Goal: Contribute content: Contribute content

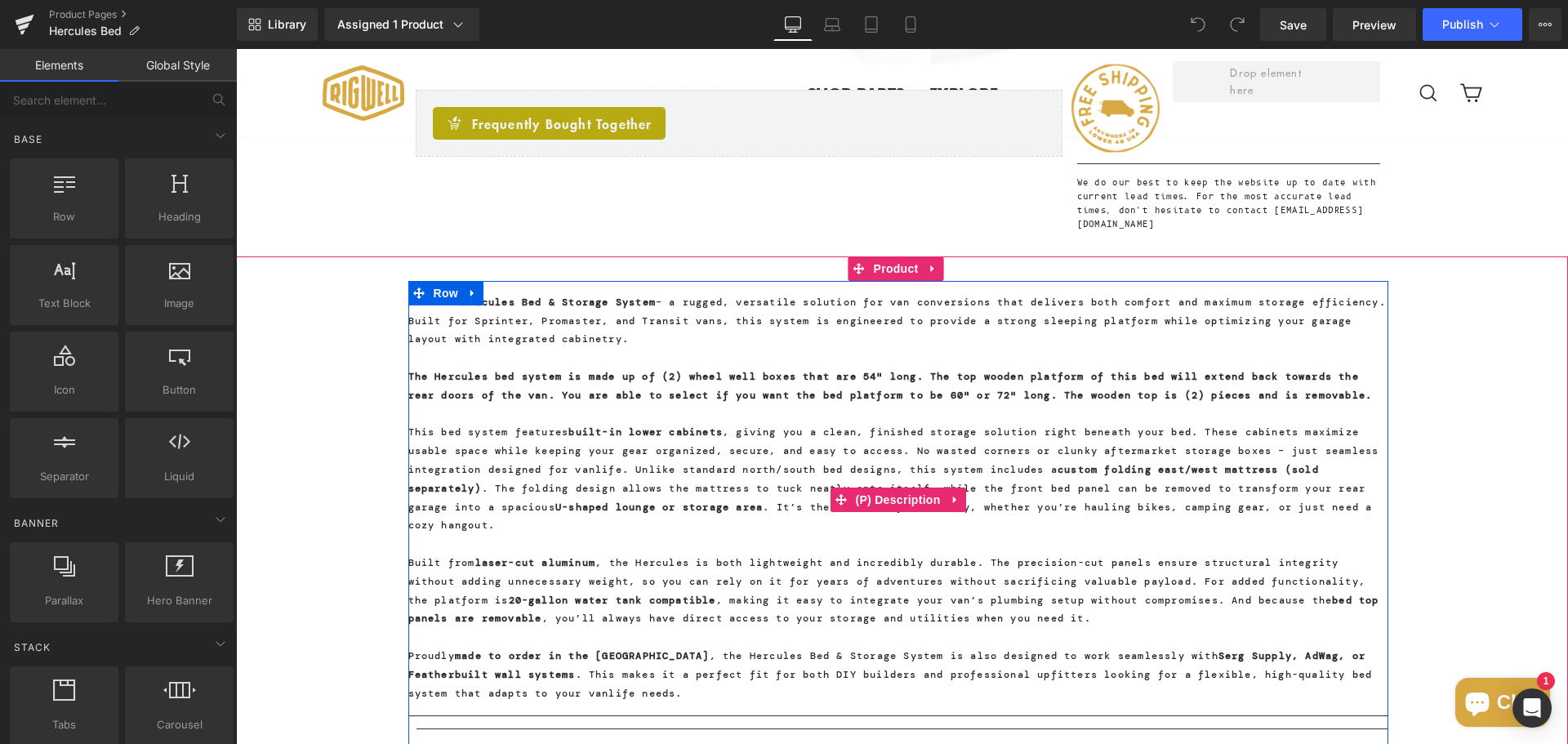
scroll to position [980, 0]
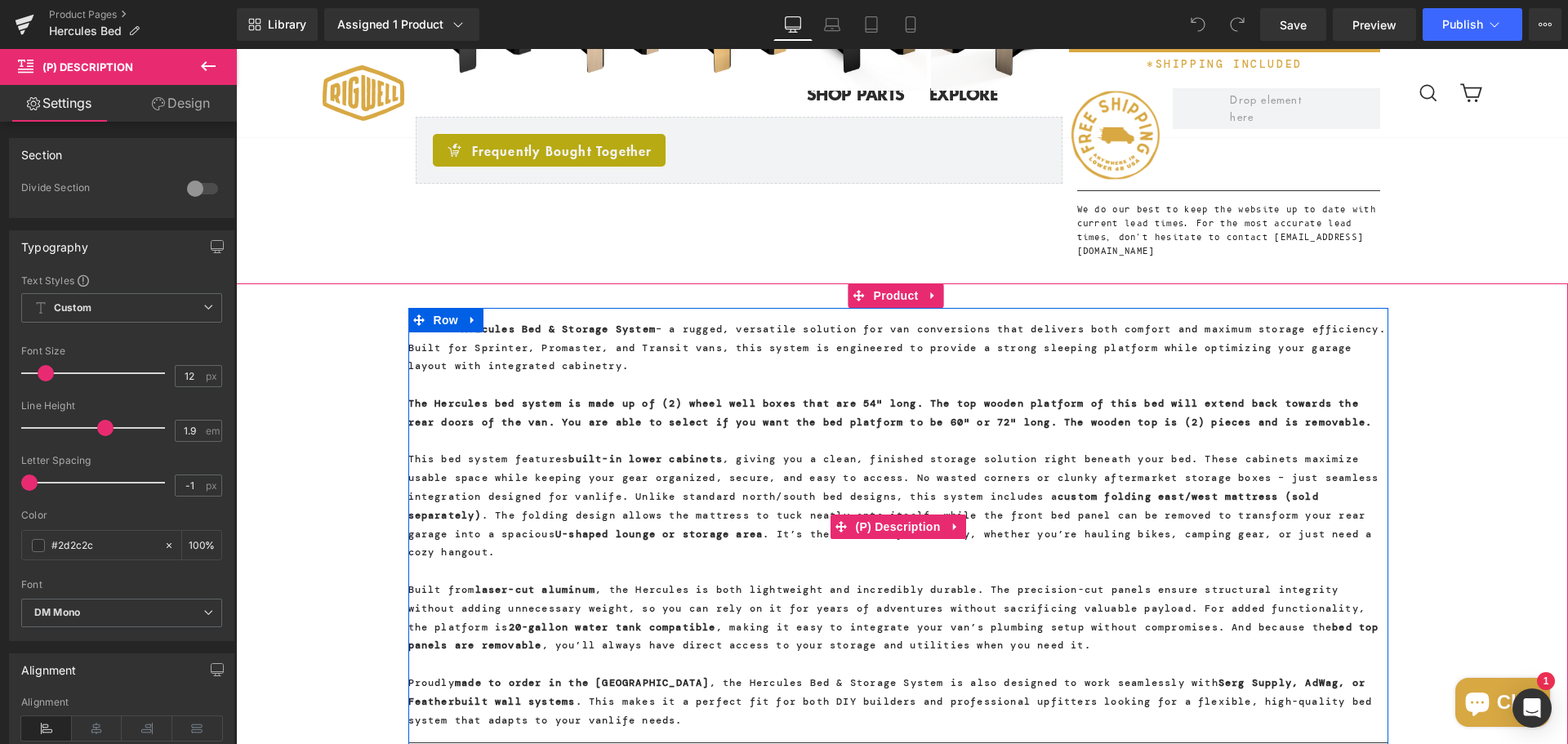
drag, startPoint x: 423, startPoint y: 462, endPoint x: 491, endPoint y: 436, distance: 72.8
click at [491, 432] on p "The Hercules bed system is made up of (2) wheel well boxes that are 54" long. T…" at bounding box center [898, 413] width 979 height 38
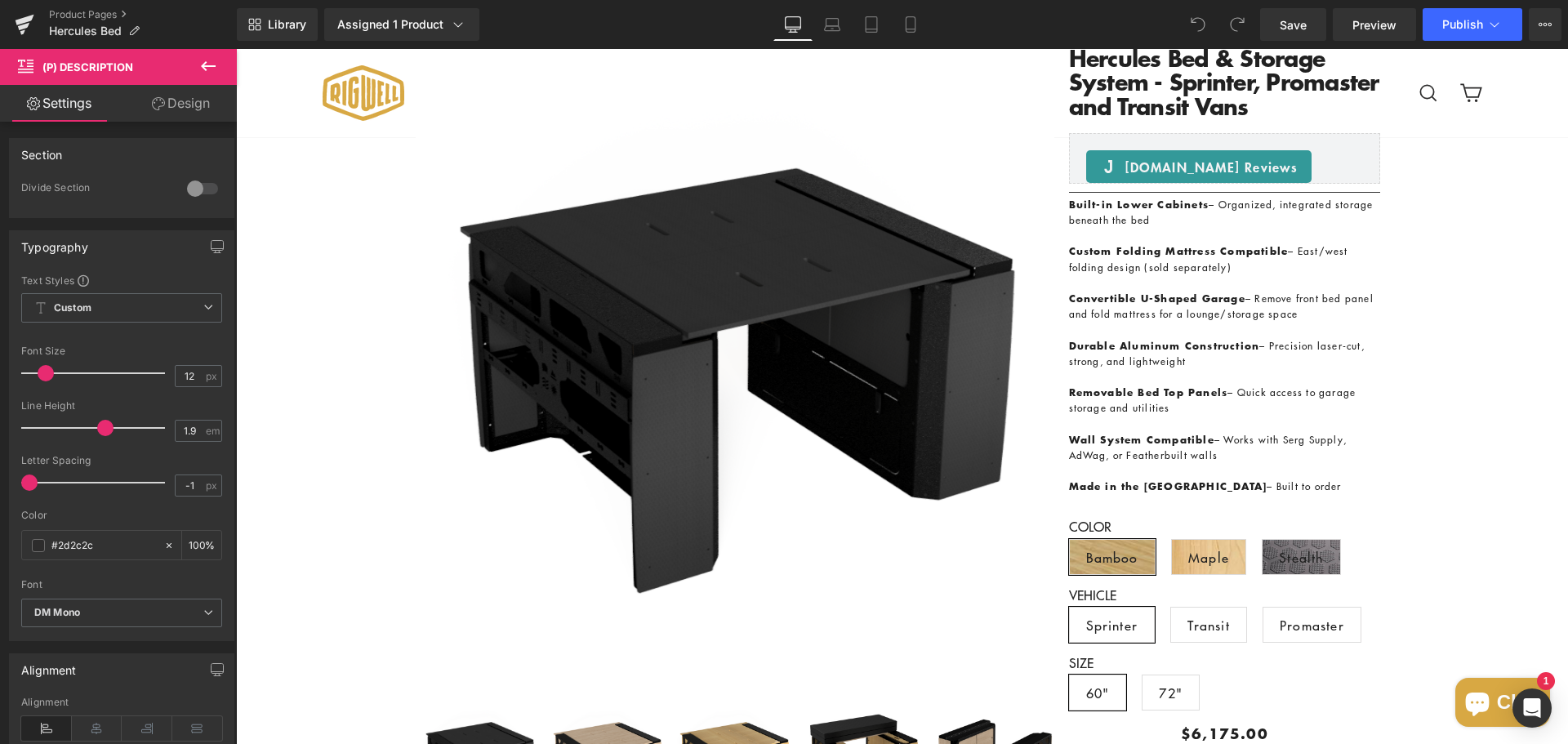
scroll to position [245, 0]
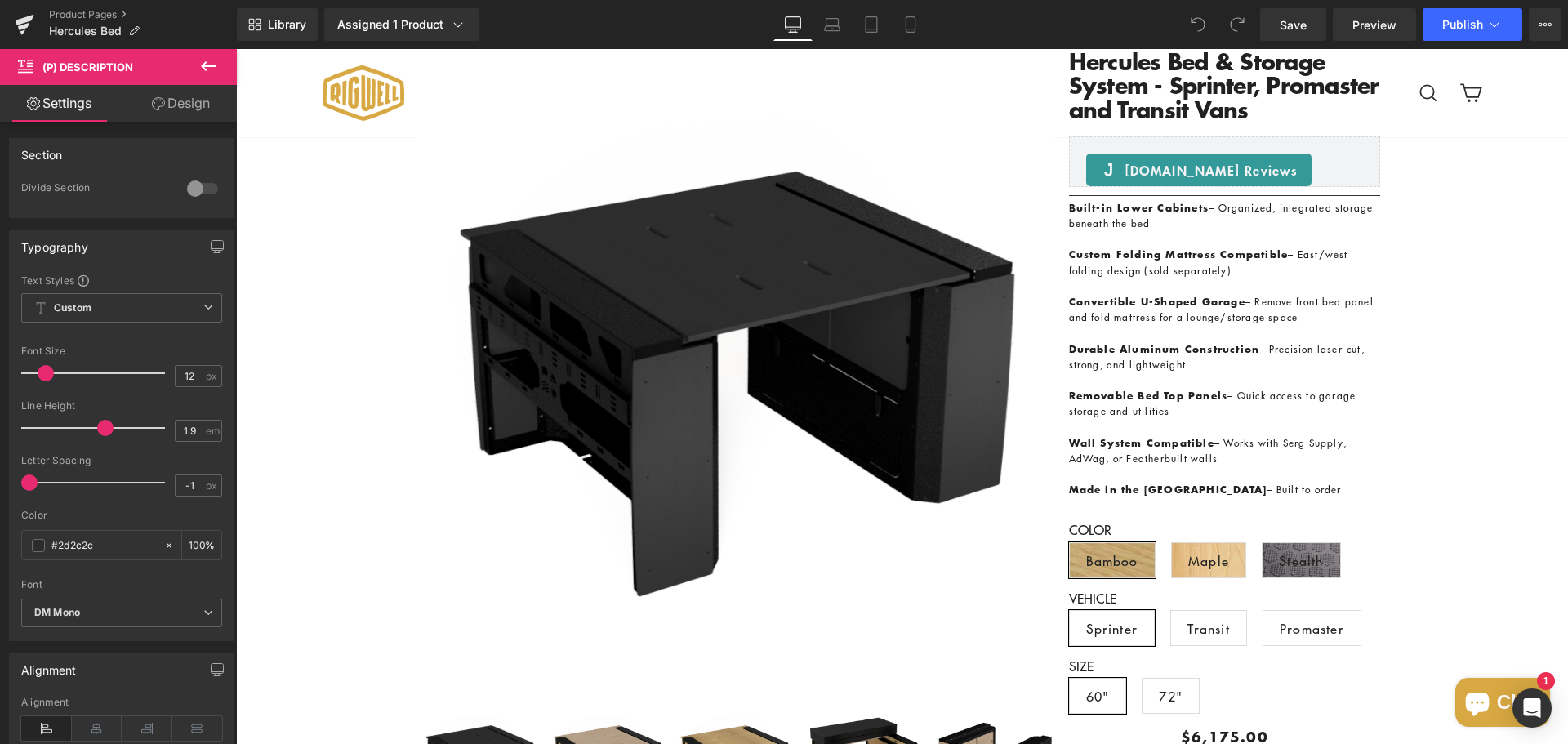
click at [1210, 334] on p at bounding box center [1224, 333] width 311 height 16
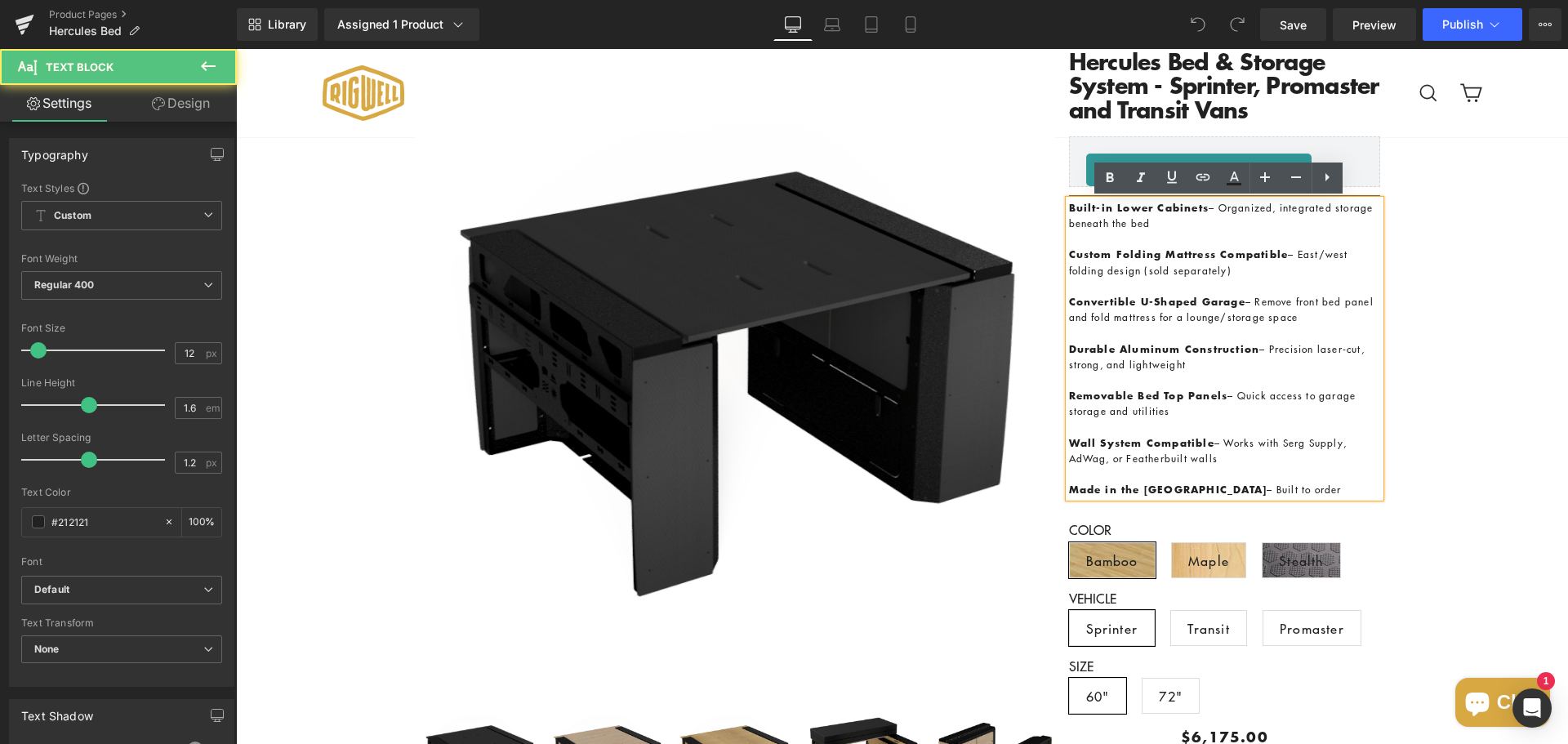
drag, startPoint x: 1196, startPoint y: 410, endPoint x: 1065, endPoint y: 387, distance: 133.0
click at [1069, 387] on p "Removable Bed Top Panels – Quick access to garage storage and utilities" at bounding box center [1224, 402] width 311 height 31
click at [1197, 375] on p at bounding box center [1224, 380] width 311 height 16
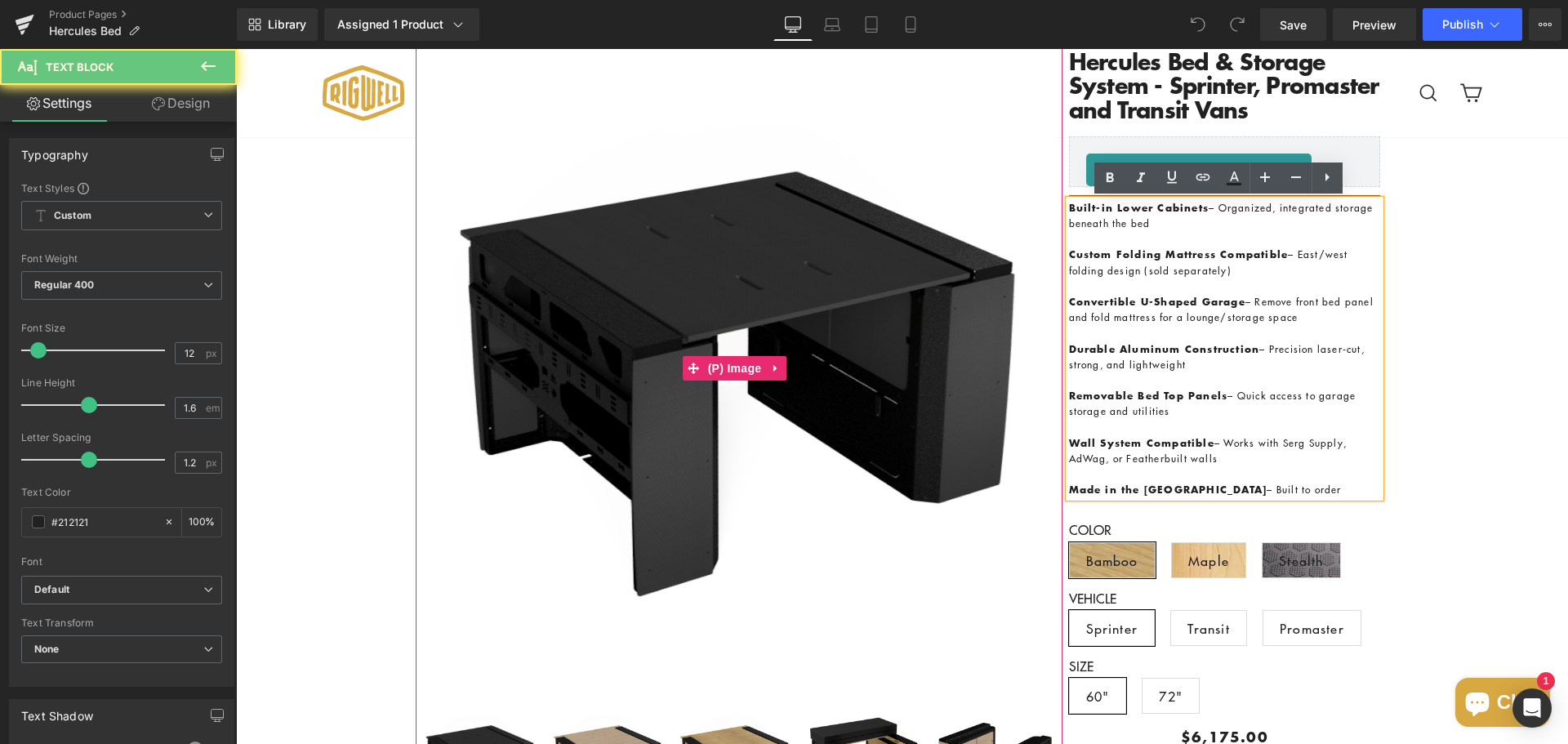
drag, startPoint x: 1202, startPoint y: 364, endPoint x: 1007, endPoint y: 343, distance: 196.1
click at [1007, 343] on div "Sale Off (P) Image ‹ ›" at bounding box center [902, 509] width 979 height 1018
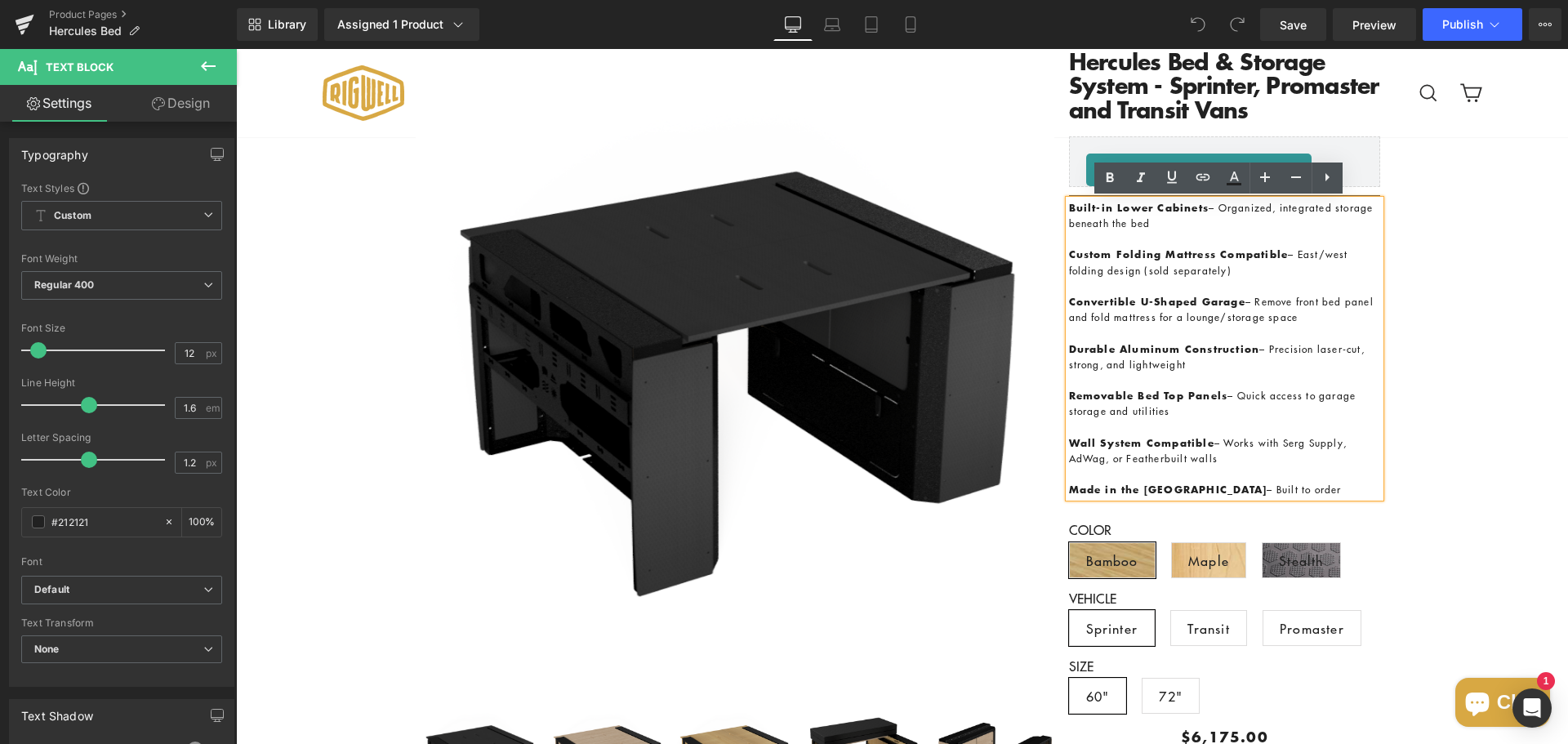
paste div
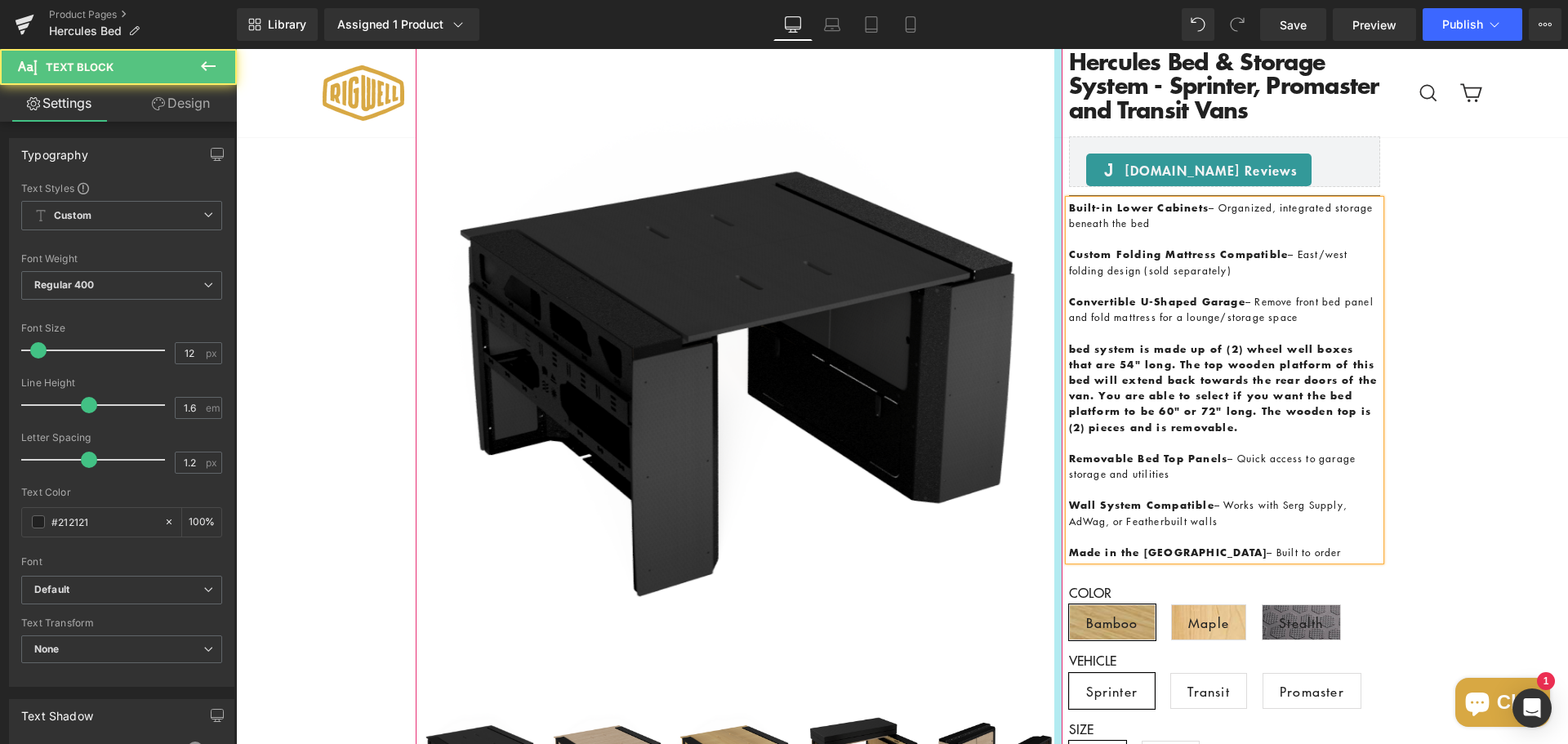
drag, startPoint x: 1130, startPoint y: 428, endPoint x: 1050, endPoint y: 353, distance: 109.7
click at [1050, 353] on div "Sale Off (P) Image ‹ ›" at bounding box center [902, 540] width 979 height 1081
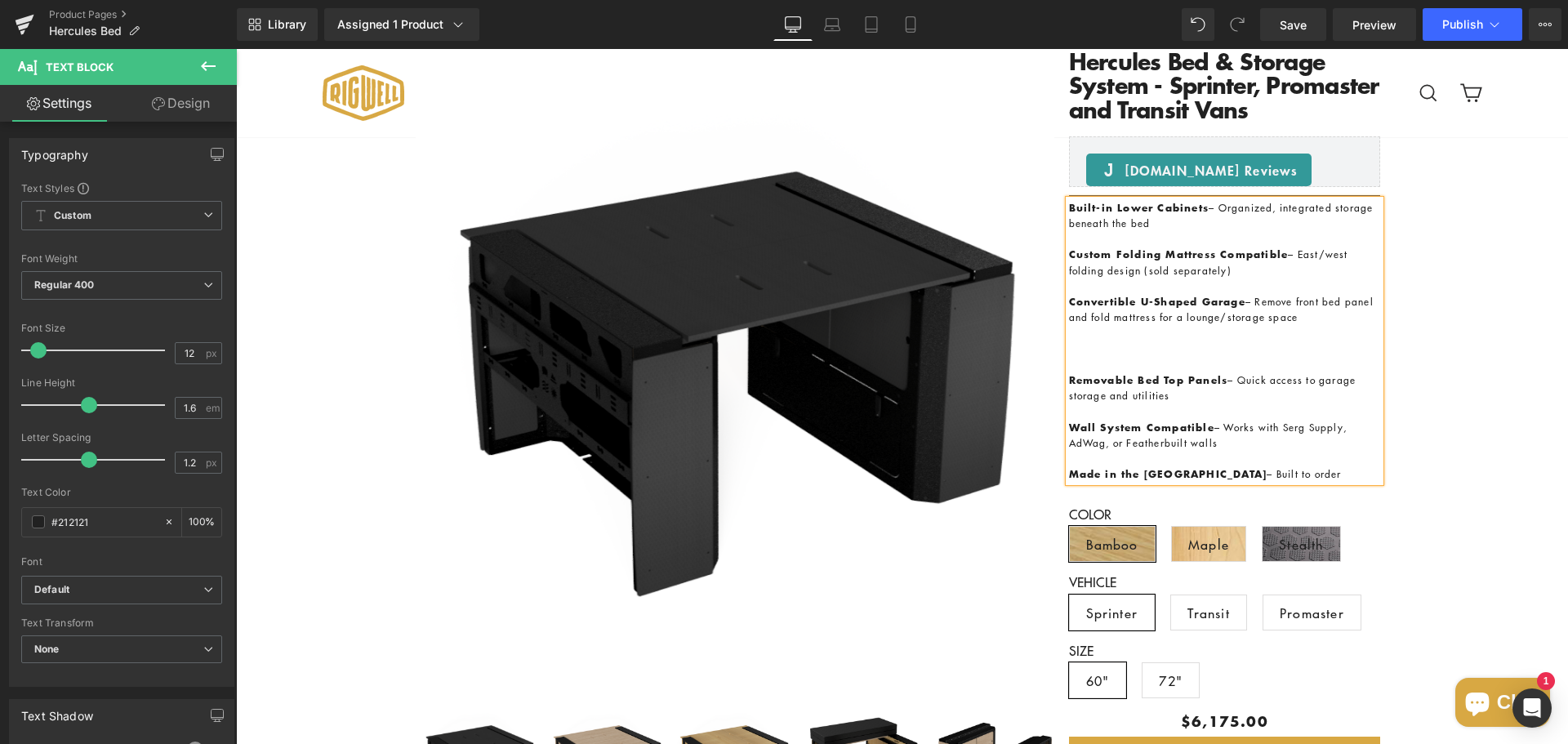
click at [1069, 206] on strong "Built-in Lower Cabinets" at bounding box center [1138, 208] width 140 height 16
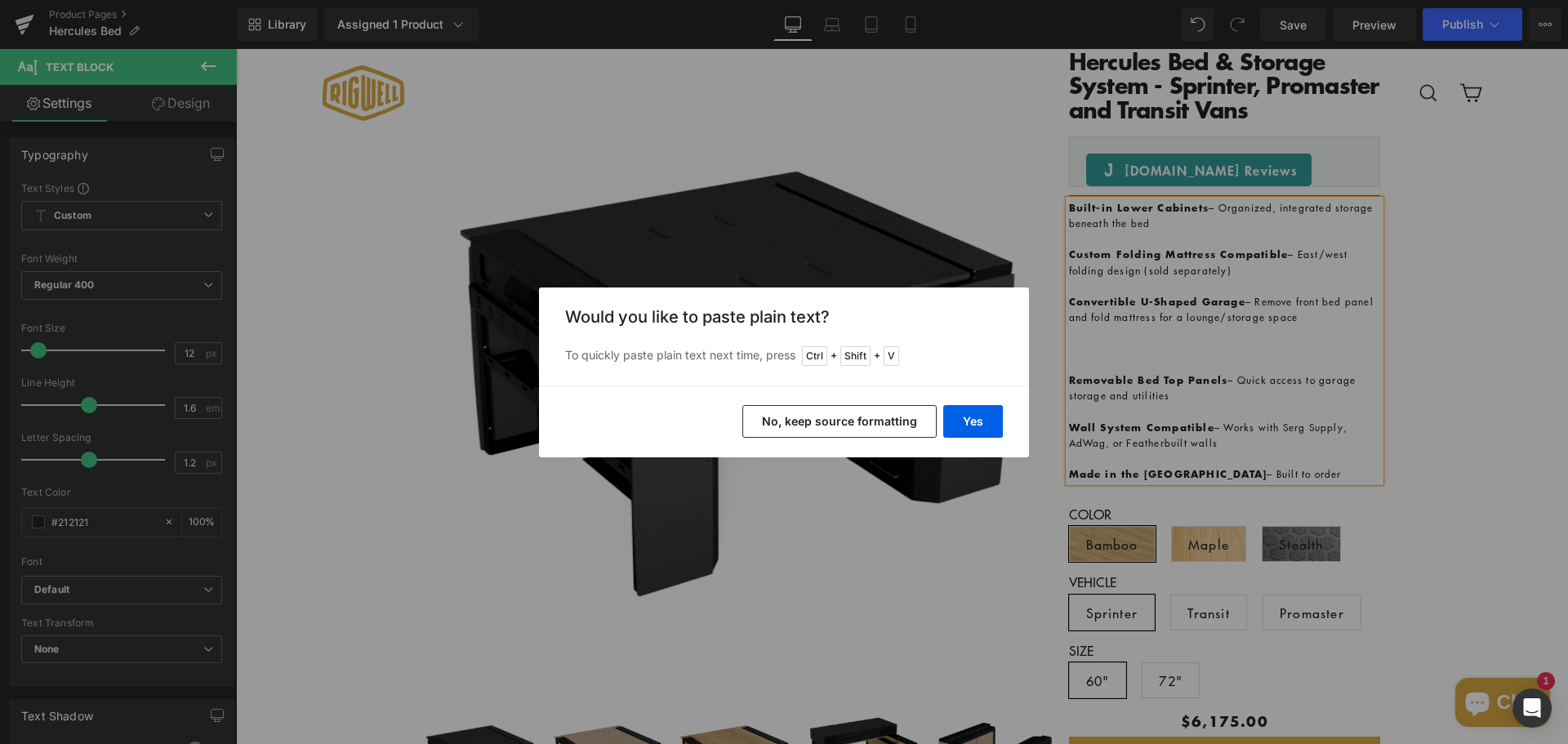
click at [1167, 366] on div "Back to Library Insert Would you like to paste plain text? To quickly paste pla…" at bounding box center [784, 372] width 1568 height 744
click at [980, 422] on button "Yes" at bounding box center [973, 421] width 60 height 33
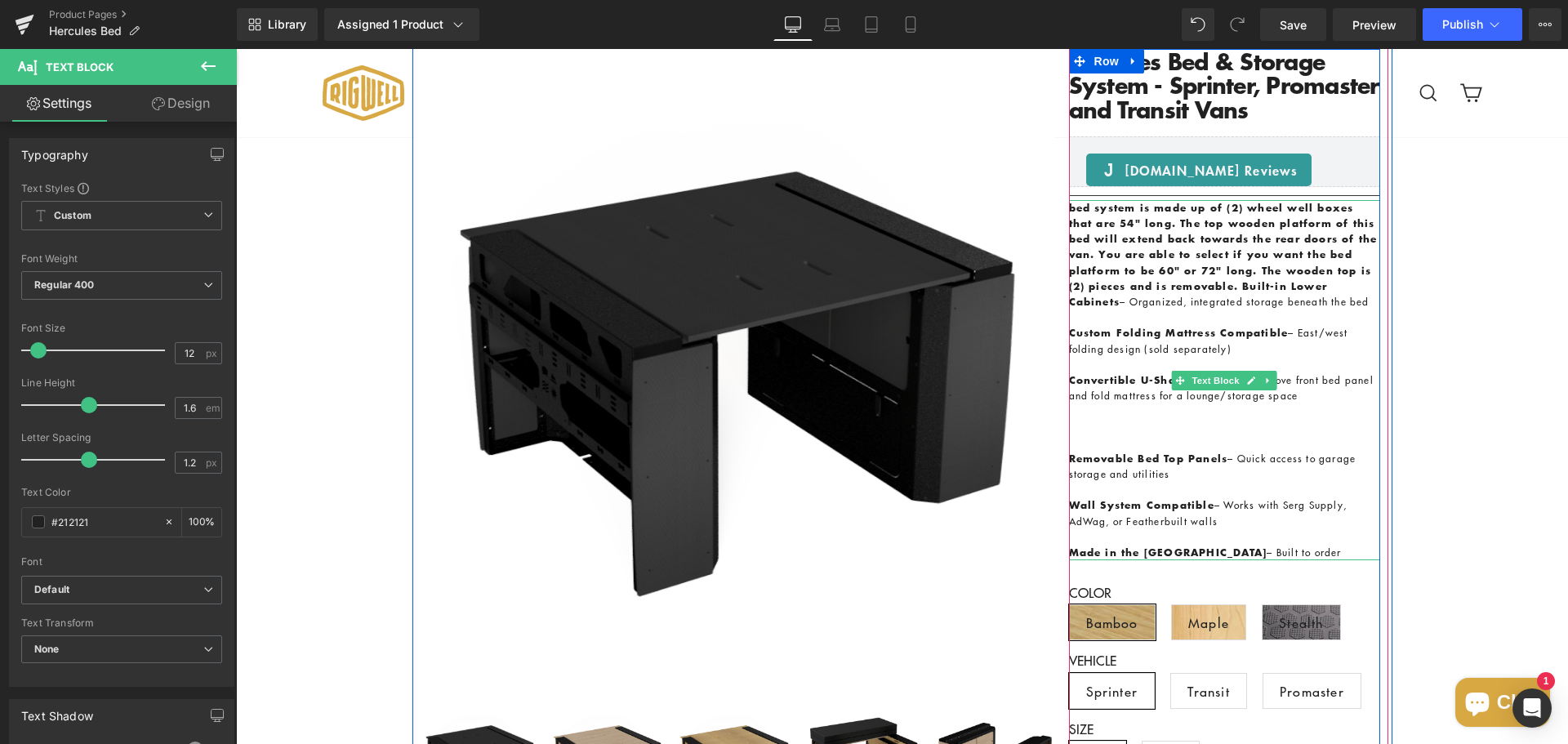
click at [1130, 338] on strong "Custom Folding Mattress Compatible" at bounding box center [1178, 333] width 220 height 16
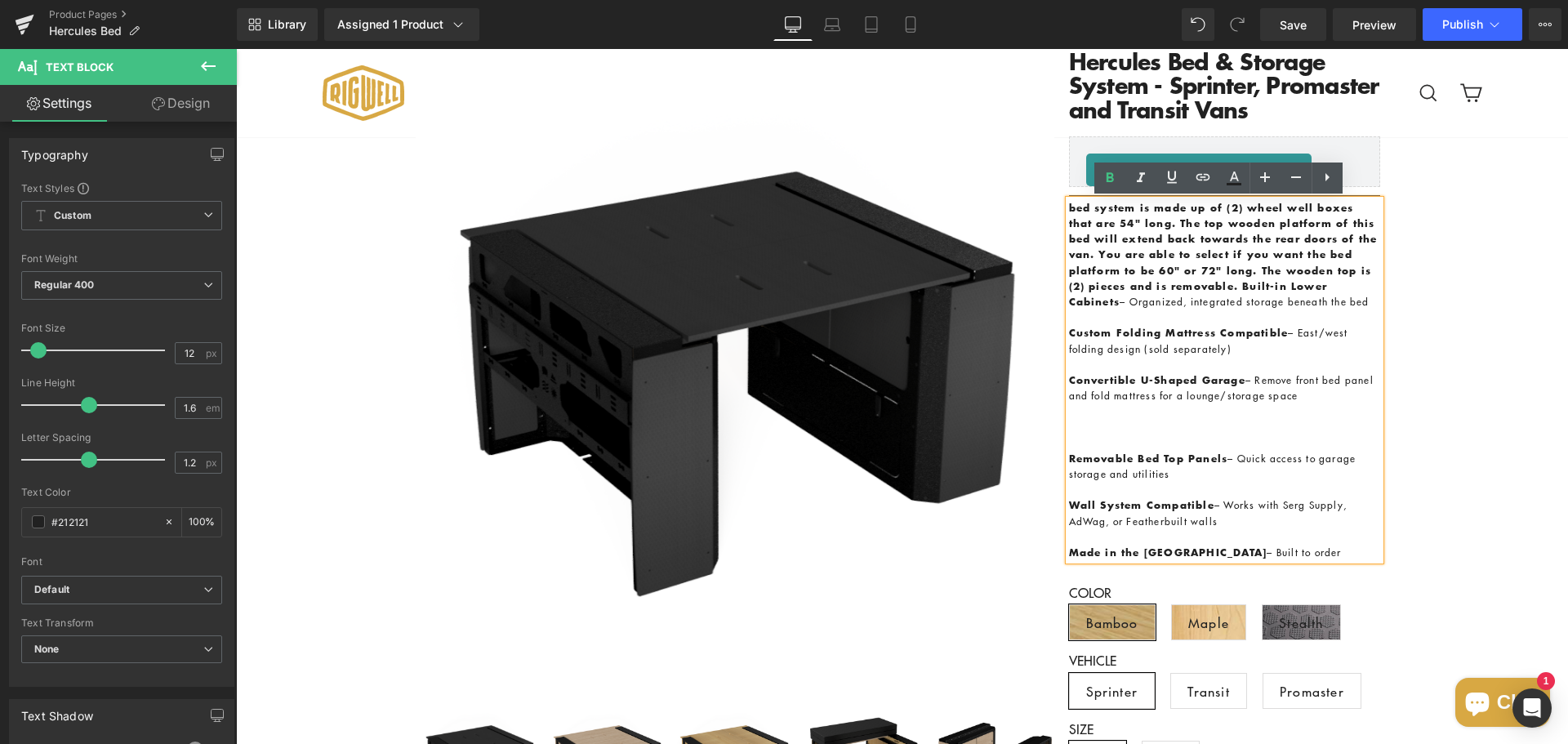
click at [1128, 284] on strong "bed system is made up of (2) wheel well boxes that are 54" long. The top wooden…" at bounding box center [1223, 255] width 309 height 109
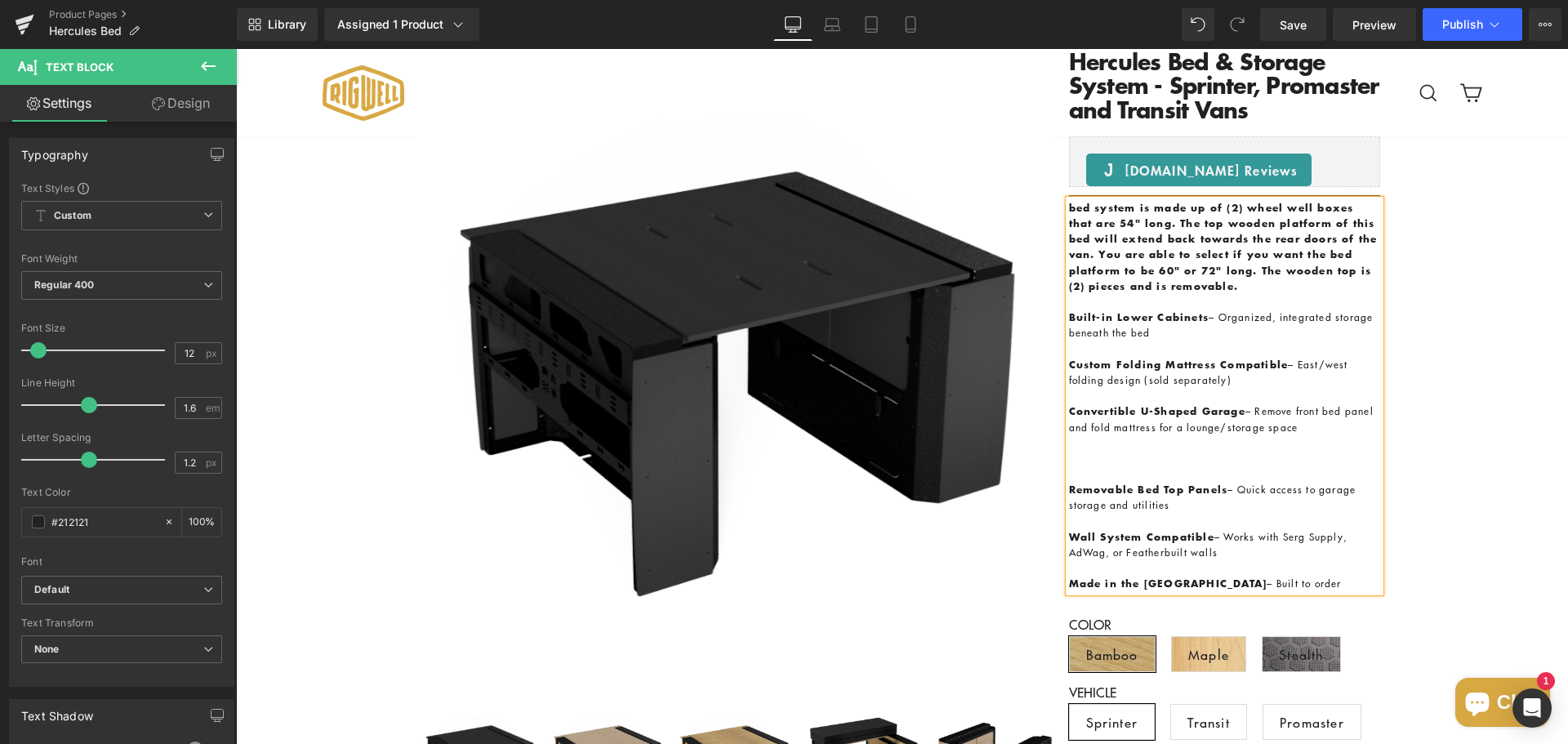
click at [1152, 453] on p at bounding box center [1224, 459] width 311 height 16
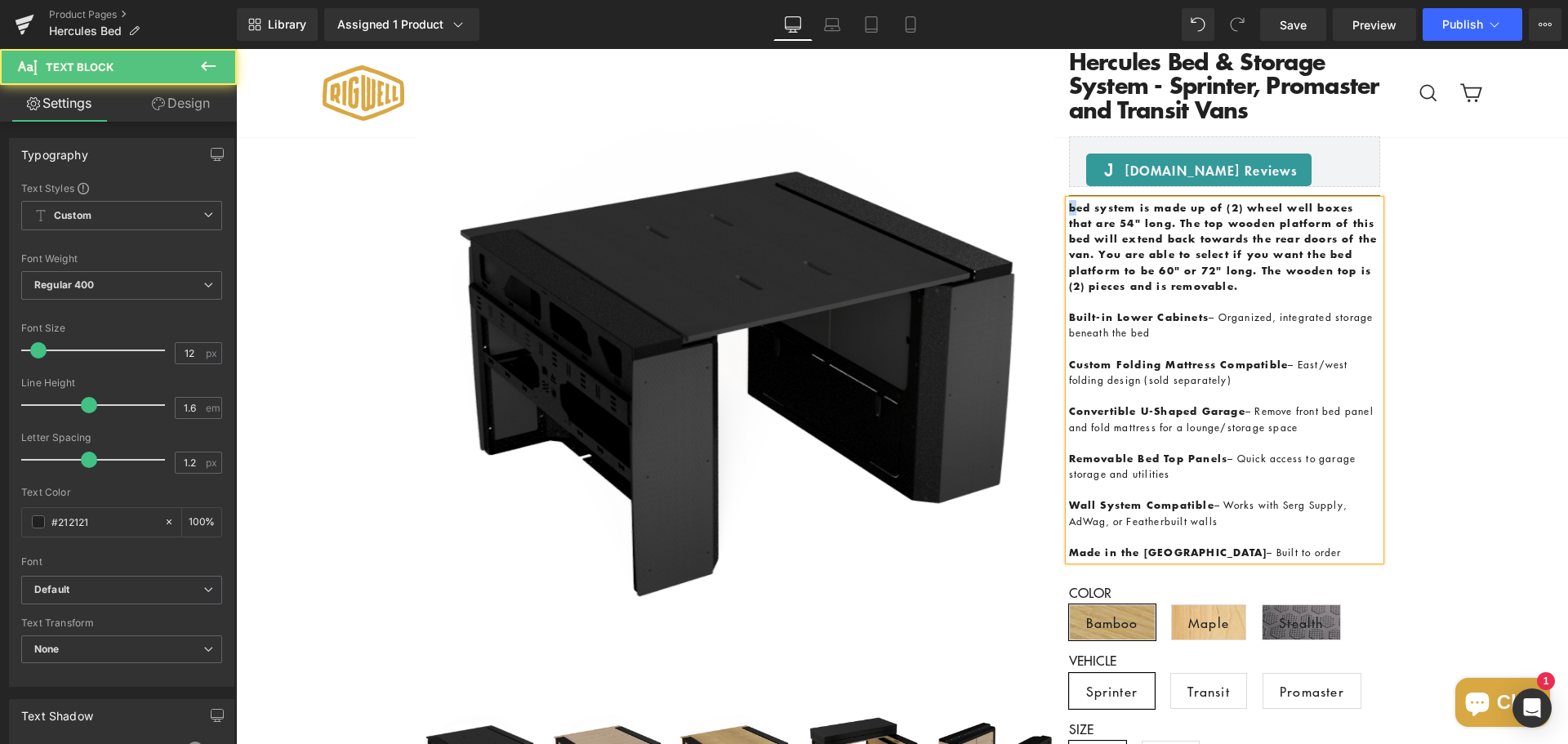
drag, startPoint x: 1069, startPoint y: 202, endPoint x: 1044, endPoint y: 202, distance: 25.0
click at [1044, 202] on div "Sale Off (P) Image ‹ ›" at bounding box center [902, 540] width 979 height 1081
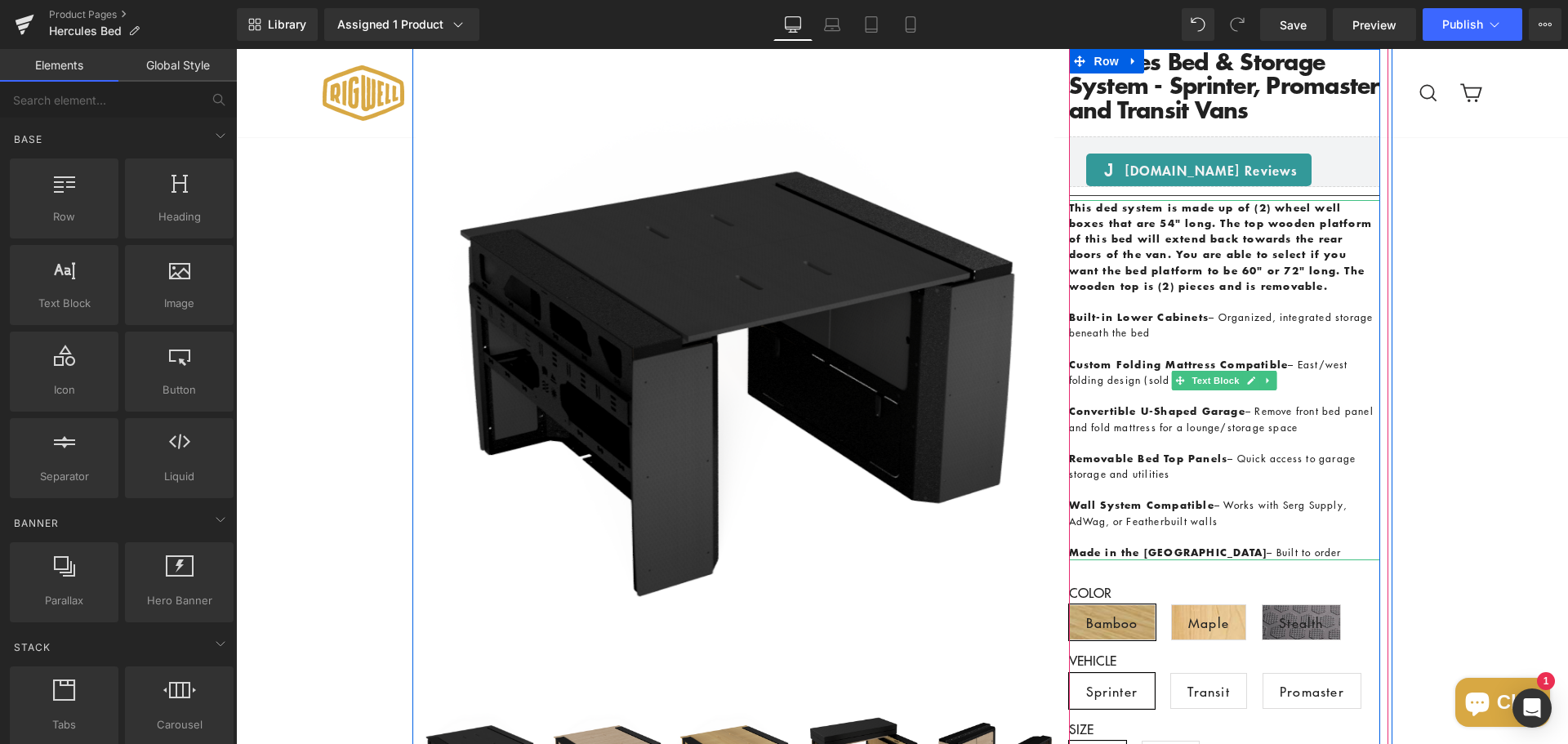
drag, startPoint x: 1197, startPoint y: 278, endPoint x: 1176, endPoint y: 278, distance: 21.0
click at [1197, 278] on p "This ded system is made up of (2) wheel well boxes that are 54" long. The top w…" at bounding box center [1224, 247] width 311 height 94
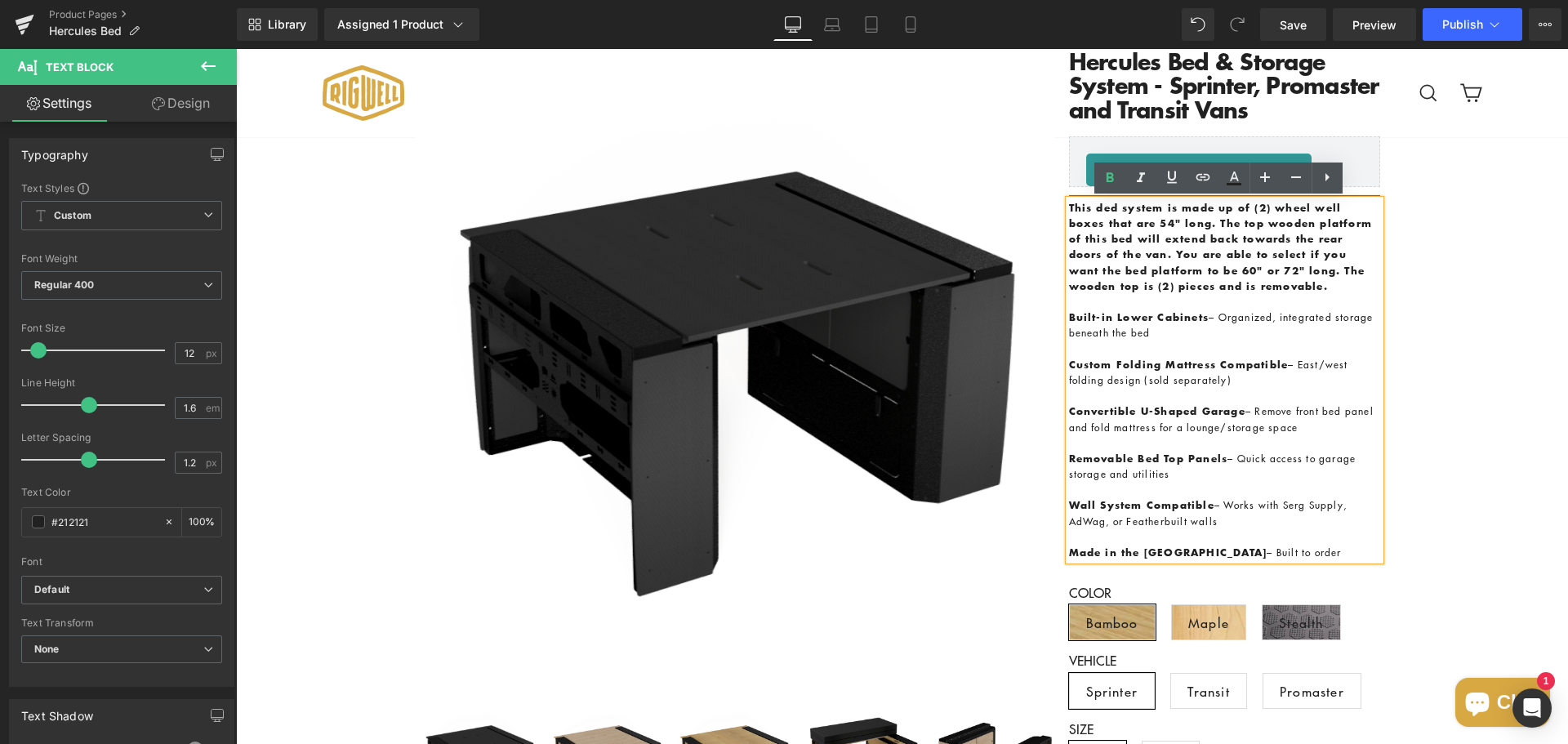
drag, startPoint x: 1156, startPoint y: 272, endPoint x: 1158, endPoint y: 290, distance: 18.1
click at [1158, 290] on p "This ded system is made up of (2) wheel well boxes that are 54" long. The top w…" at bounding box center [1224, 247] width 311 height 94
drag, startPoint x: 1350, startPoint y: 236, endPoint x: 1163, endPoint y: 265, distance: 189.2
click at [1163, 265] on strong "This ded system is made up of (2) wheel well boxes that are 54" long. The top w…" at bounding box center [1220, 247] width 304 height 94
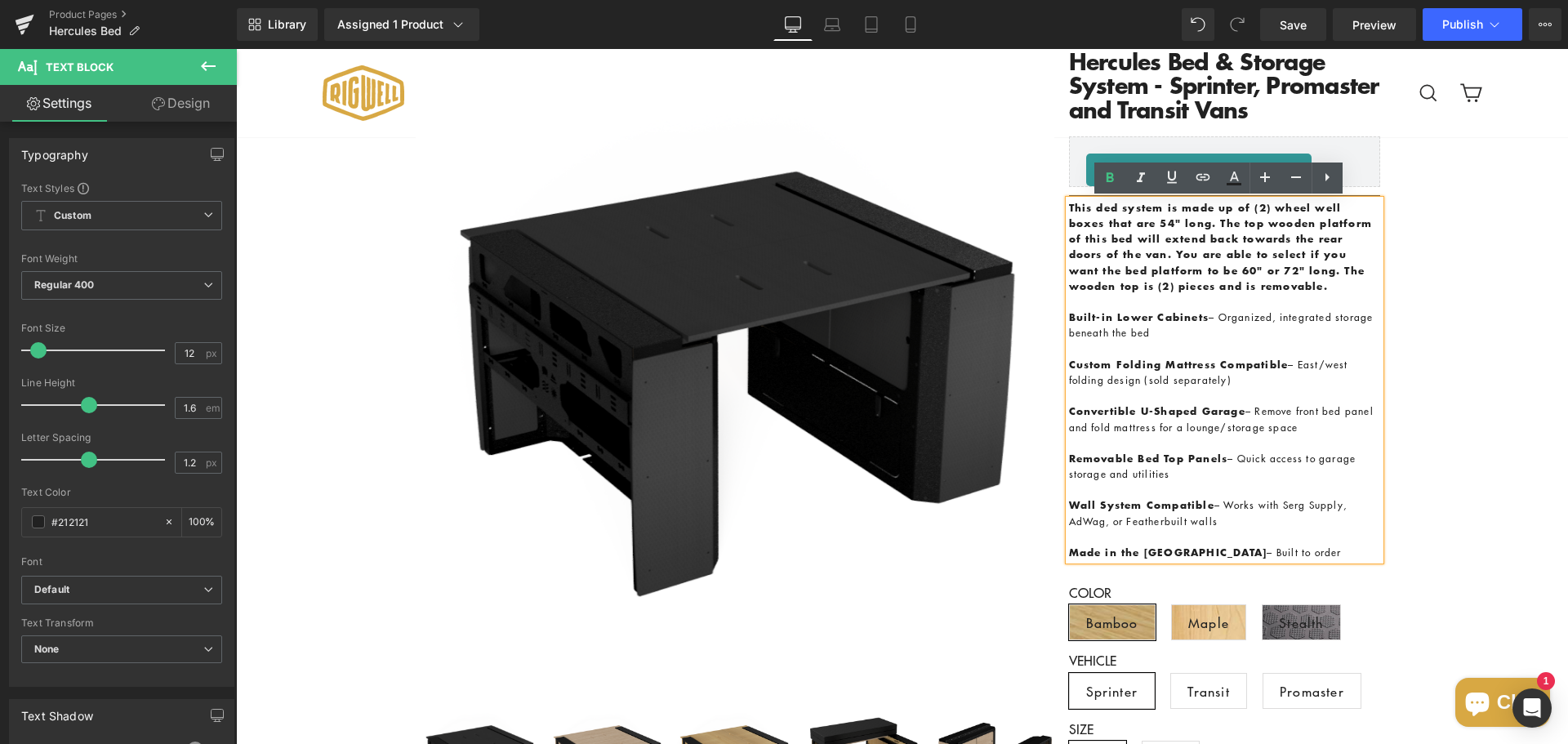
click at [1191, 271] on strong "This ded system is made up of (2) wheel well boxes that are 54" long. The top w…" at bounding box center [1220, 247] width 304 height 94
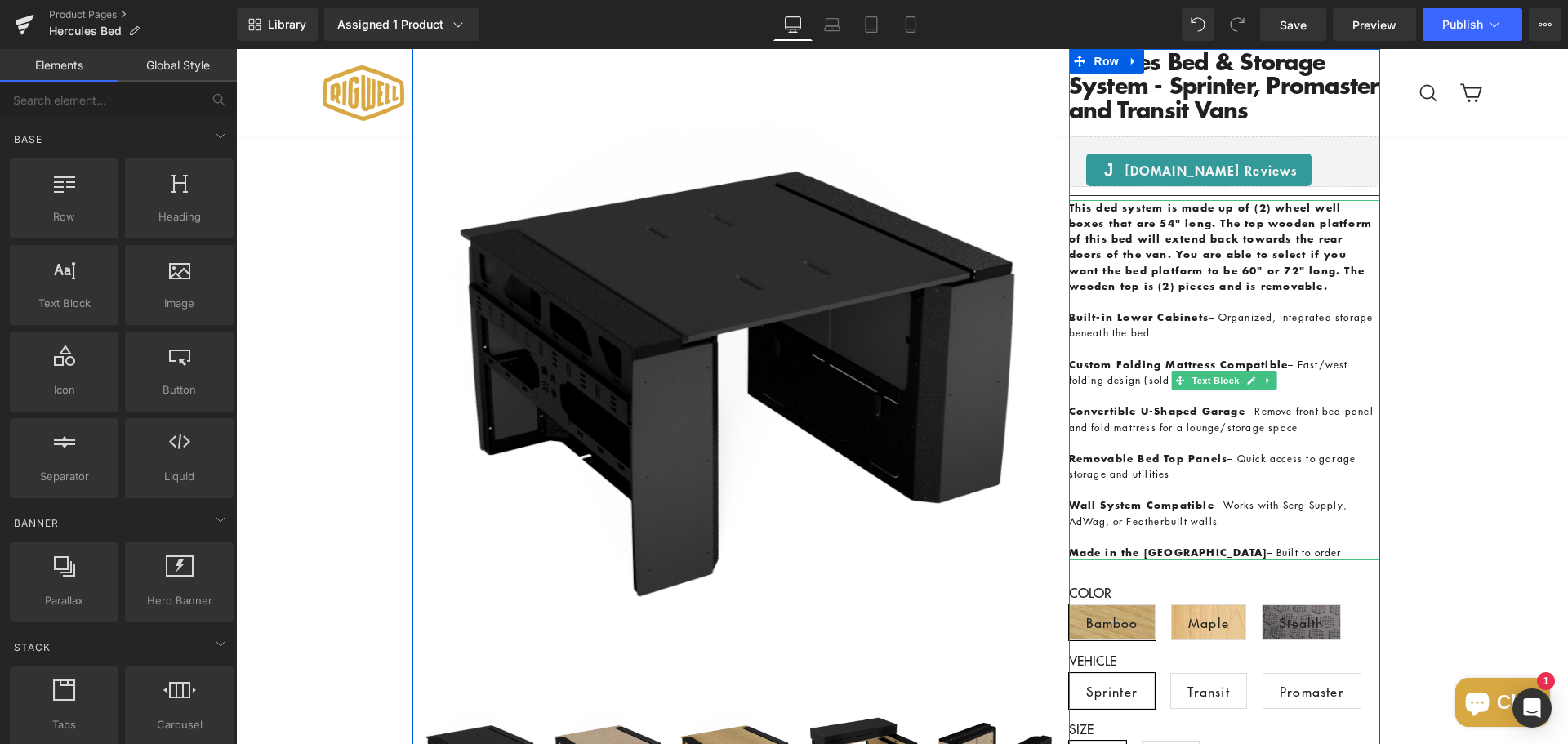
click at [1217, 482] on p at bounding box center [1224, 490] width 311 height 16
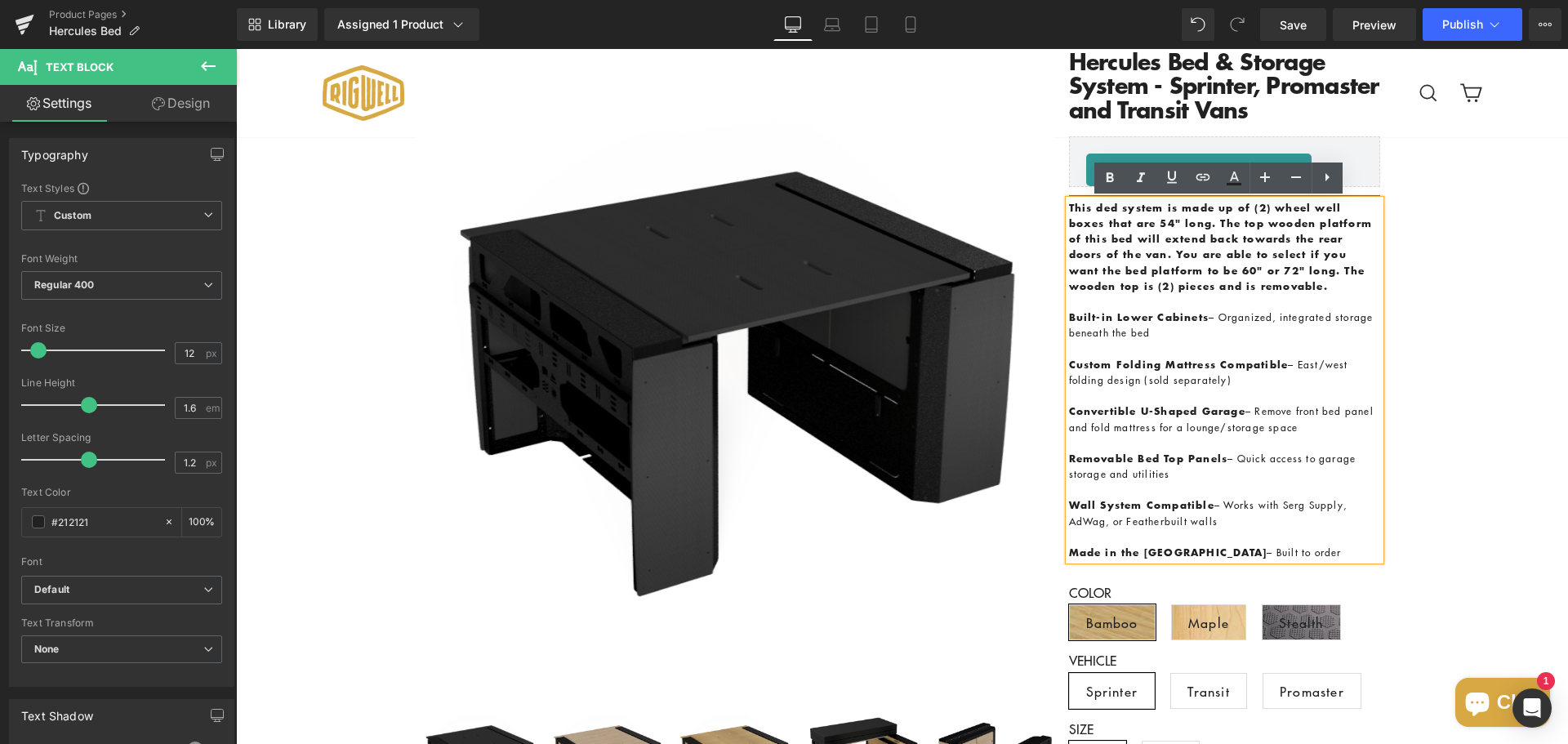
drag, startPoint x: 1187, startPoint y: 472, endPoint x: 1065, endPoint y: 455, distance: 123.2
click at [1069, 455] on p "Removable Bed Top Panels – Quick access to garage storage and utilities" at bounding box center [1224, 466] width 311 height 31
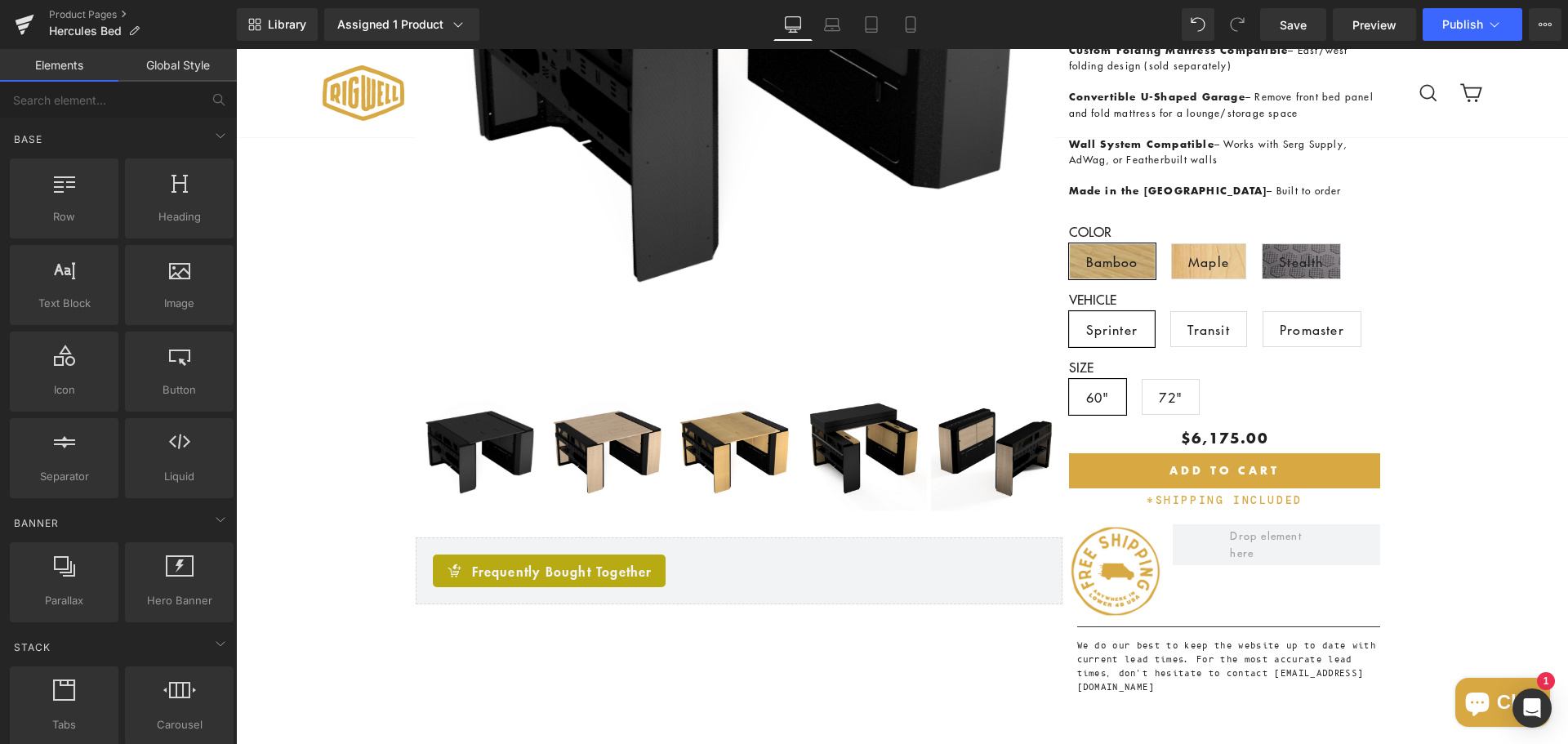
scroll to position [816, 0]
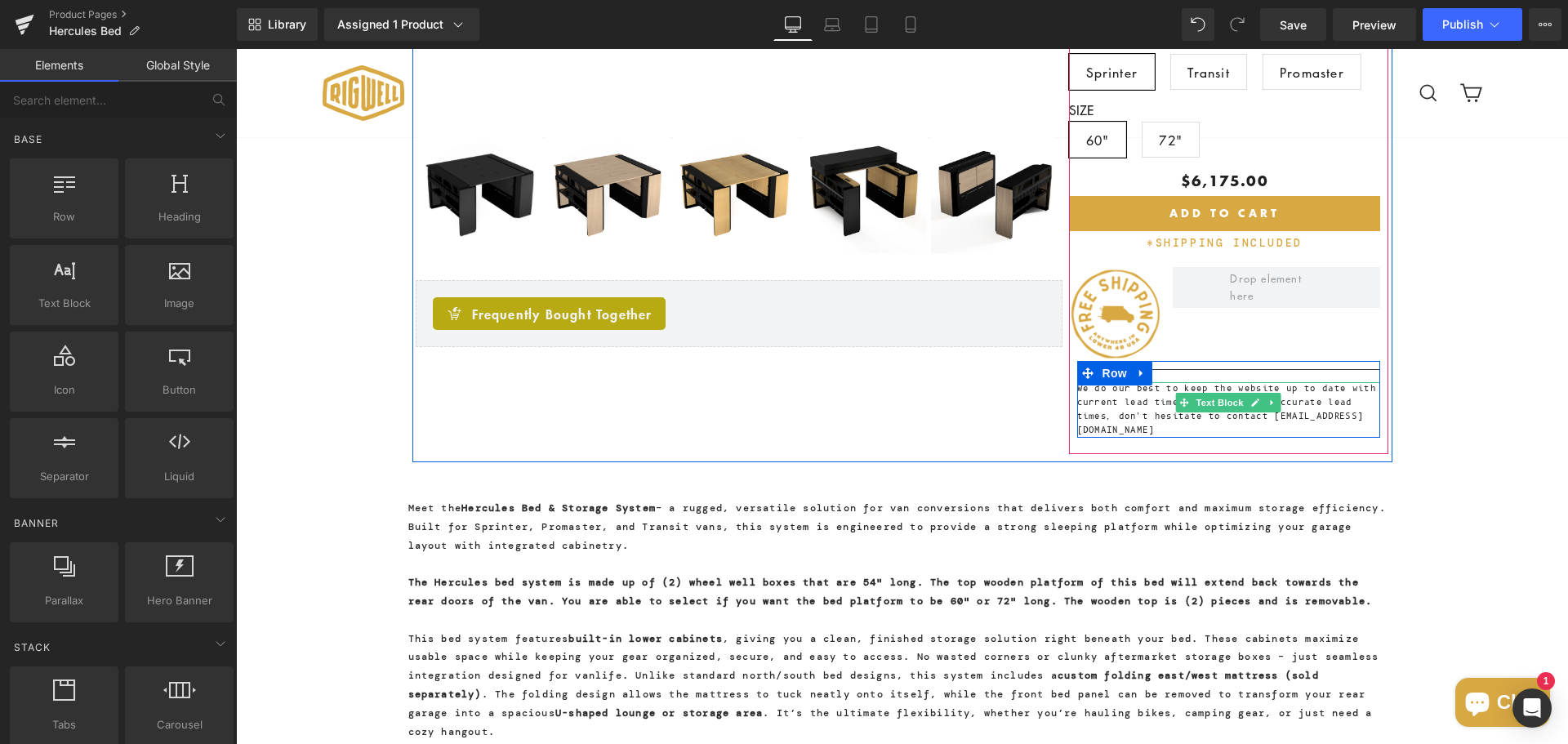
click at [1317, 438] on p "We do our best to keep the website up to date with current lead times. For the …" at bounding box center [1228, 410] width 304 height 56
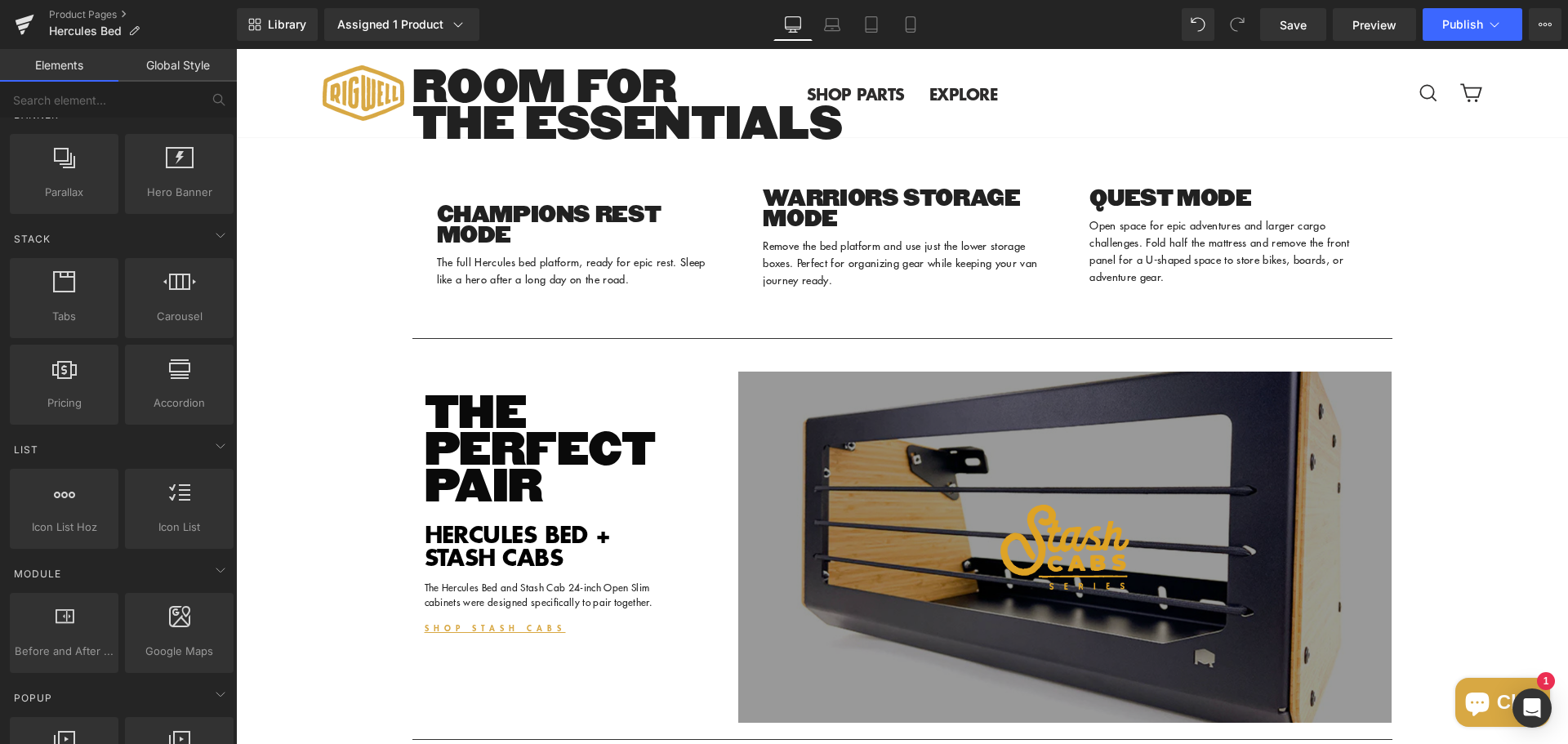
scroll to position [0, 0]
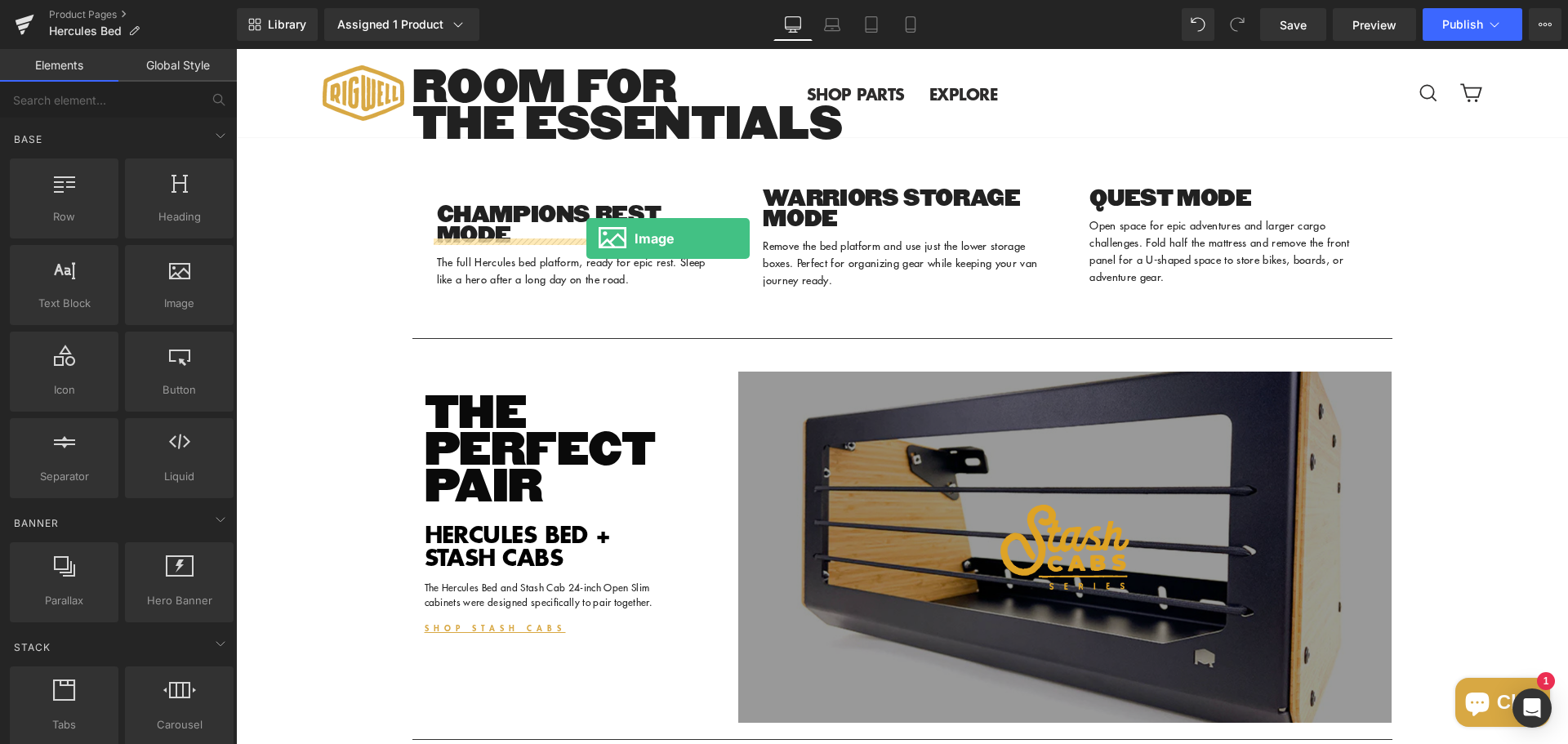
drag, startPoint x: 396, startPoint y: 357, endPoint x: 586, endPoint y: 238, distance: 224.2
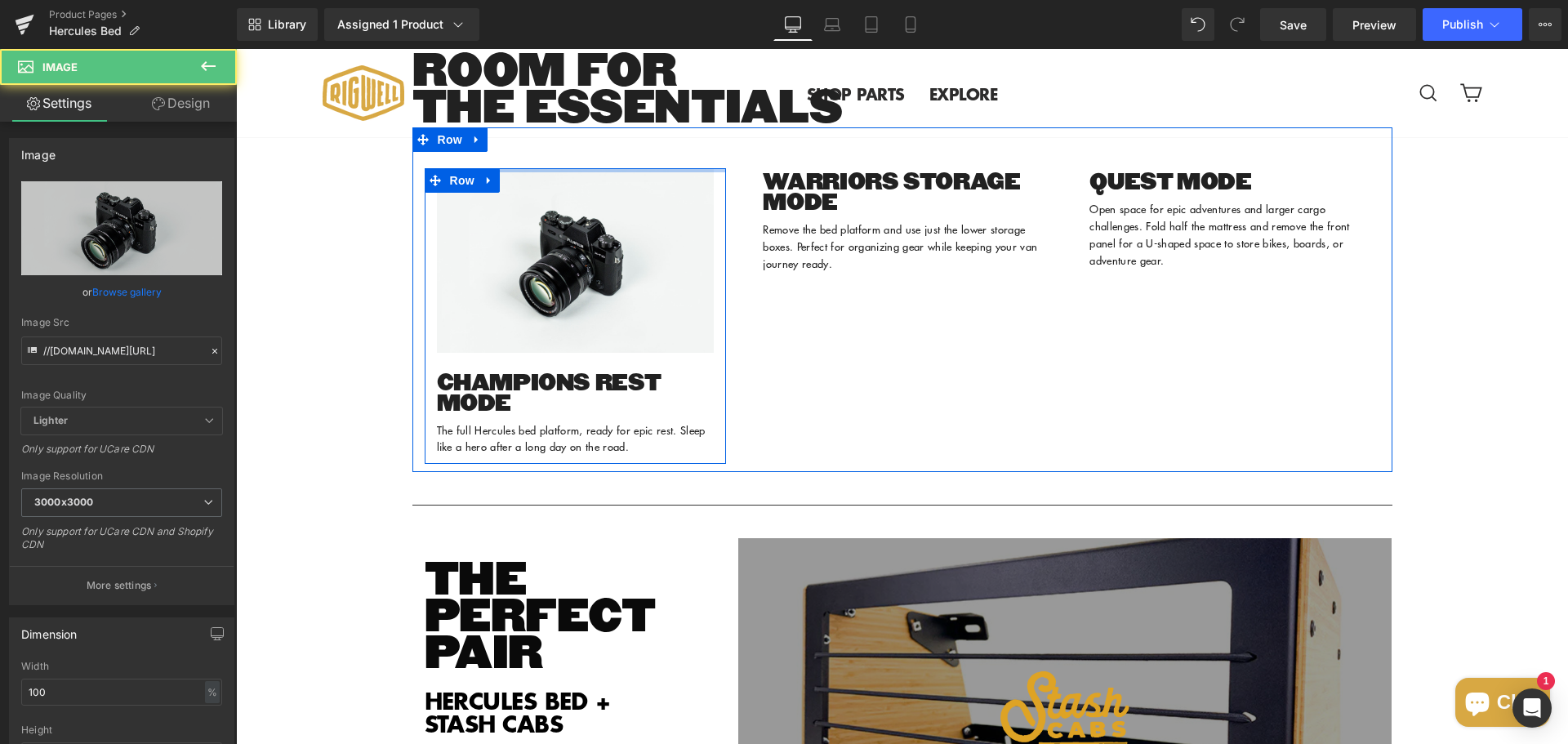
scroll to position [2189, 0]
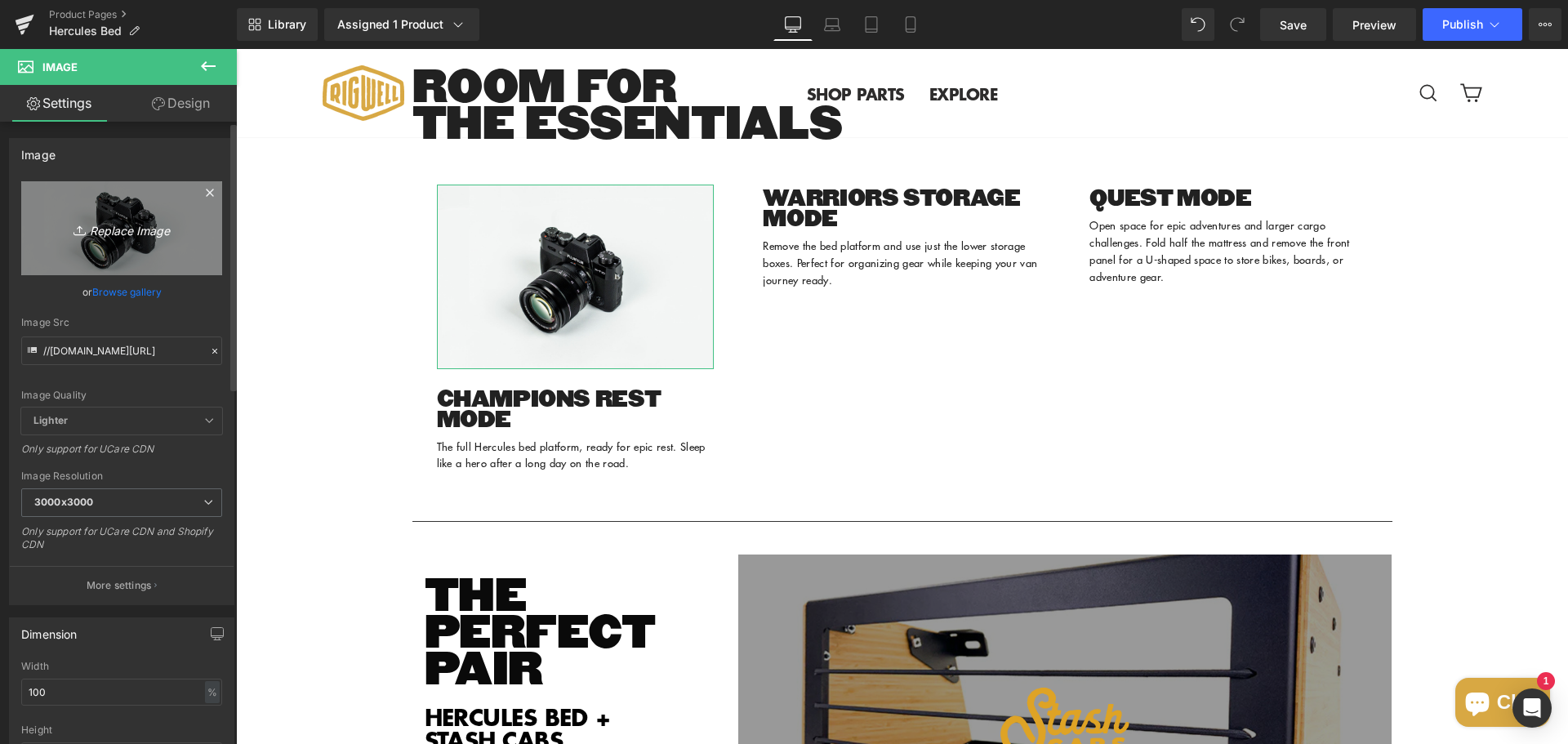
click at [122, 229] on icon "Replace Image" at bounding box center [122, 228] width 131 height 20
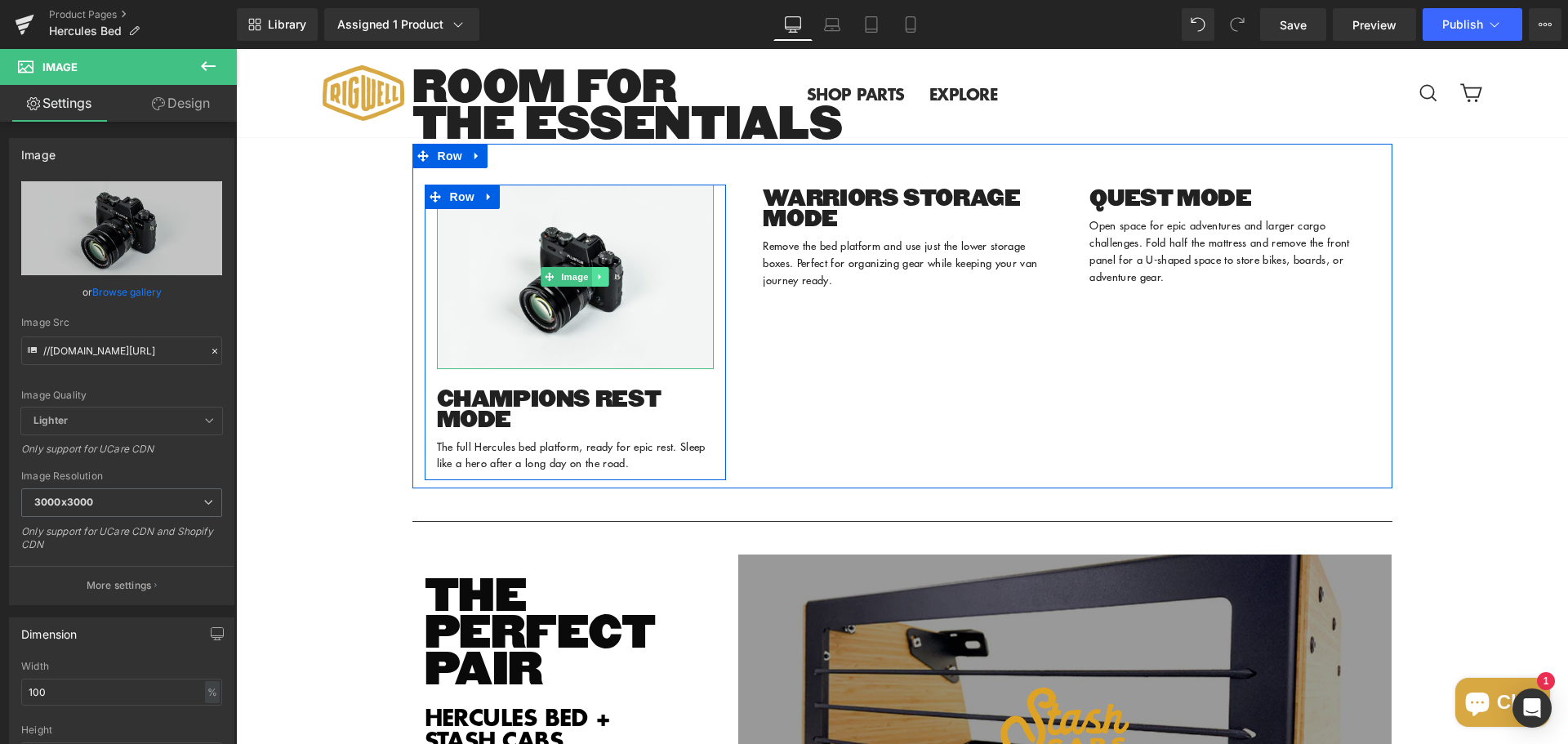
click at [597, 282] on icon at bounding box center [600, 276] width 9 height 10
click at [588, 281] on icon at bounding box center [592, 276] width 9 height 9
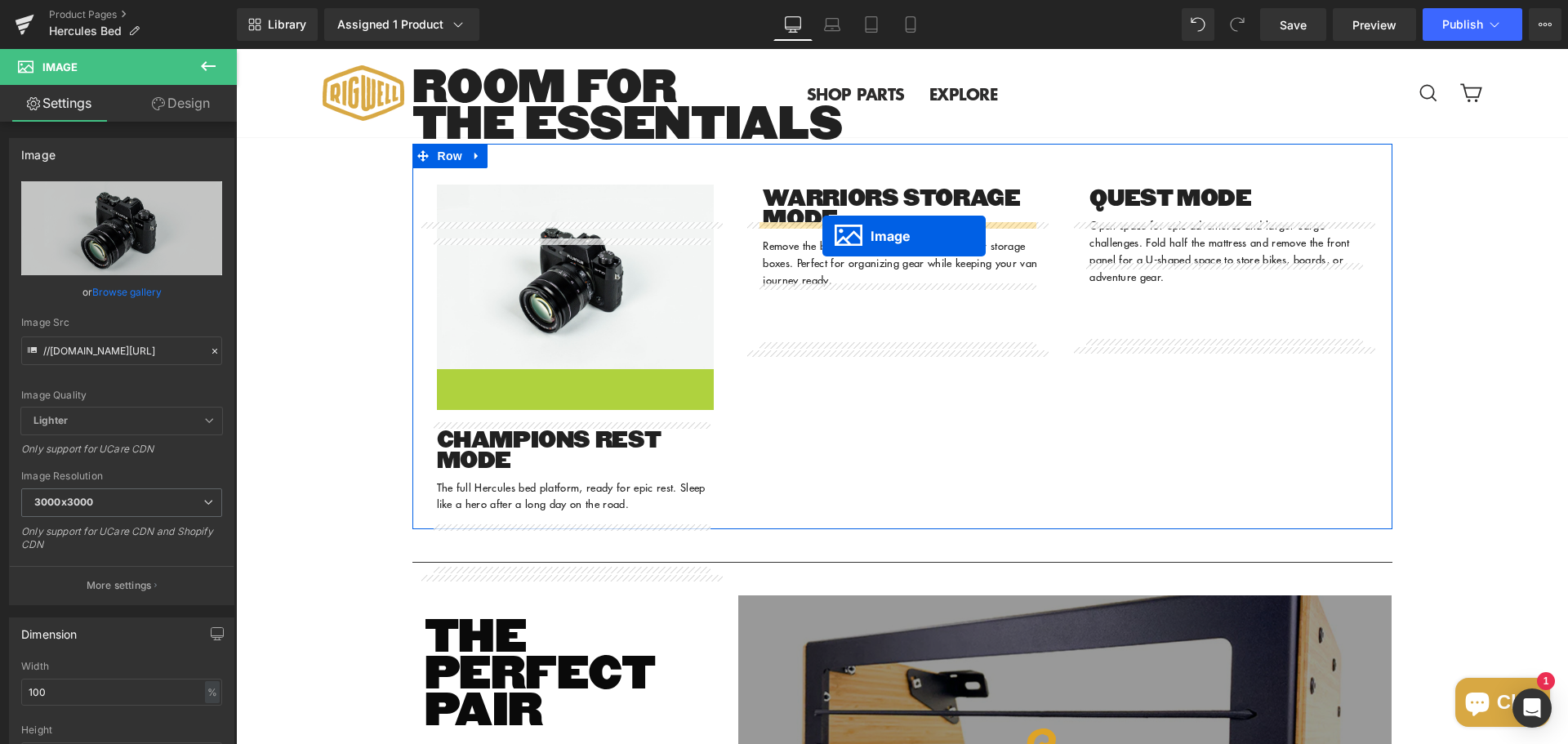
drag, startPoint x: 544, startPoint y: 512, endPoint x: 822, endPoint y: 236, distance: 391.7
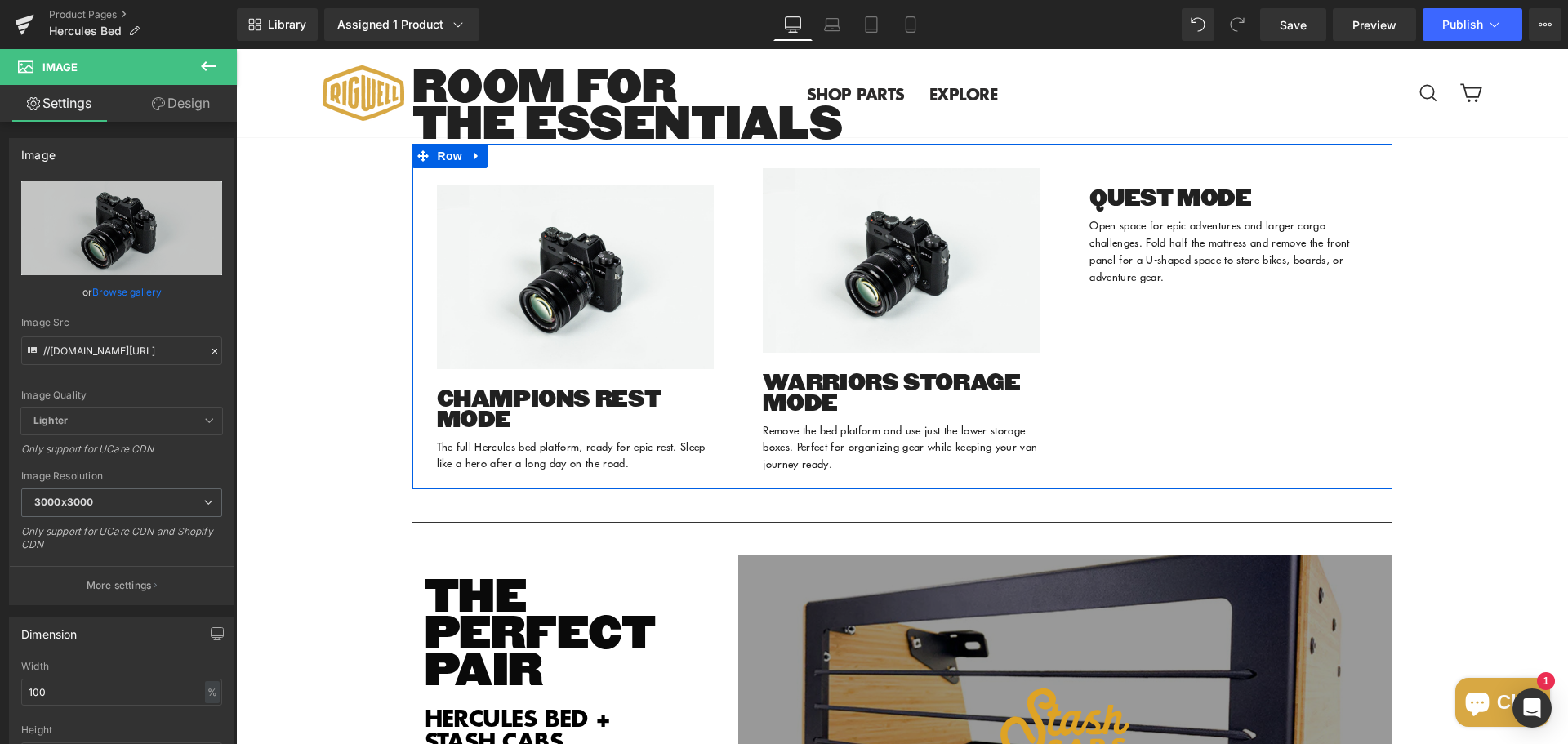
click at [1206, 420] on div "Image CHAMPIONS REST MODE Heading The full Hercules bed platform, ready for epi…" at bounding box center [902, 316] width 979 height 345
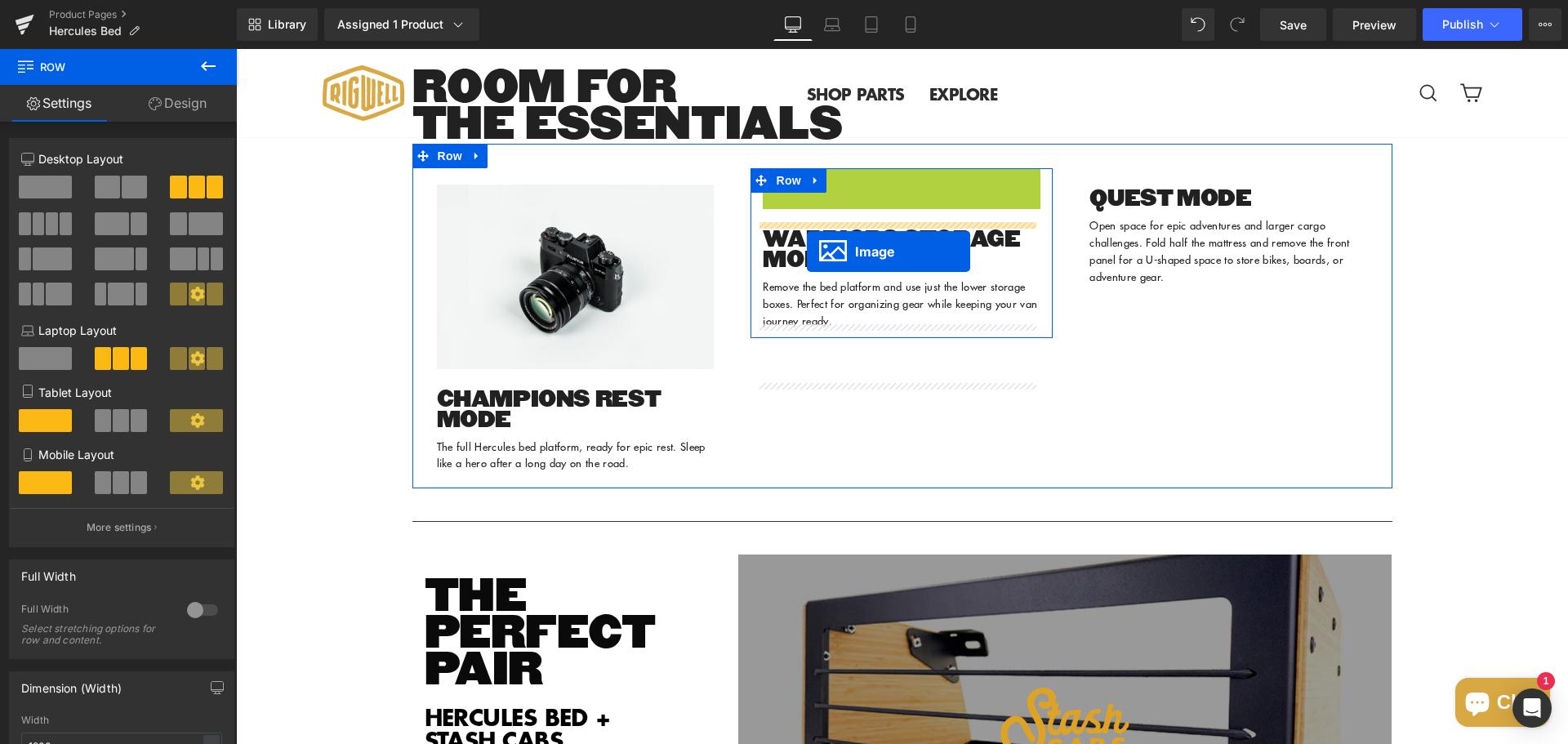
drag, startPoint x: 873, startPoint y: 312, endPoint x: 807, endPoint y: 252, distance: 89.2
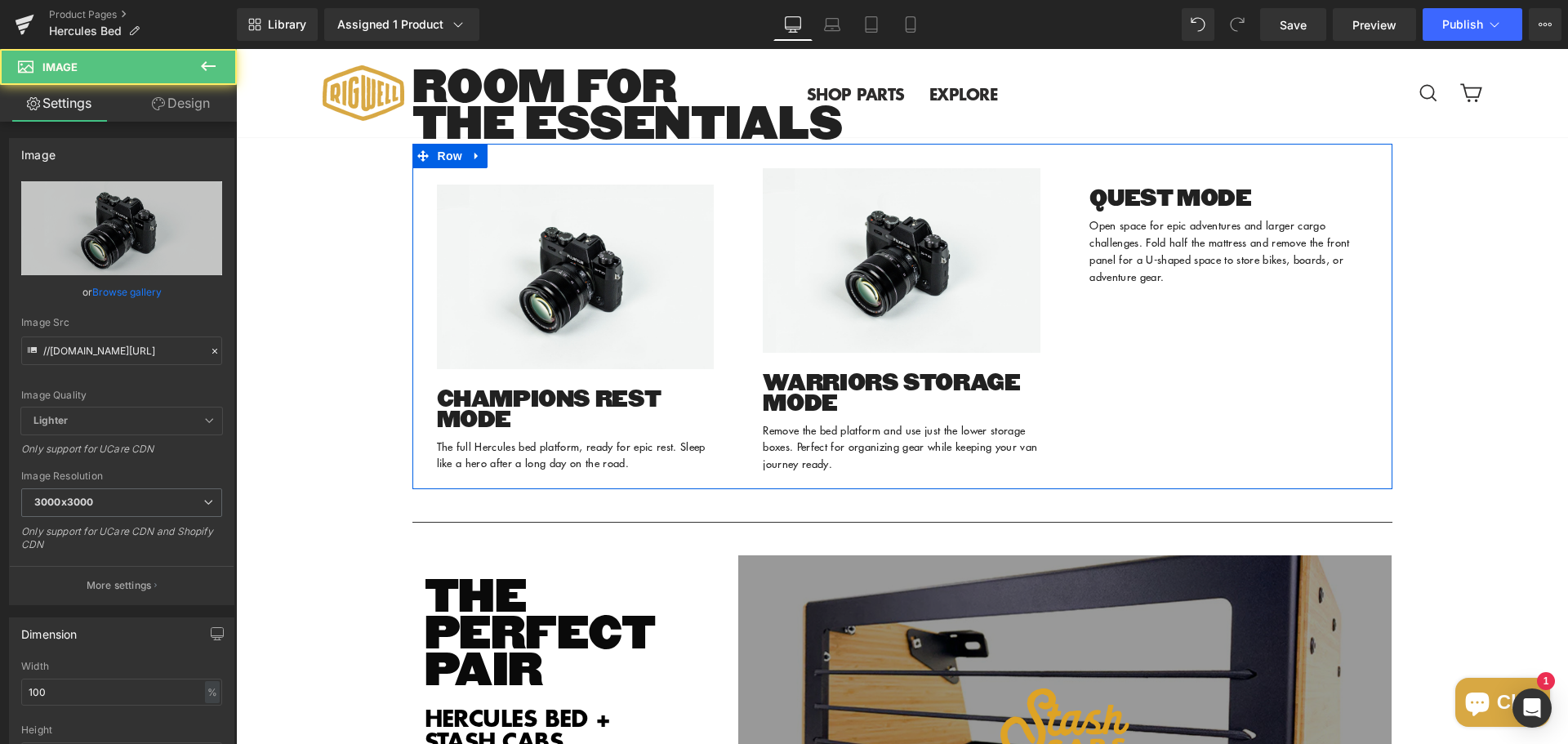
click at [1178, 417] on div "Image CHAMPIONS REST MODE Heading The full Hercules bed platform, ready for epi…" at bounding box center [902, 316] width 979 height 345
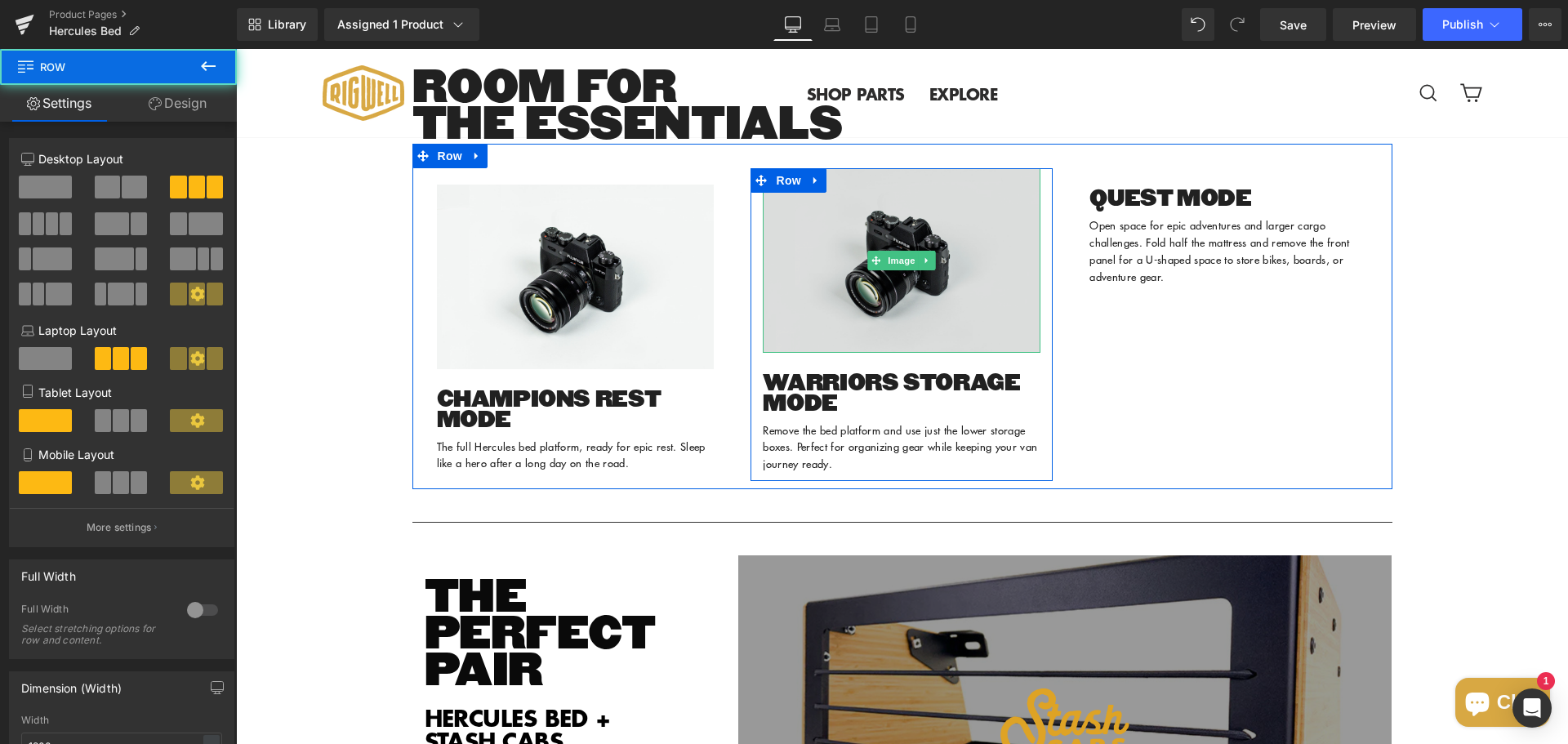
click at [804, 269] on img at bounding box center [901, 260] width 278 height 184
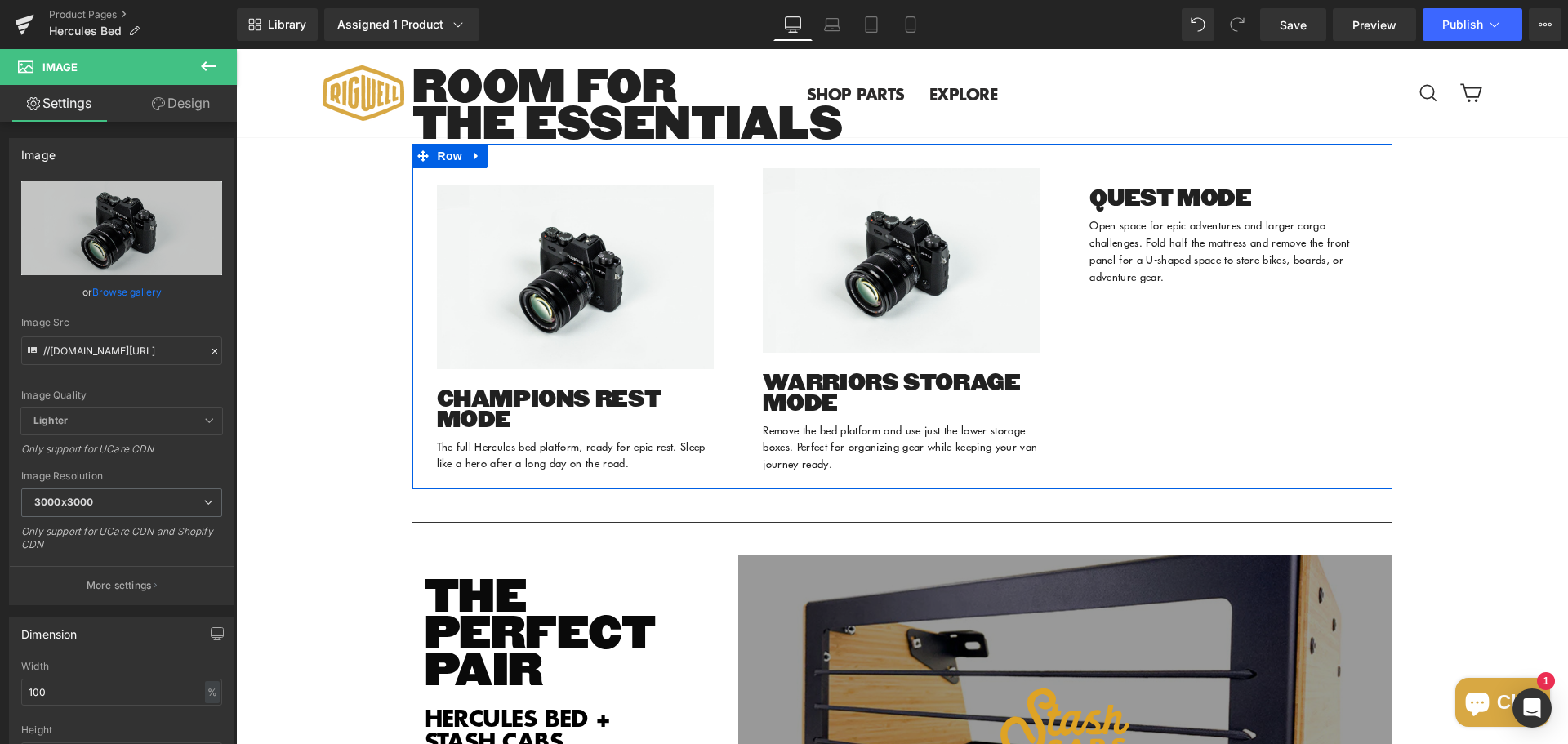
click at [606, 224] on div "Image CHAMPIONS REST MODE Heading The full Hercules bed platform, ready for epi…" at bounding box center [575, 324] width 326 height 312
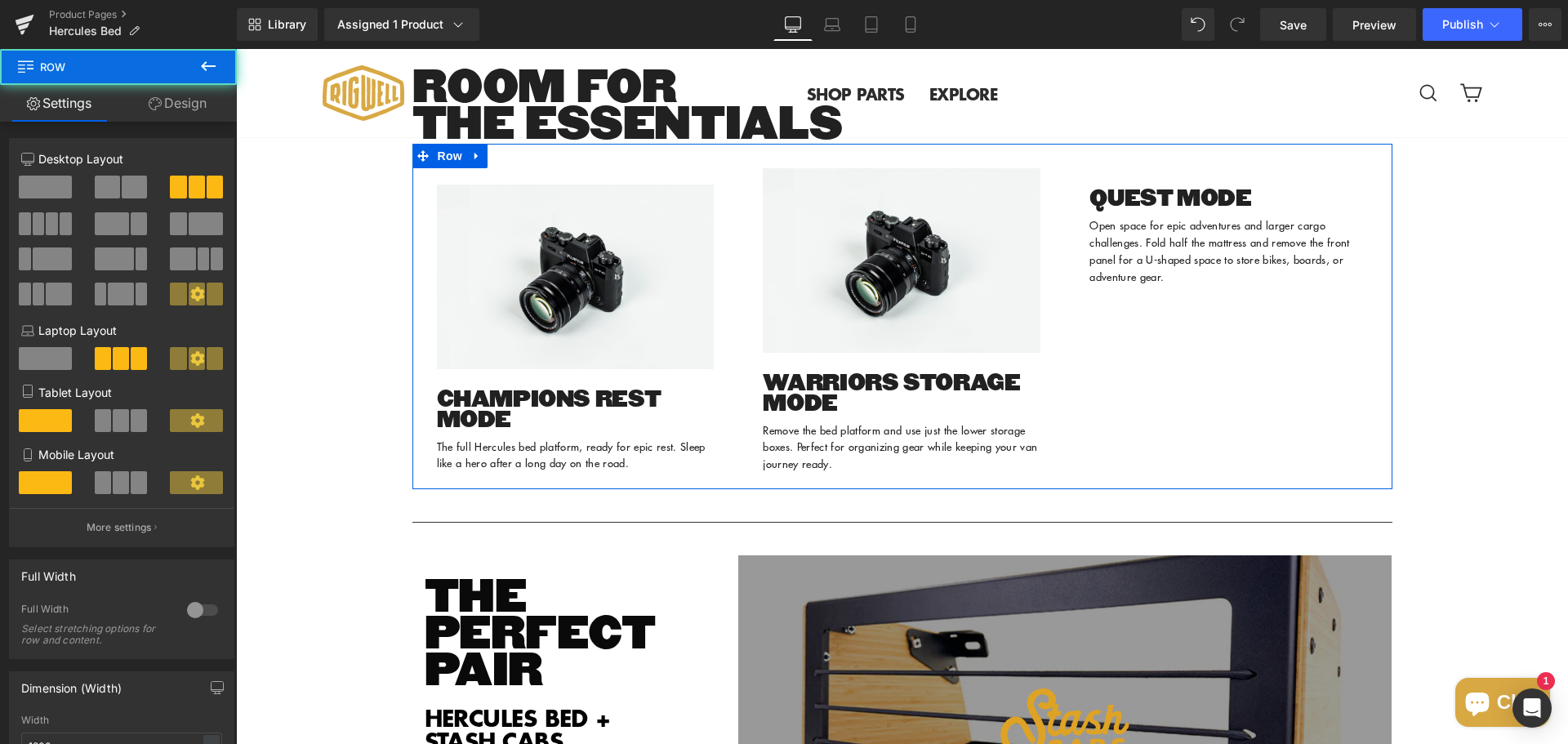
click at [838, 205] on div "Image CHAMPIONS REST MODE Heading The full Hercules bed platform, ready for epi…" at bounding box center [902, 316] width 979 height 345
click at [707, 215] on div "Image CHAMPIONS REST MODE Heading The full Hercules bed platform, ready for epi…" at bounding box center [902, 316] width 979 height 345
click at [597, 226] on div "Image CHAMPIONS REST MODE Heading The full Hercules bed platform, ready for epi…" at bounding box center [575, 324] width 326 height 312
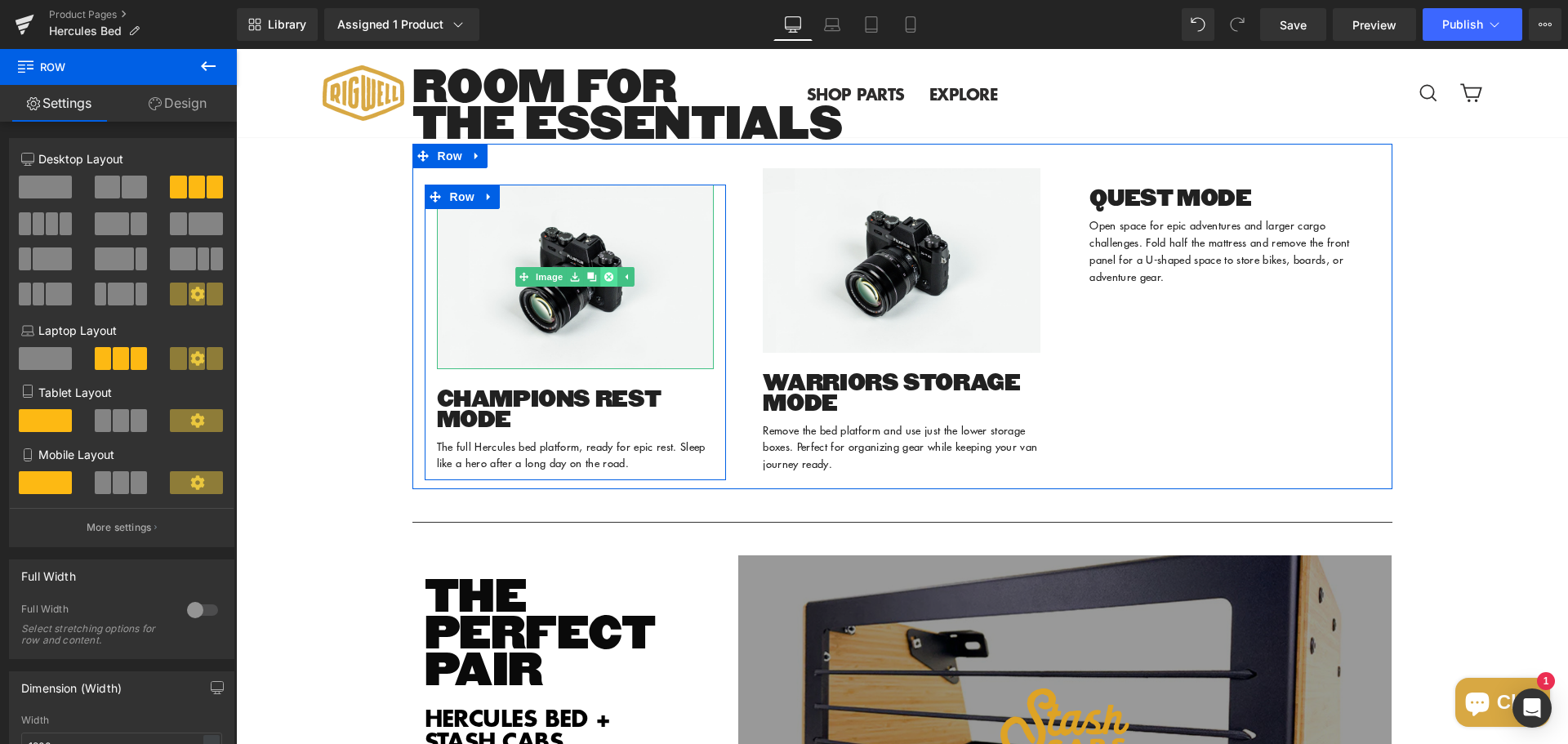
click at [607, 281] on icon at bounding box center [609, 276] width 9 height 9
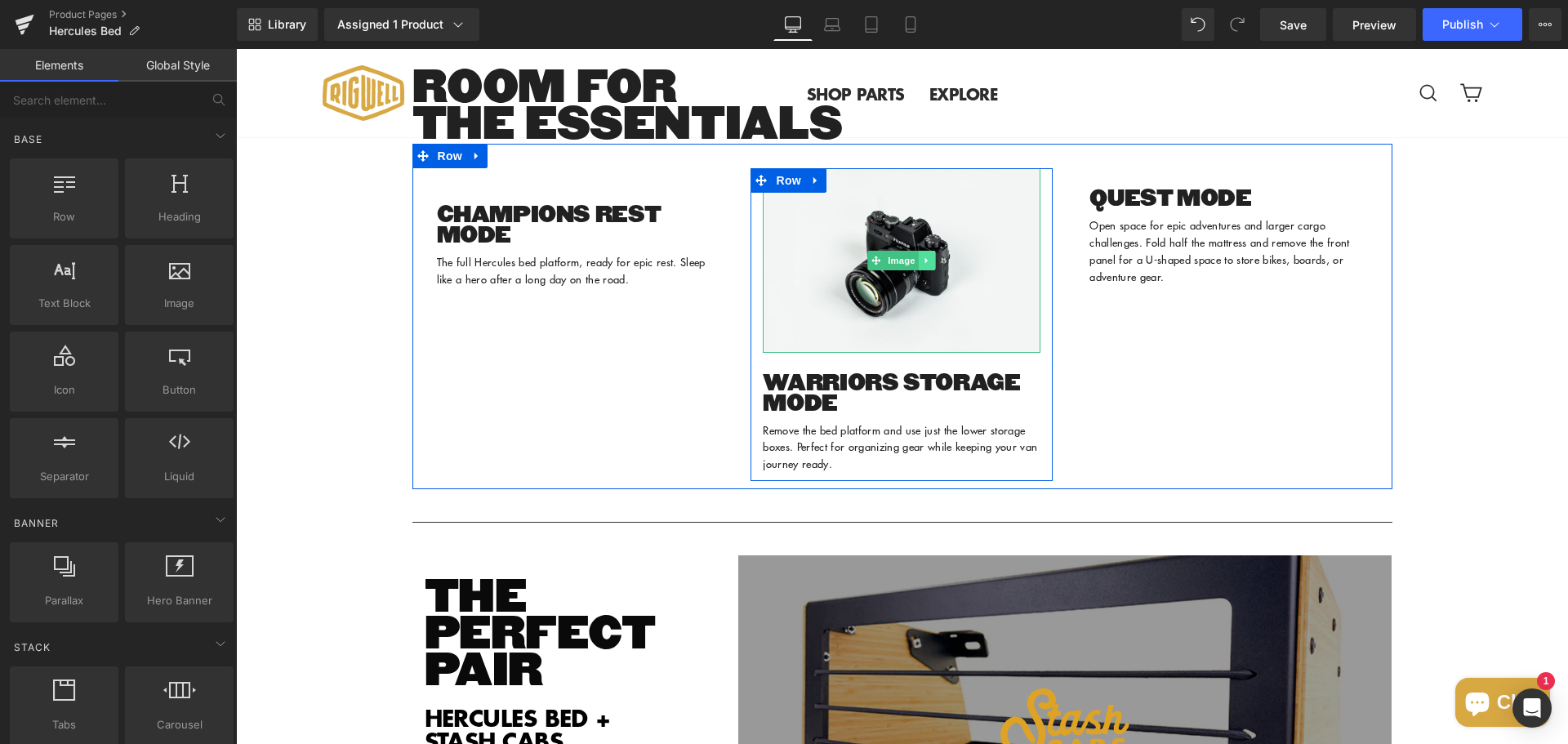
click at [925, 264] on icon at bounding box center [926, 260] width 3 height 5
click at [931, 266] on icon at bounding box center [935, 260] width 9 height 10
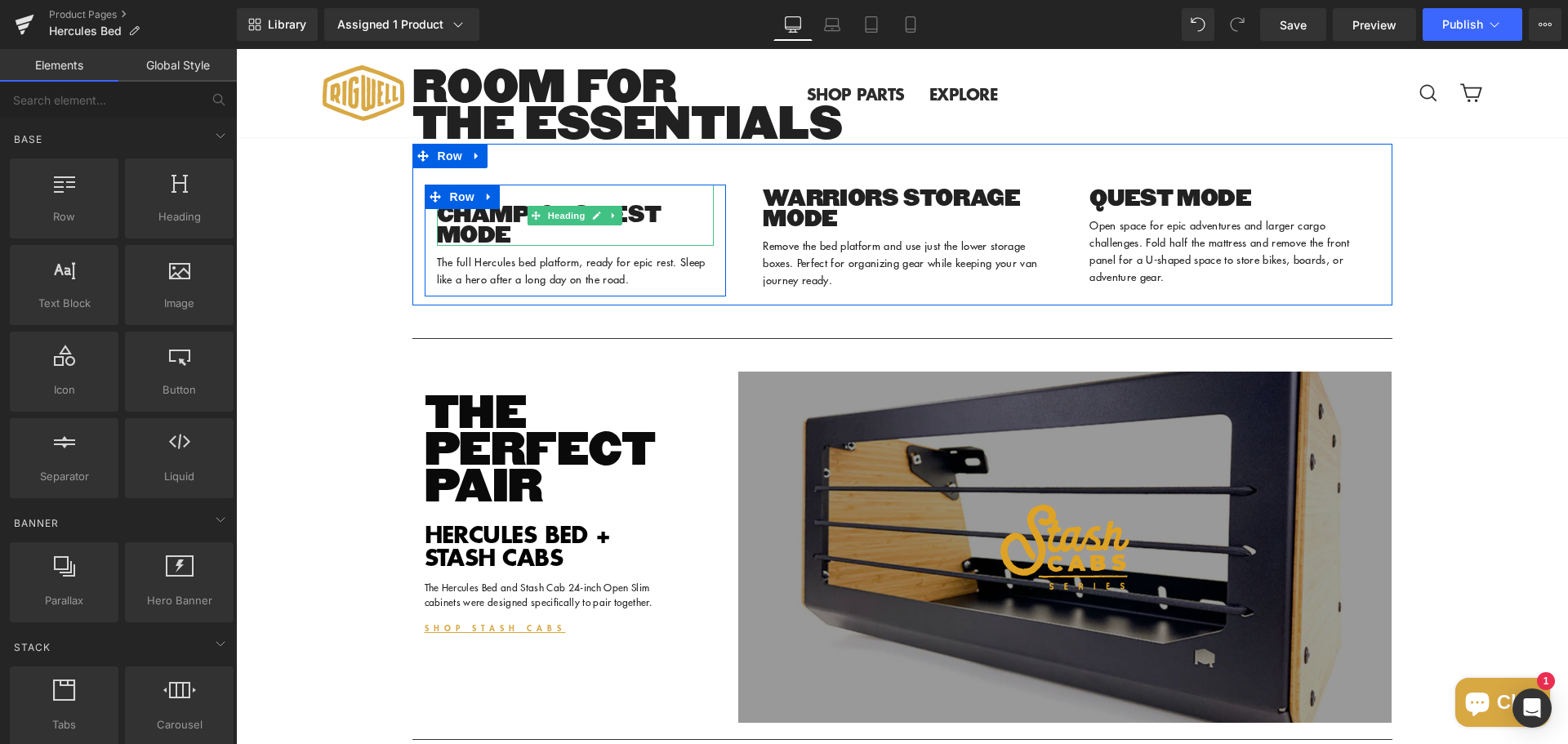
click at [566, 205] on h3 at bounding box center [575, 194] width 278 height 20
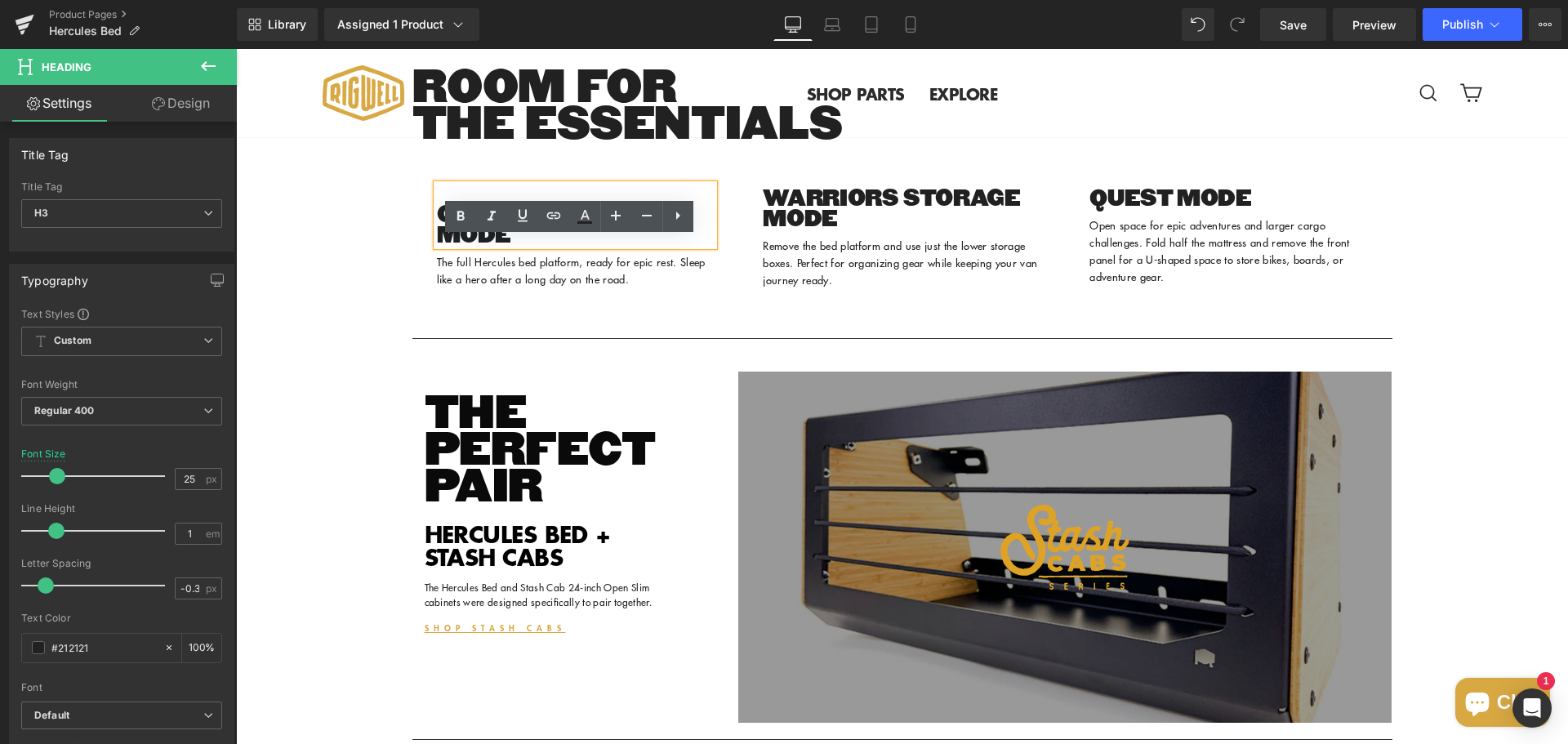
click at [716, 218] on div "CHAMPIONS REST MODE Heading The full Hercules bed platform, ready for epic rest…" at bounding box center [902, 224] width 979 height 161
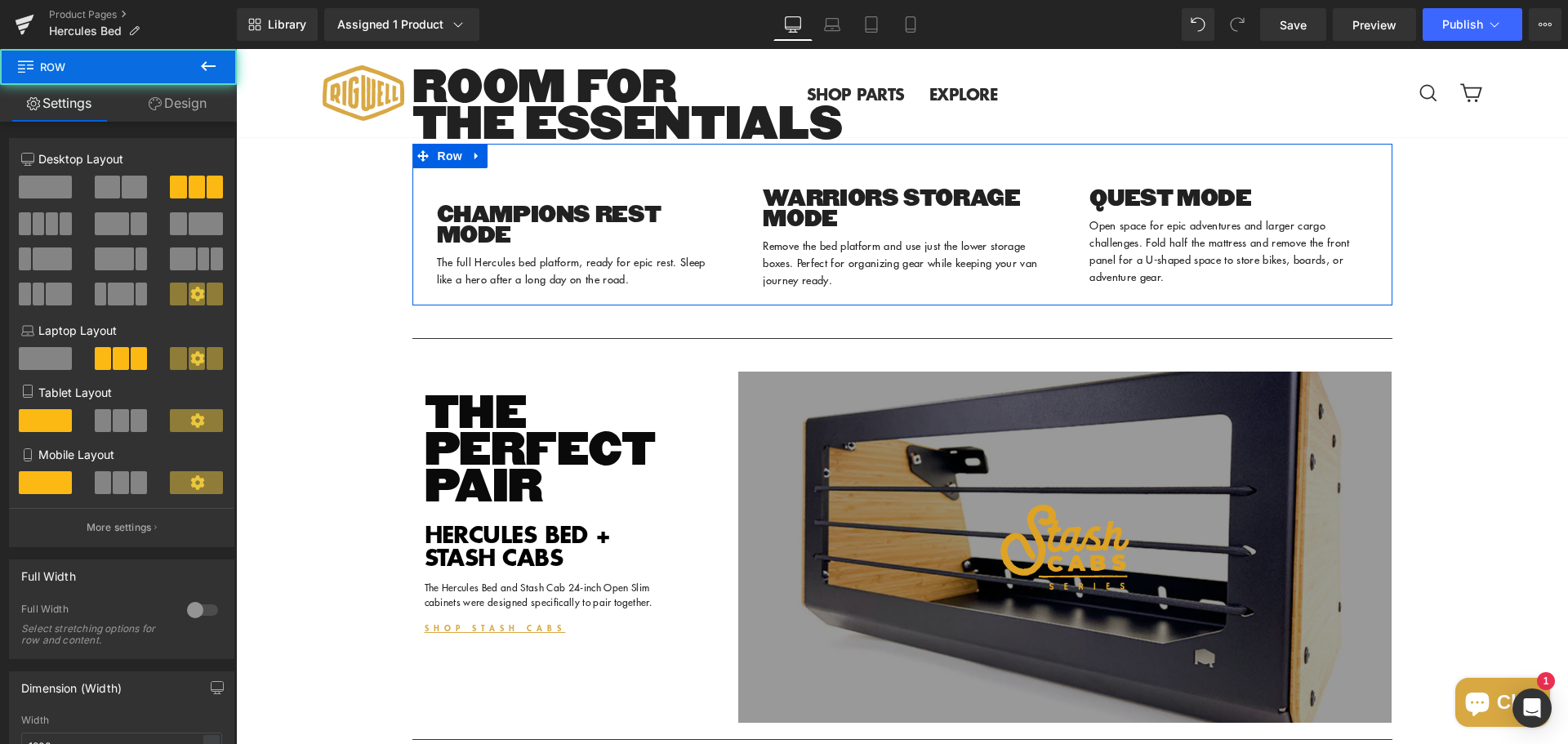
click at [668, 228] on div "CHAMPIONS REST MODE Heading The full Hercules bed platform, ready for epic rest…" at bounding box center [575, 232] width 326 height 128
click at [589, 228] on div "CHAMPIONS REST MODE Heading The full Hercules bed platform, ready for epic rest…" at bounding box center [575, 232] width 326 height 128
click at [530, 246] on h3 "CHAMPIONS REST MODE" at bounding box center [575, 225] width 278 height 41
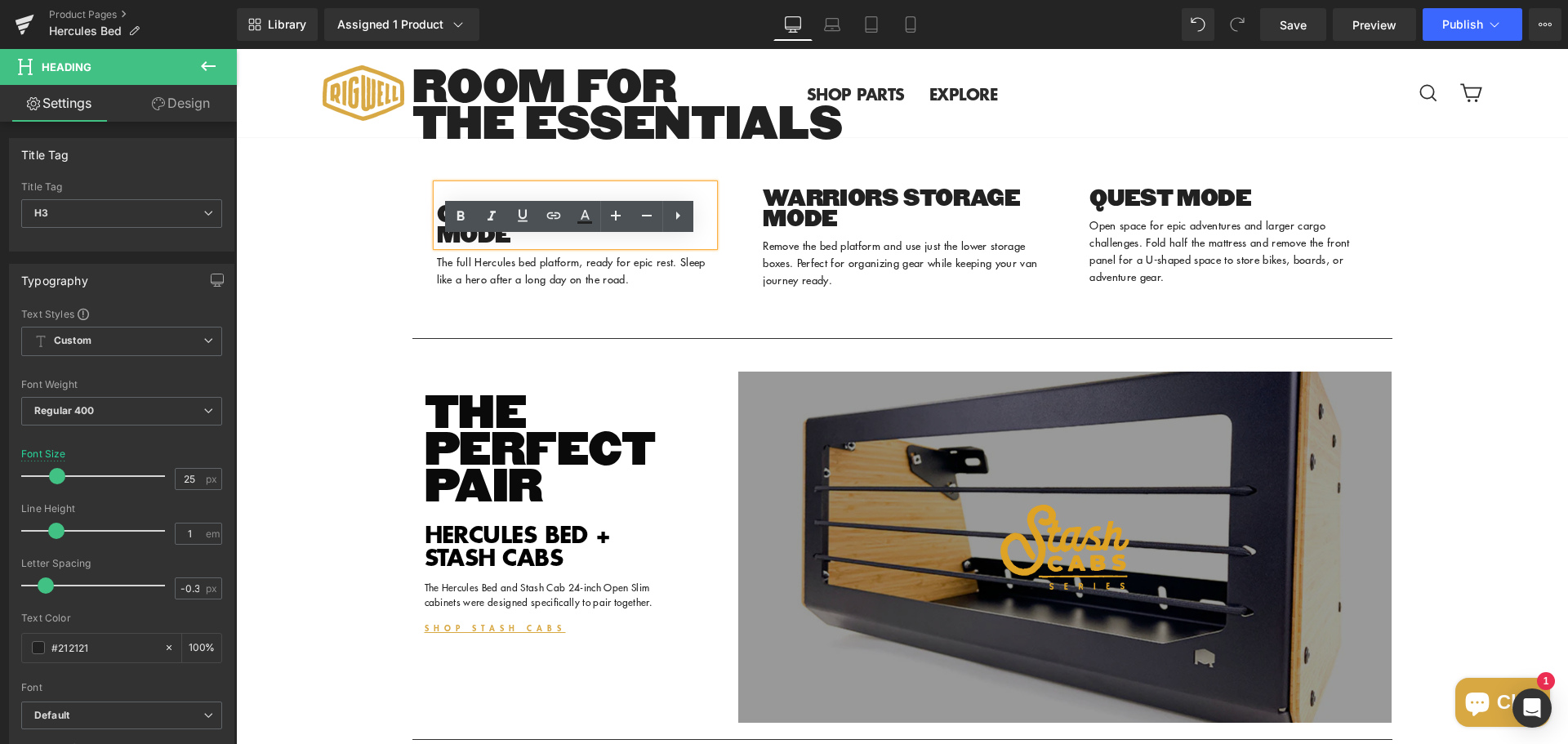
click at [437, 246] on h3 "CHAMPIONS REST MODE" at bounding box center [575, 225] width 278 height 41
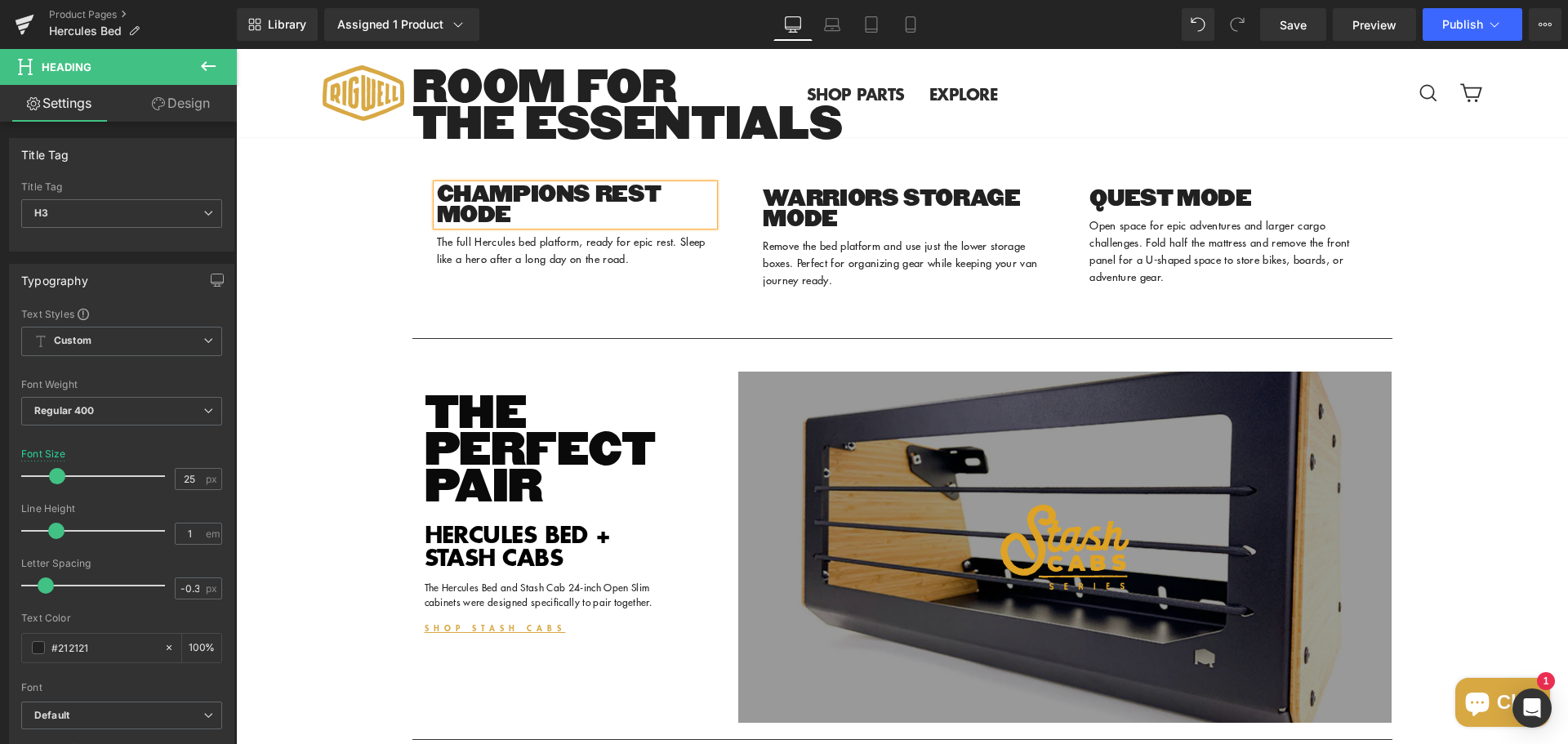
click at [338, 278] on div "Sale Off (P) Image ‹ ›" at bounding box center [901, 184] width 1332 height 4289
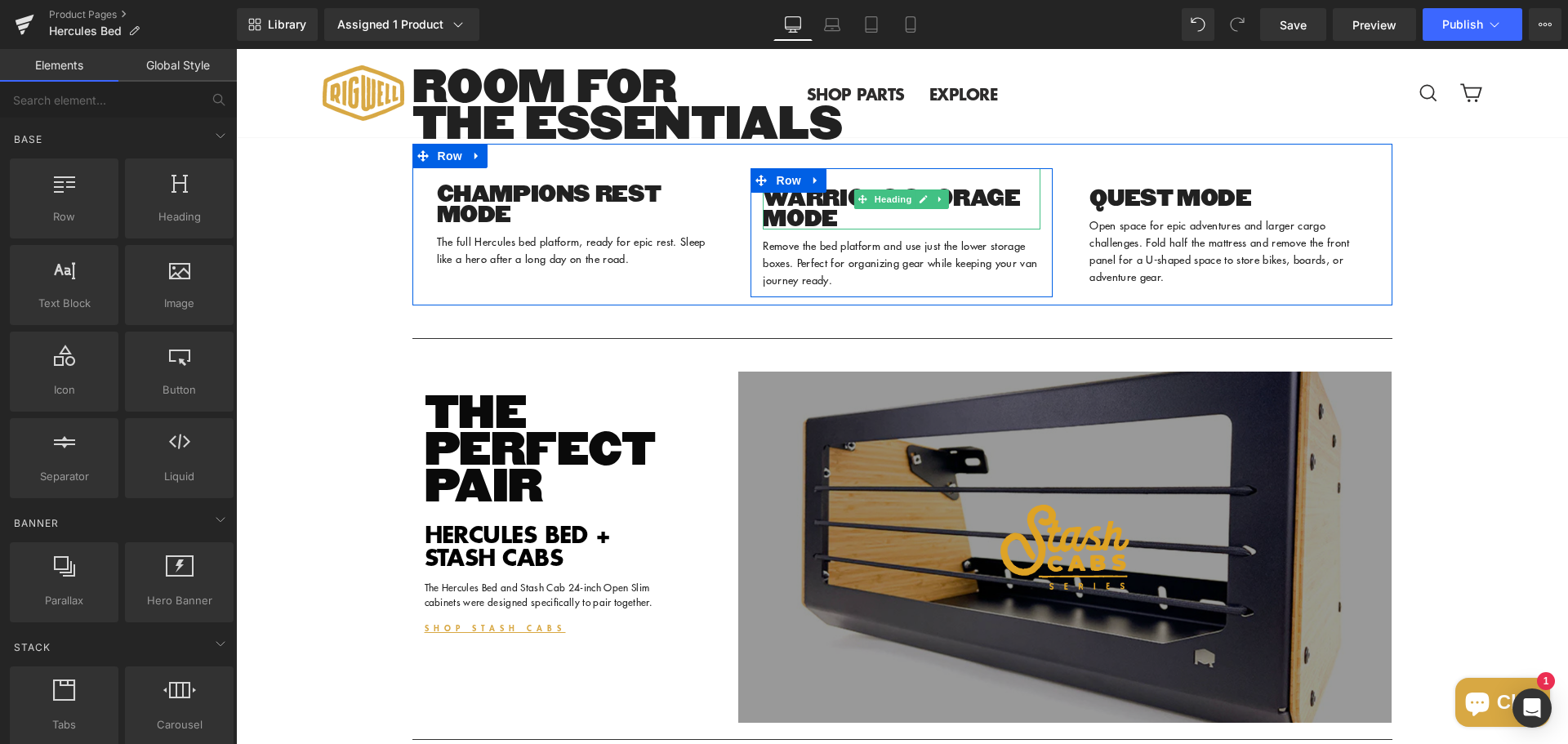
click at [920, 229] on h3 "WARRIORS STORAGE MODE" at bounding box center [901, 209] width 278 height 41
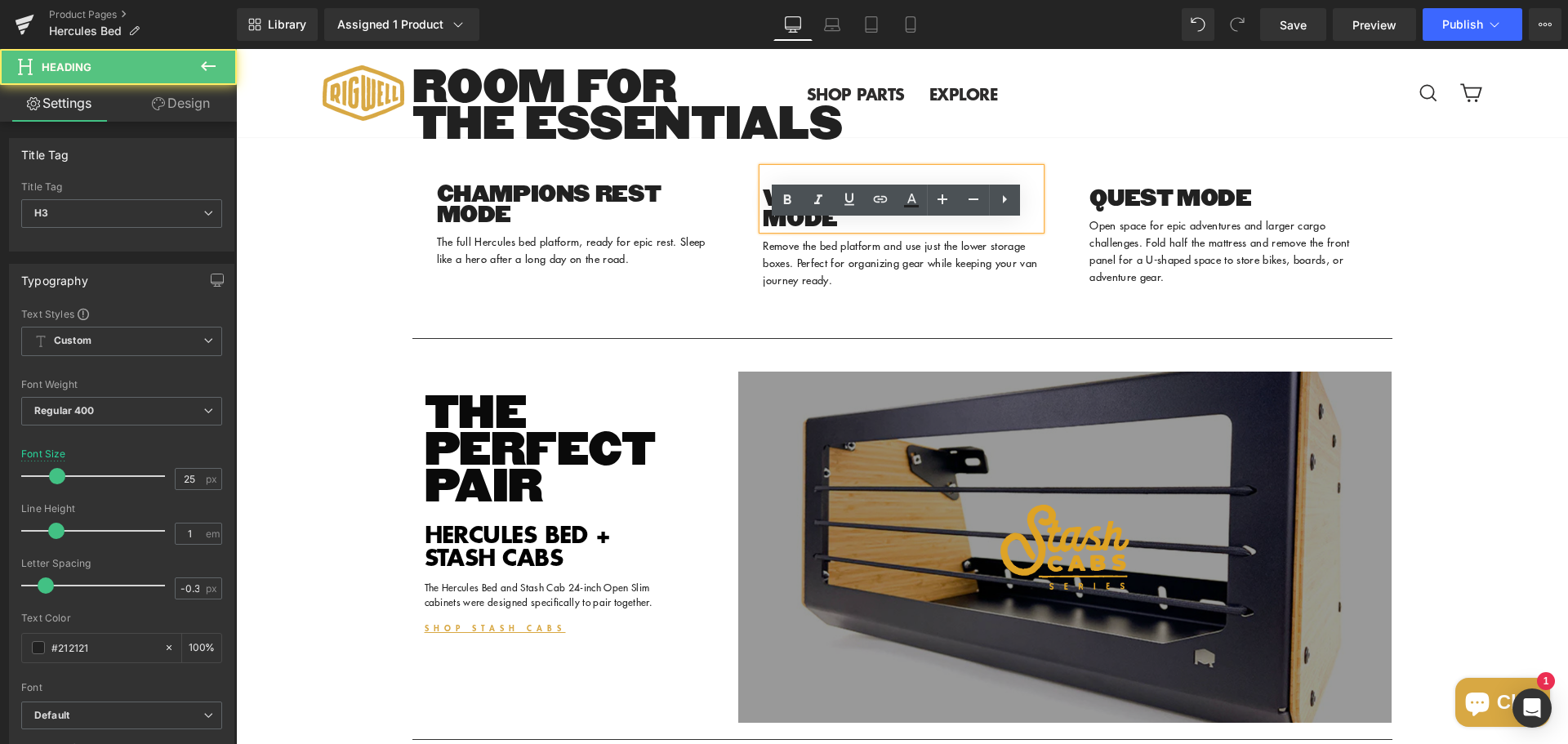
click at [762, 229] on h3 "WARRIORS STORAGE MODE" at bounding box center [901, 209] width 278 height 41
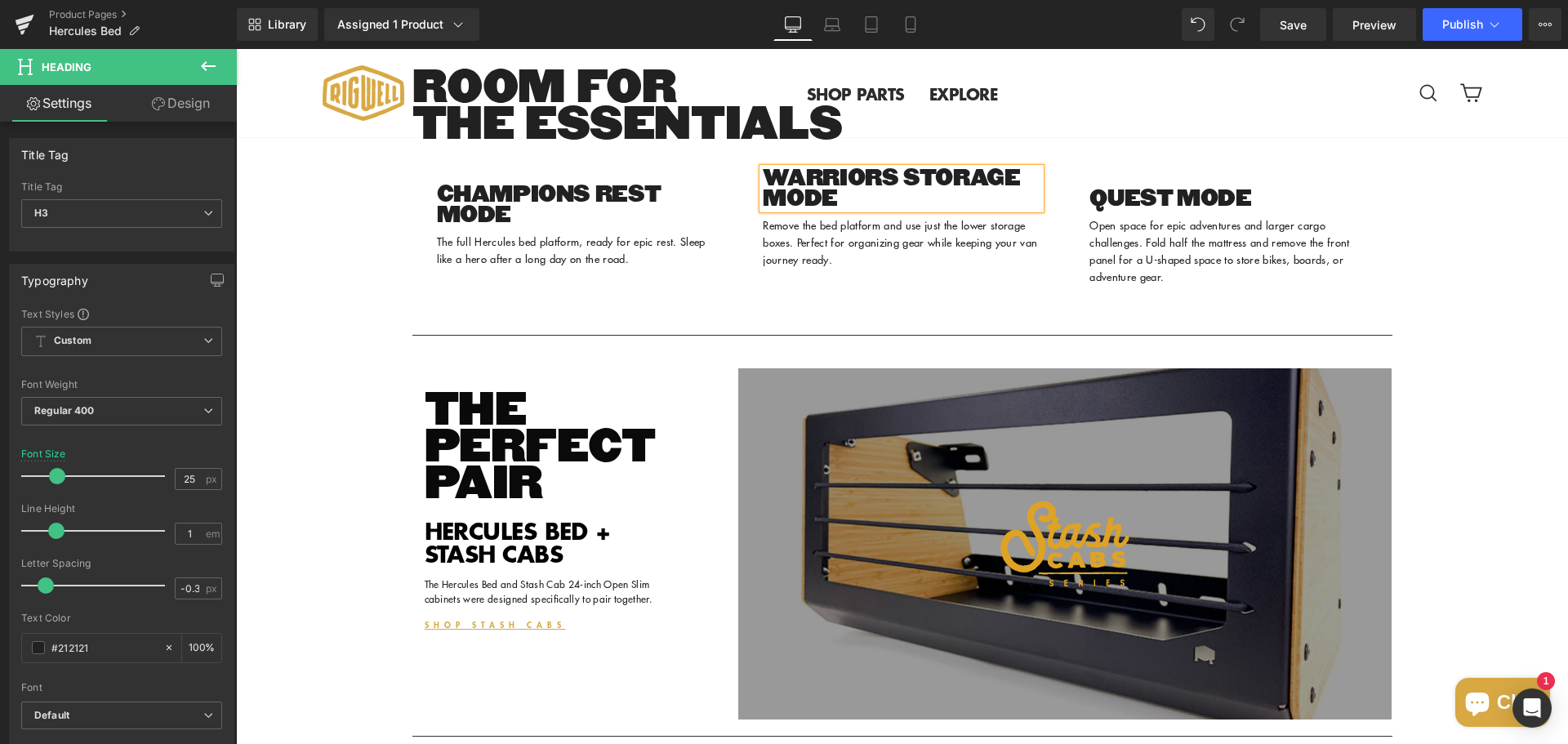
click at [536, 229] on span "CHAMPIONS REST MODE" at bounding box center [548, 205] width 223 height 49
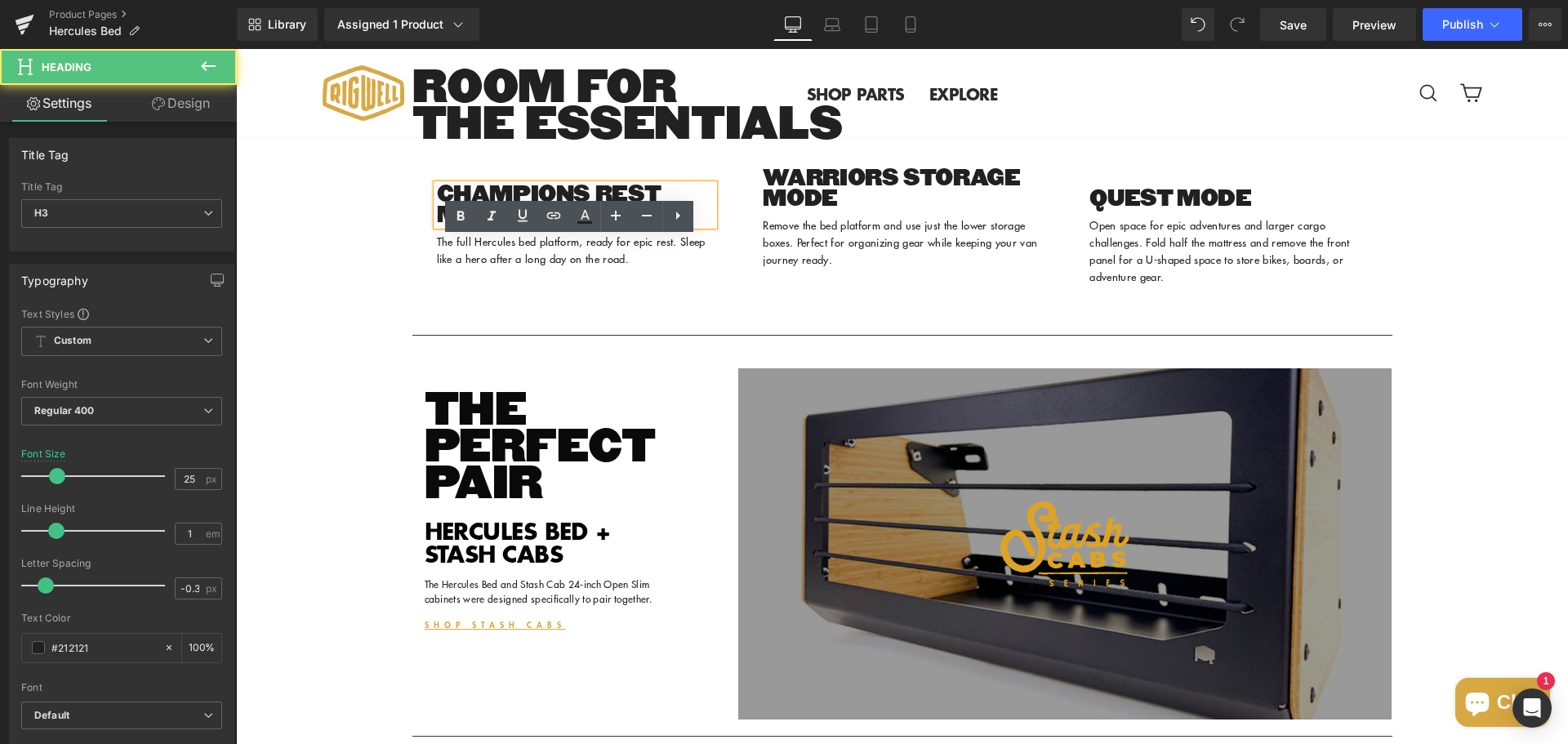
click at [748, 221] on div "CHAMPIONS REST MODE Heading The full Hercules bed platform, ready for epic rest…" at bounding box center [902, 222] width 979 height 158
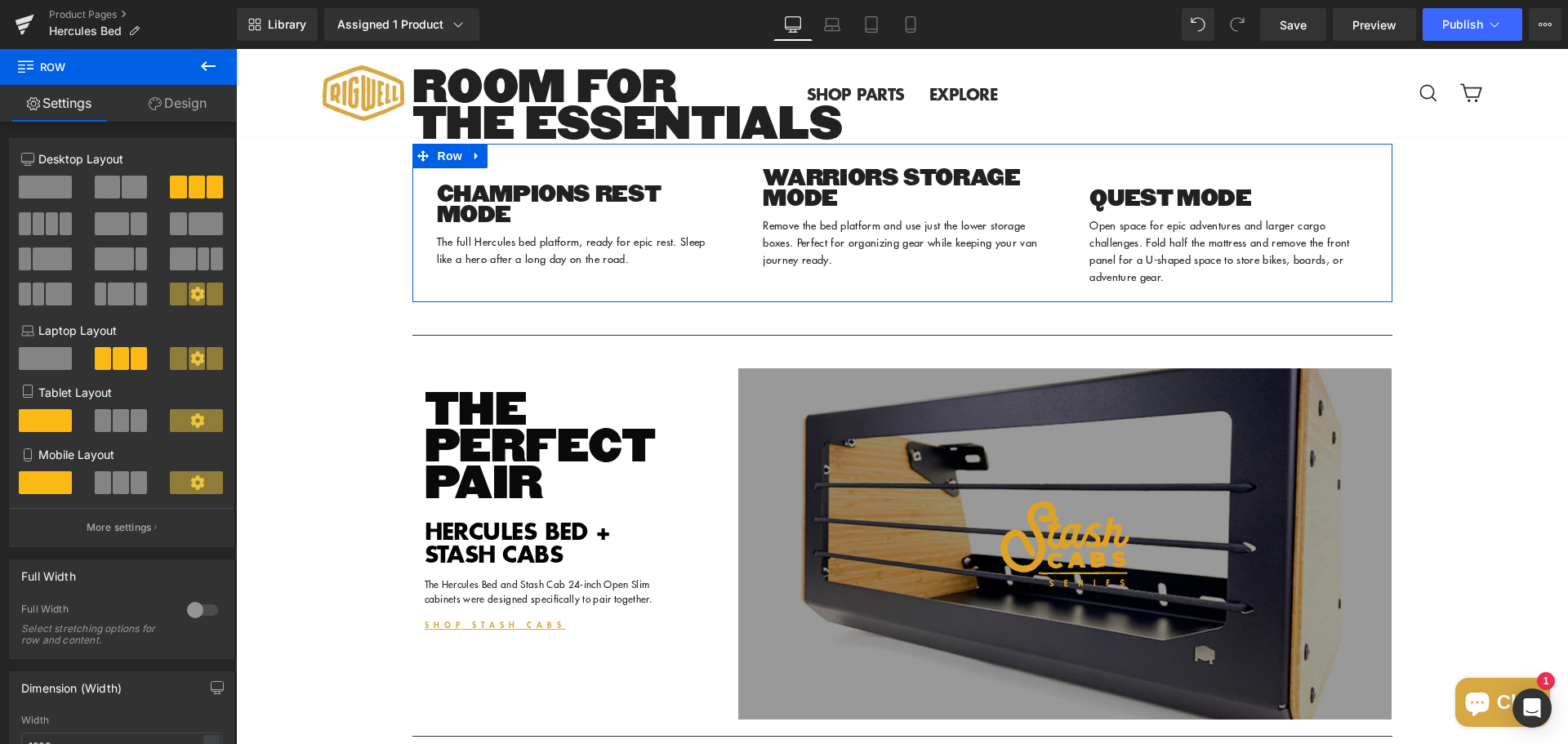
click at [1179, 210] on div "CHAMPIONS REST MODE Heading The full Hercules bed platform, ready for epic rest…" at bounding box center [902, 222] width 979 height 158
click at [815, 217] on div "CHAMPIONS REST MODE Heading The full Hercules bed platform, ready for epic rest…" at bounding box center [902, 222] width 979 height 158
click at [843, 211] on div "CHAMPIONS REST MODE Heading The full Hercules bed platform, ready for epic rest…" at bounding box center [902, 222] width 979 height 158
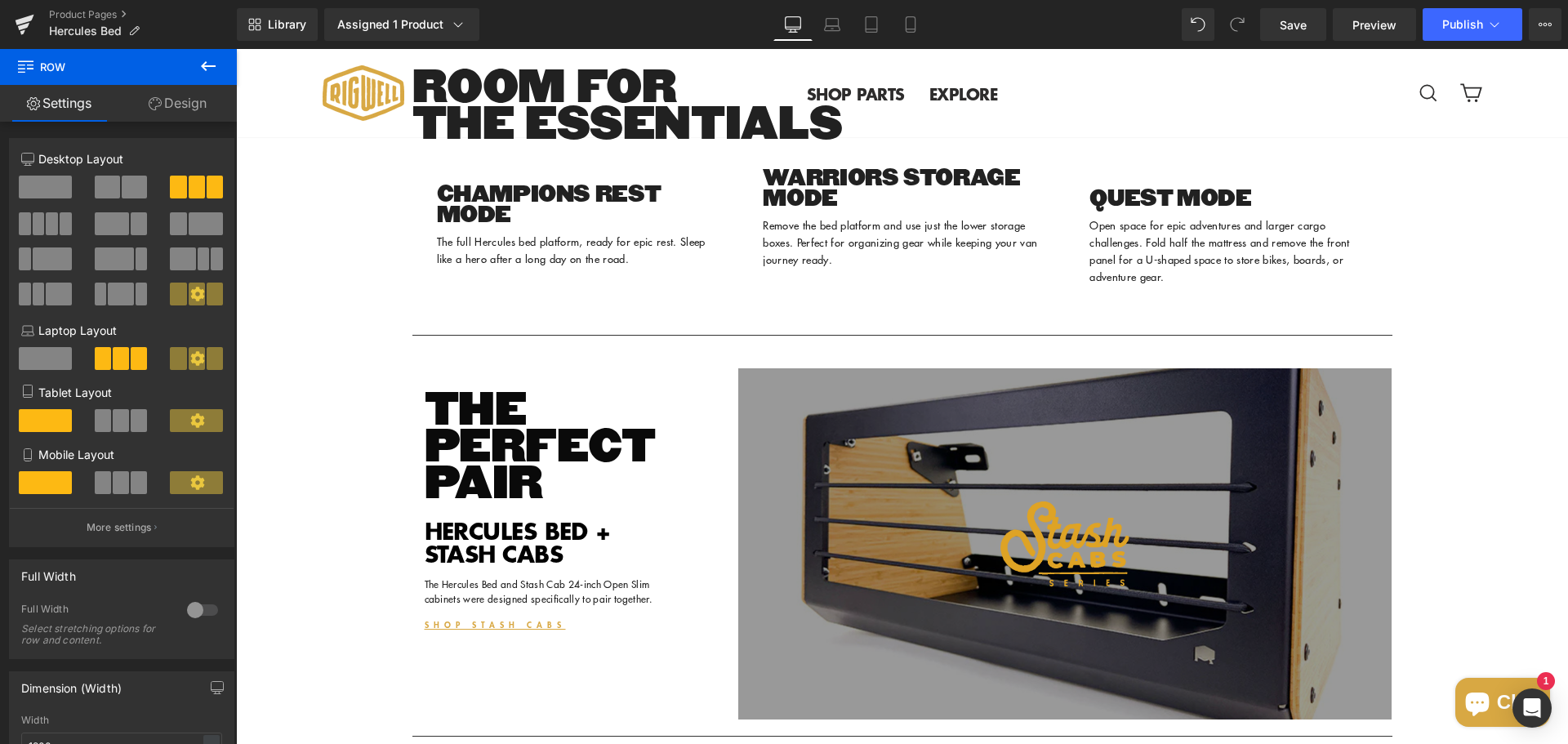
click at [209, 69] on icon at bounding box center [208, 66] width 19 height 19
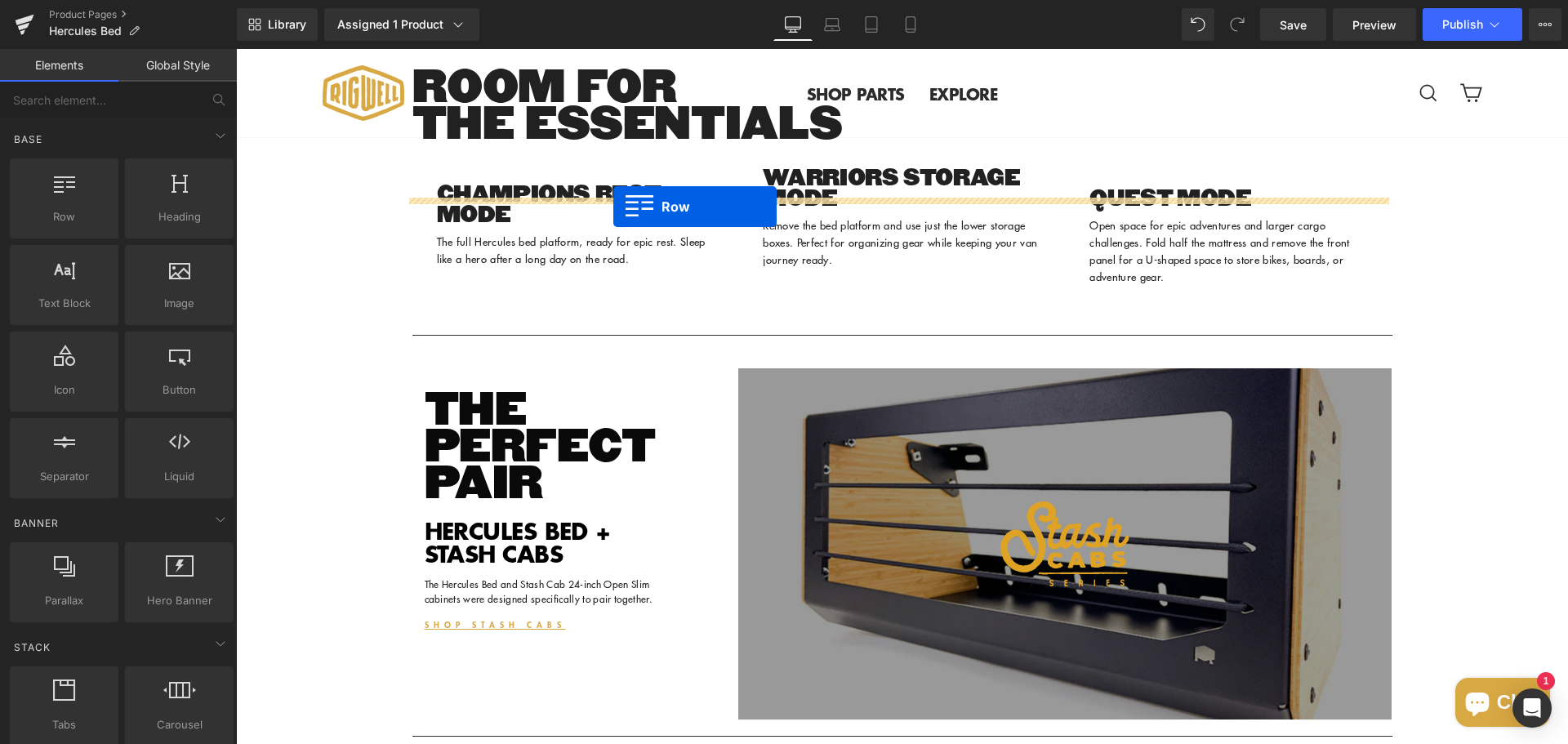
drag, startPoint x: 446, startPoint y: 249, endPoint x: 613, endPoint y: 207, distance: 172.2
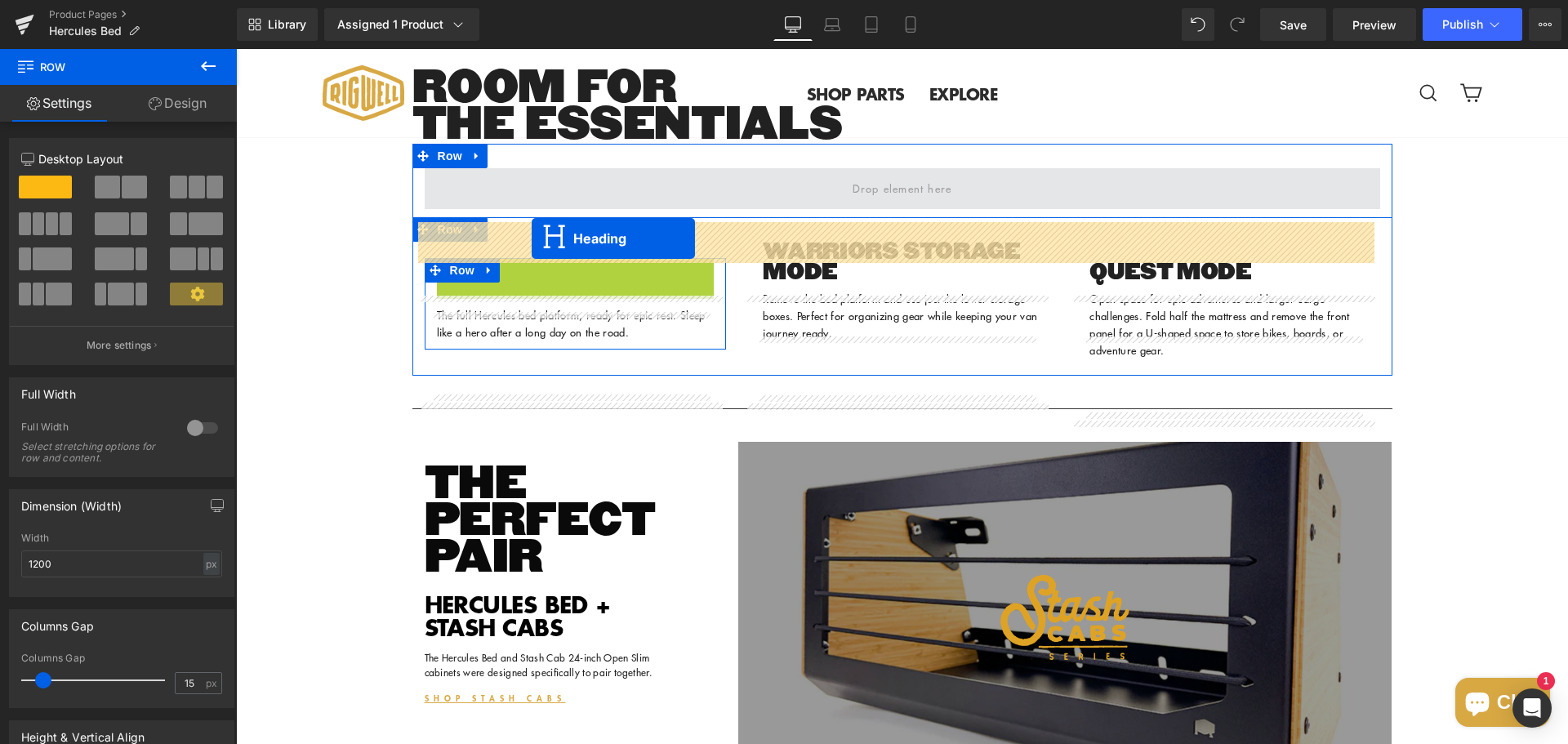
drag, startPoint x: 531, startPoint y: 332, endPoint x: 531, endPoint y: 238, distance: 94.0
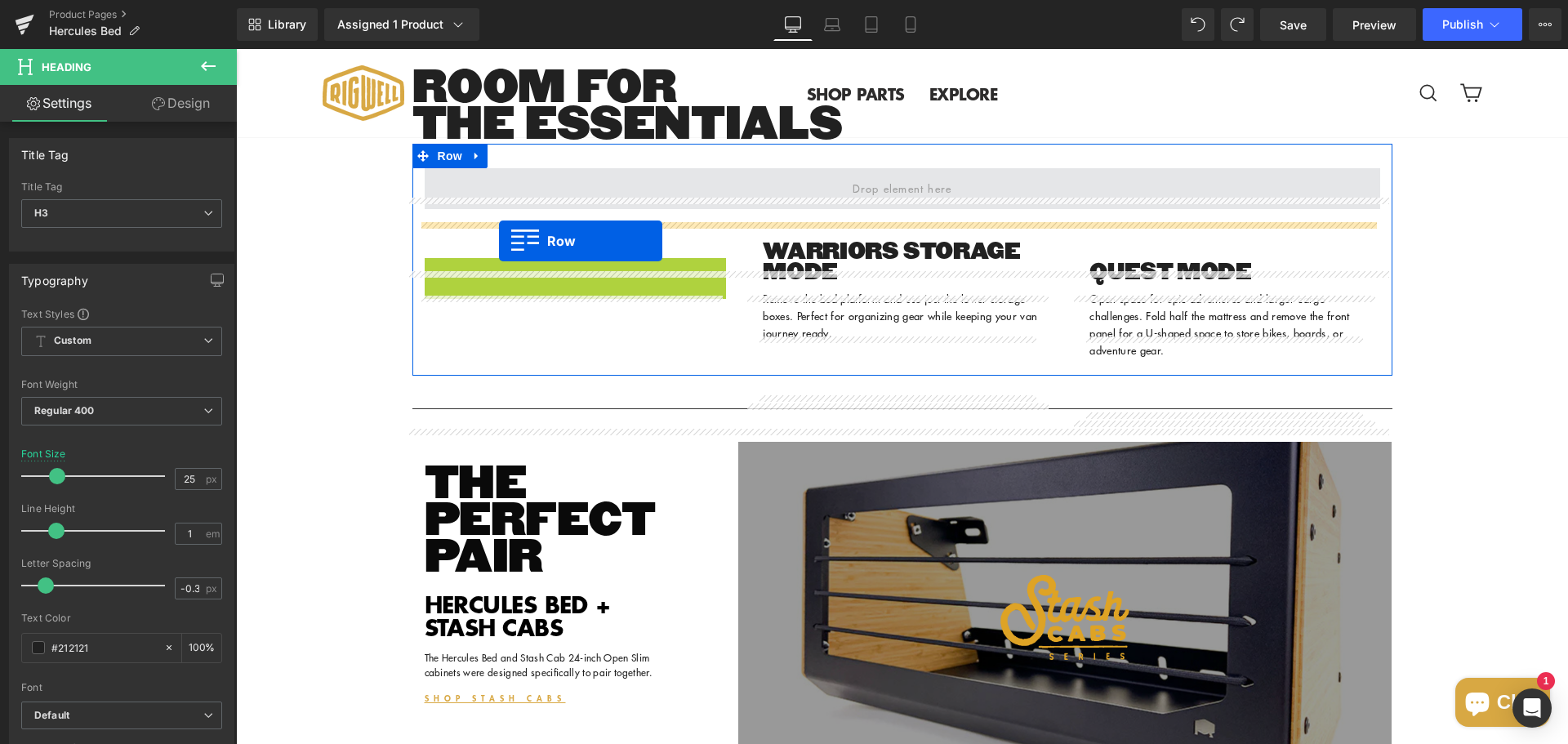
drag, startPoint x: 429, startPoint y: 326, endPoint x: 499, endPoint y: 241, distance: 110.1
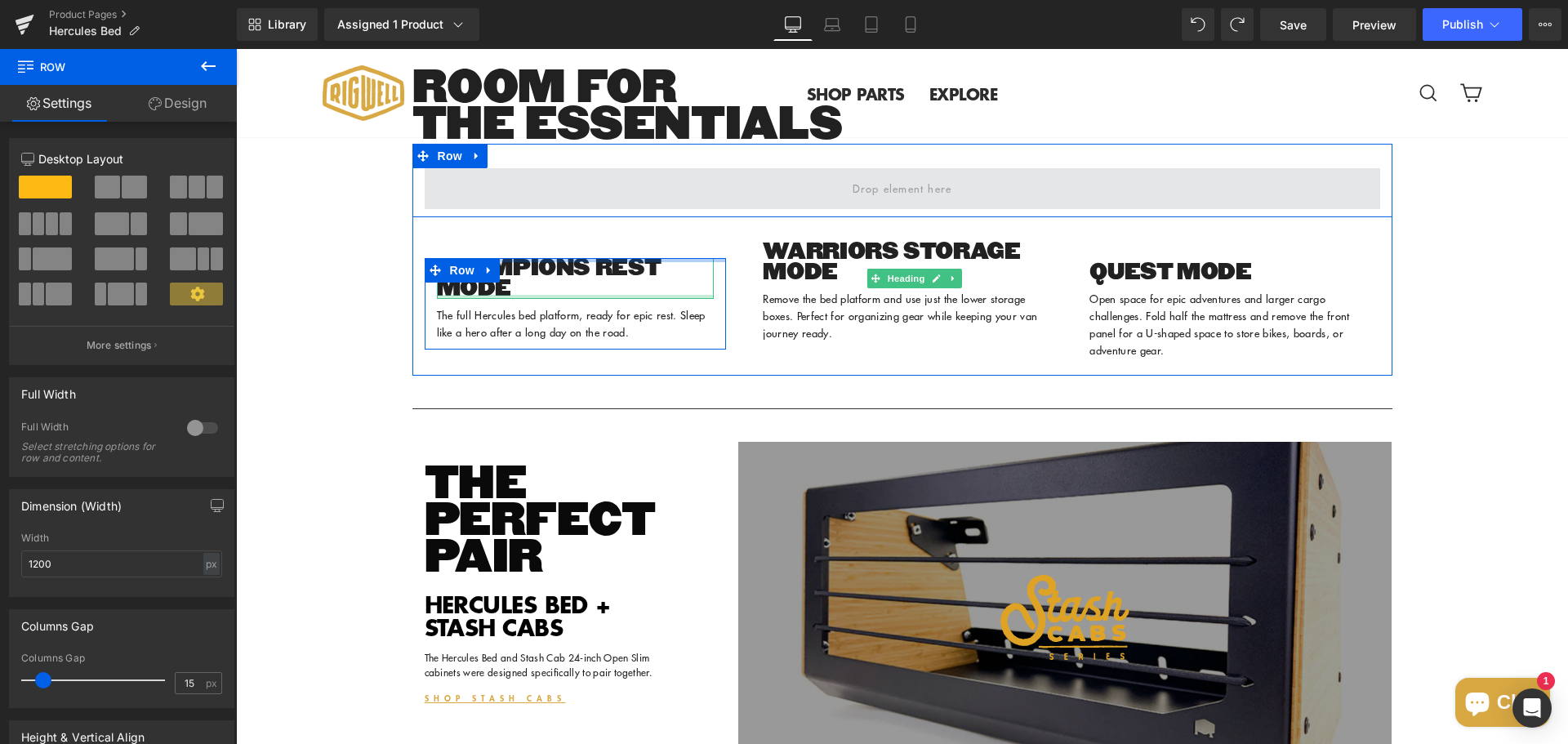
click at [499, 209] on span at bounding box center [902, 189] width 956 height 41
drag, startPoint x: 289, startPoint y: 186, endPoint x: 536, endPoint y: 237, distance: 252.2
click at [589, 209] on span at bounding box center [902, 189] width 956 height 41
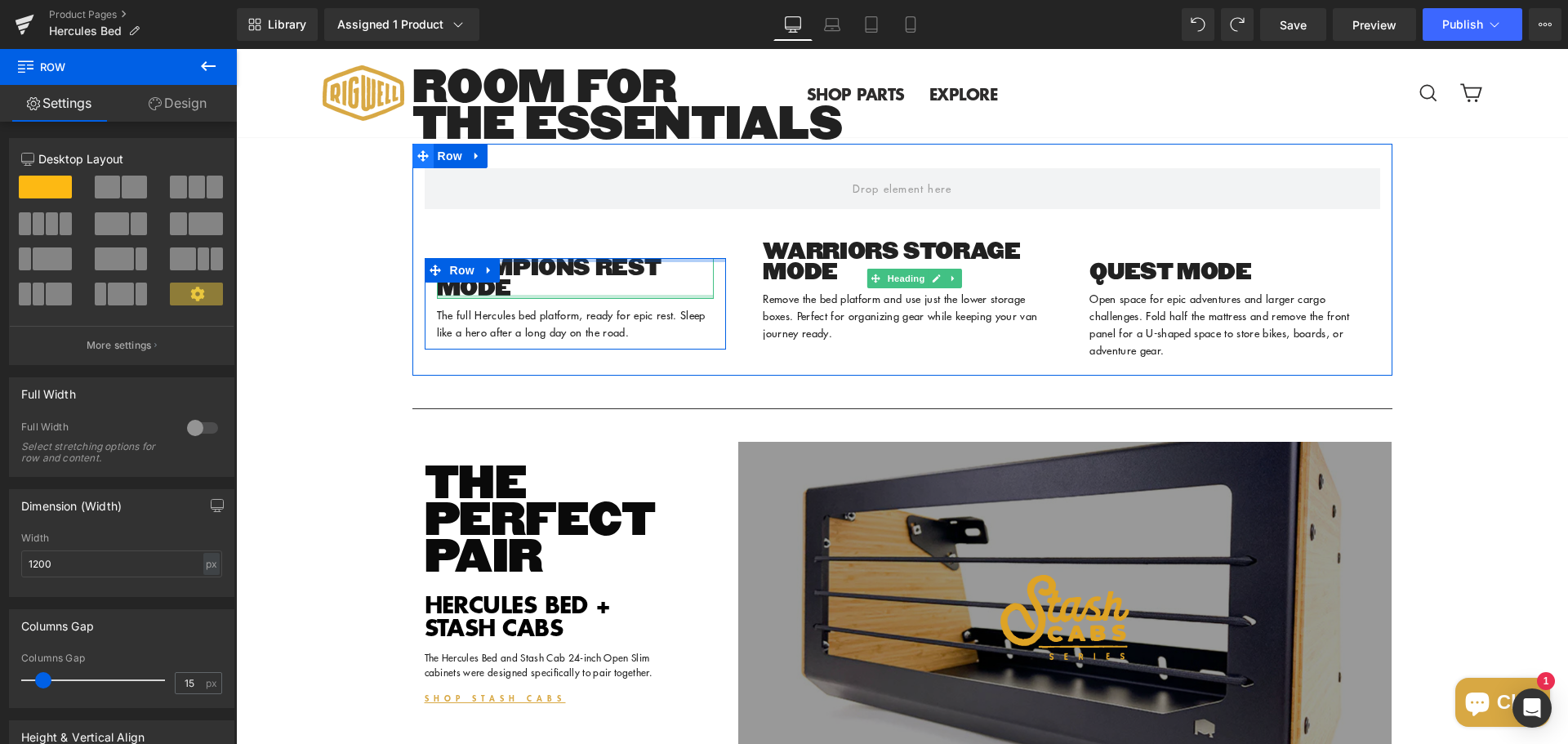
click at [417, 162] on icon at bounding box center [423, 155] width 11 height 11
click at [440, 169] on span "Row" at bounding box center [449, 156] width 33 height 25
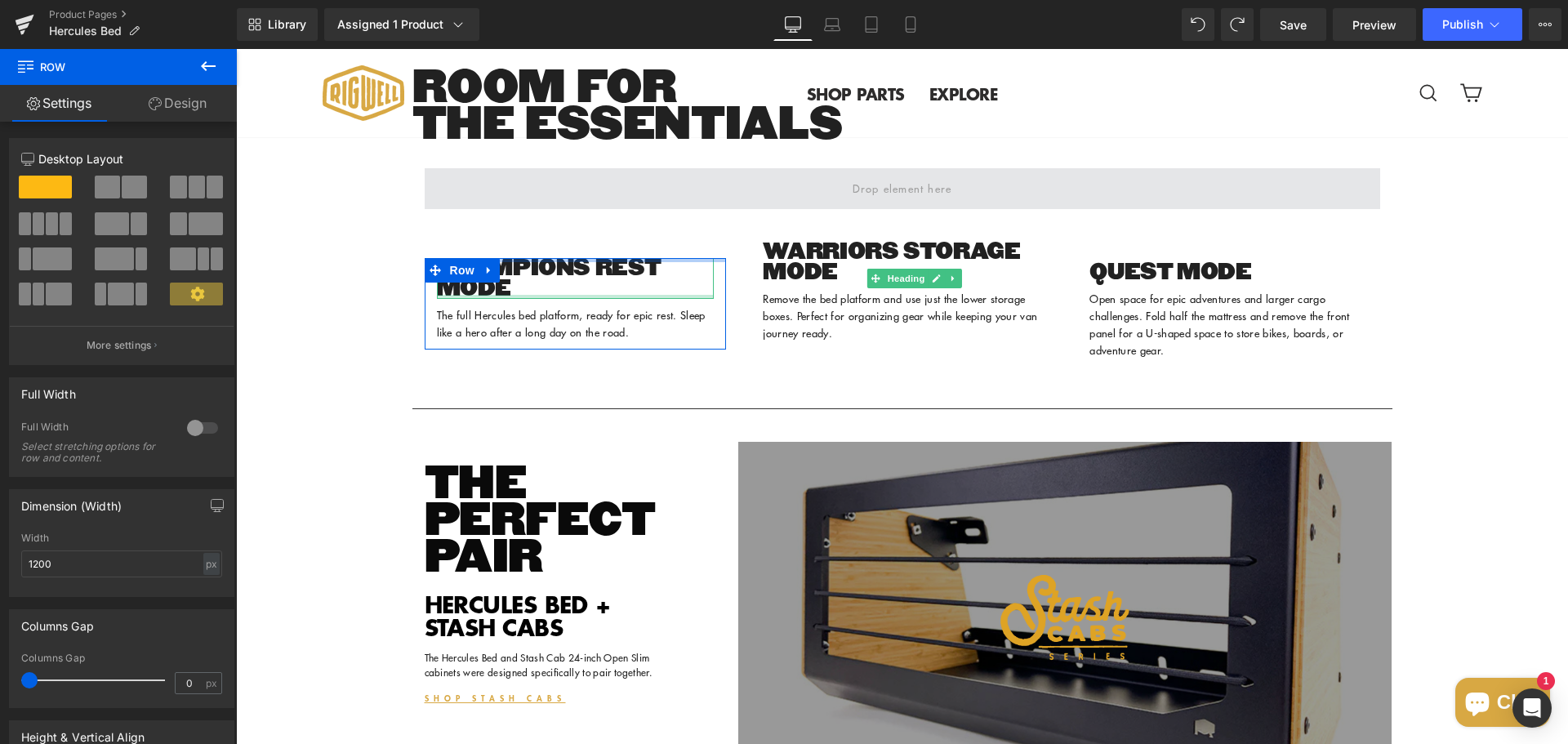
drag, startPoint x: 426, startPoint y: 237, endPoint x: 519, endPoint y: 230, distance: 93.3
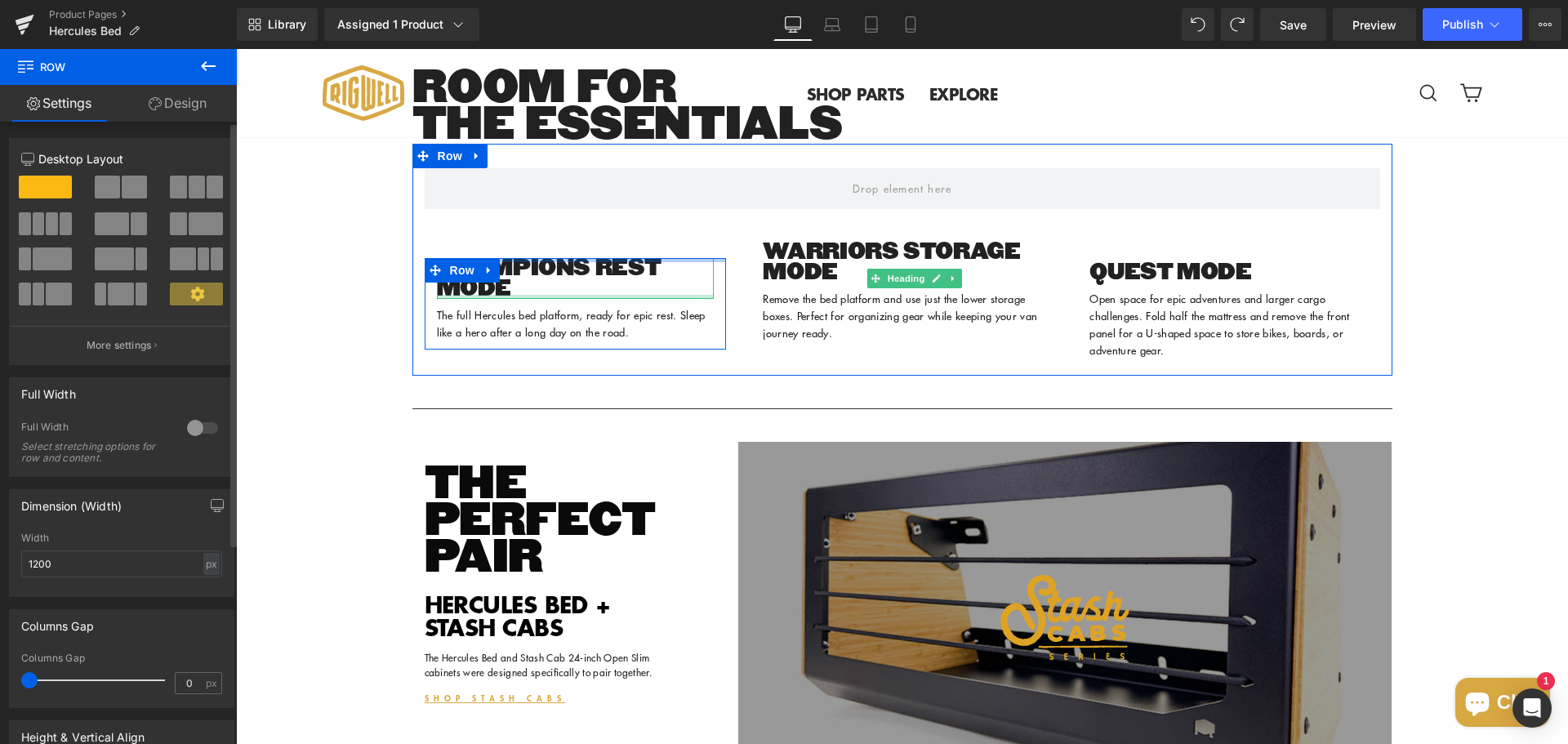
click at [194, 186] on span at bounding box center [197, 187] width 17 height 23
click at [473, 162] on icon at bounding box center [476, 156] width 11 height 12
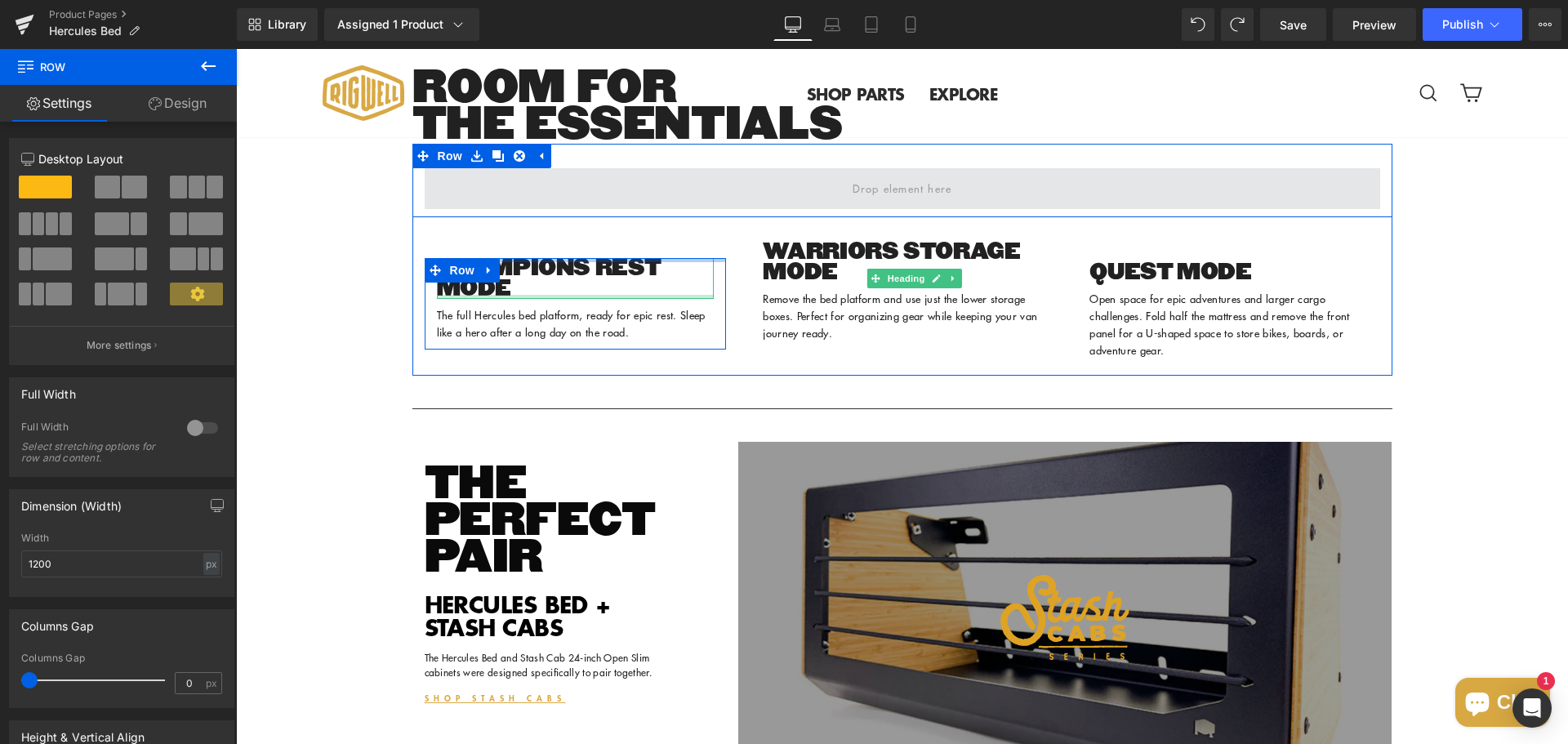
click at [600, 209] on span at bounding box center [902, 189] width 956 height 41
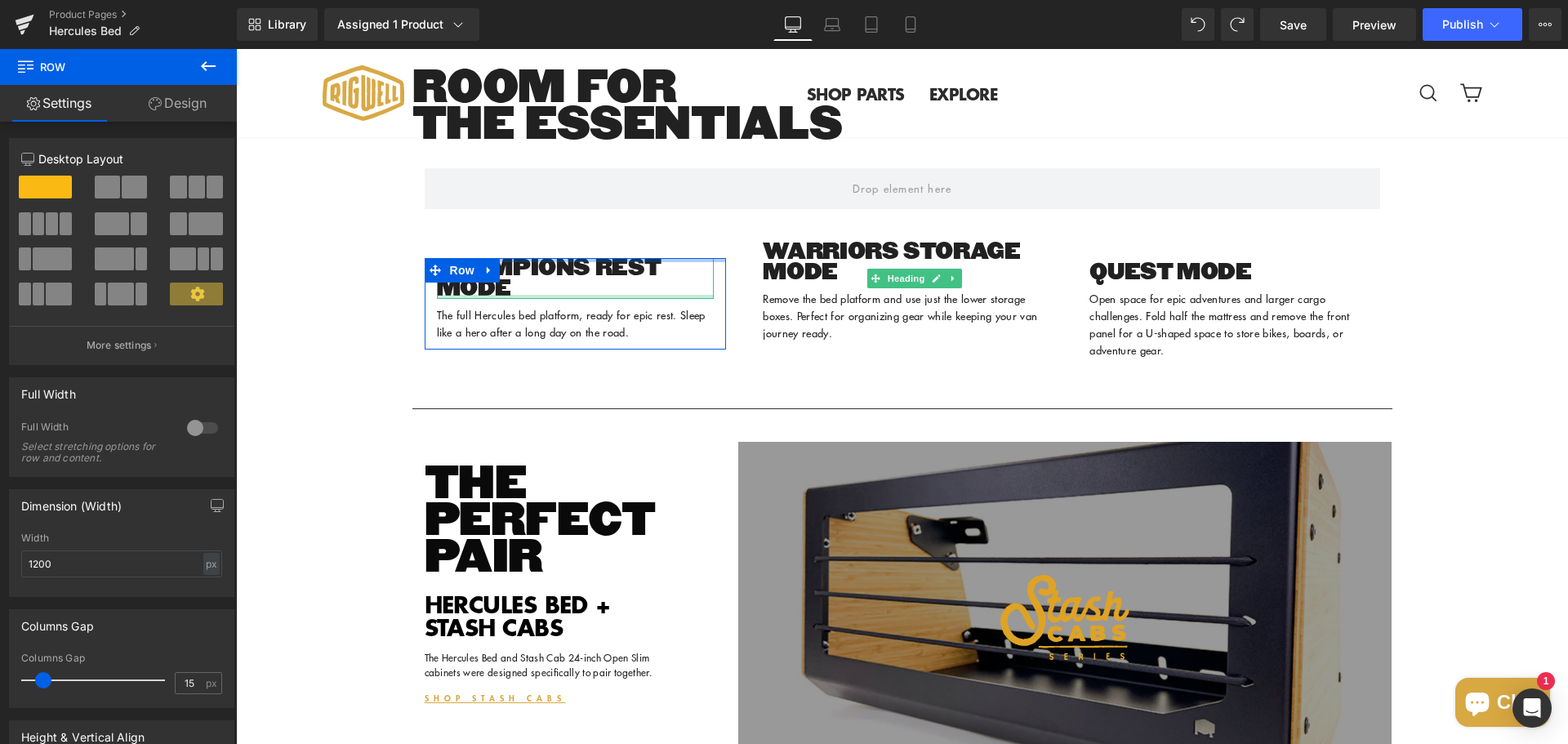
click at [205, 66] on icon at bounding box center [208, 65] width 15 height 10
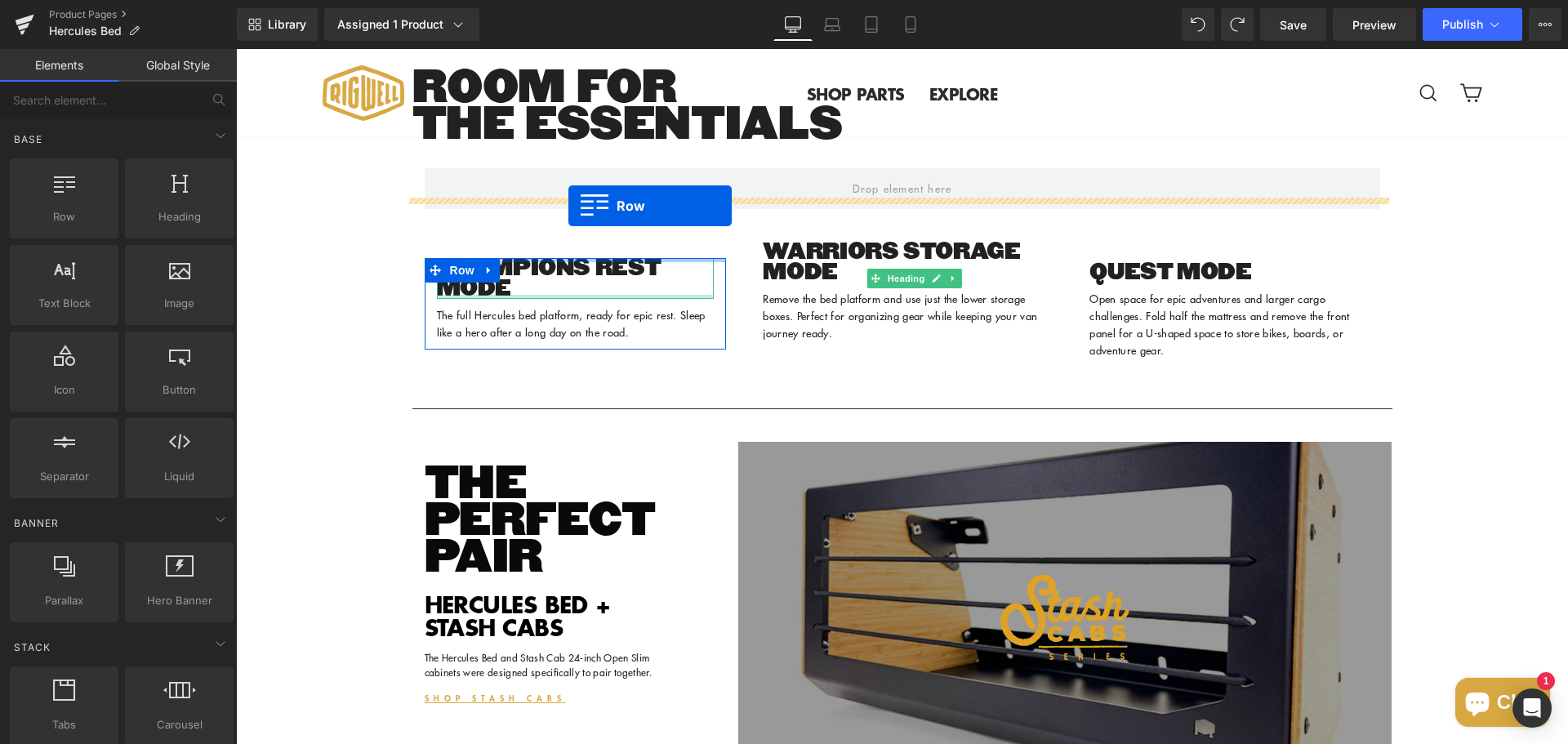
drag, startPoint x: 301, startPoint y: 257, endPoint x: 568, endPoint y: 206, distance: 271.8
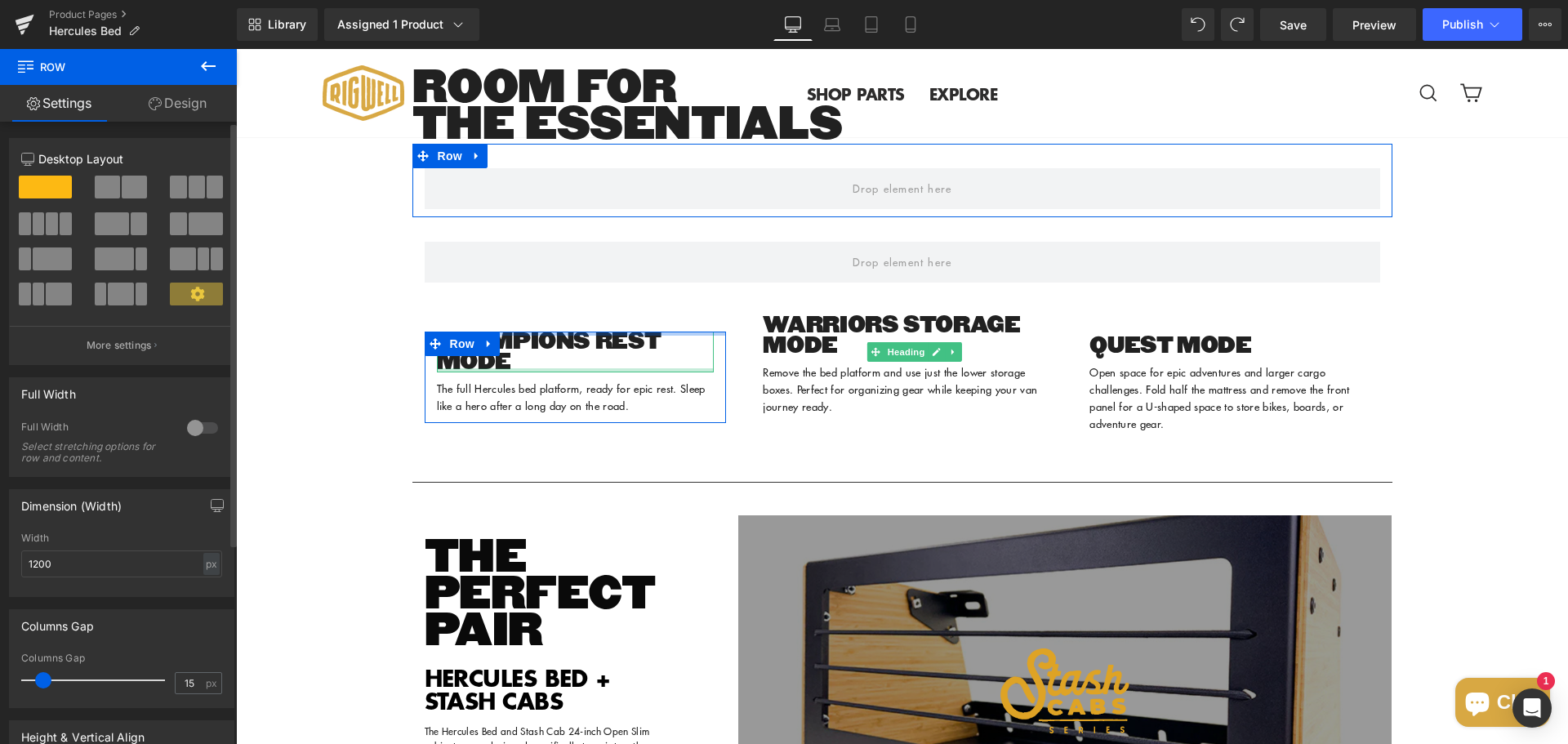
click at [197, 192] on span at bounding box center [197, 187] width 17 height 23
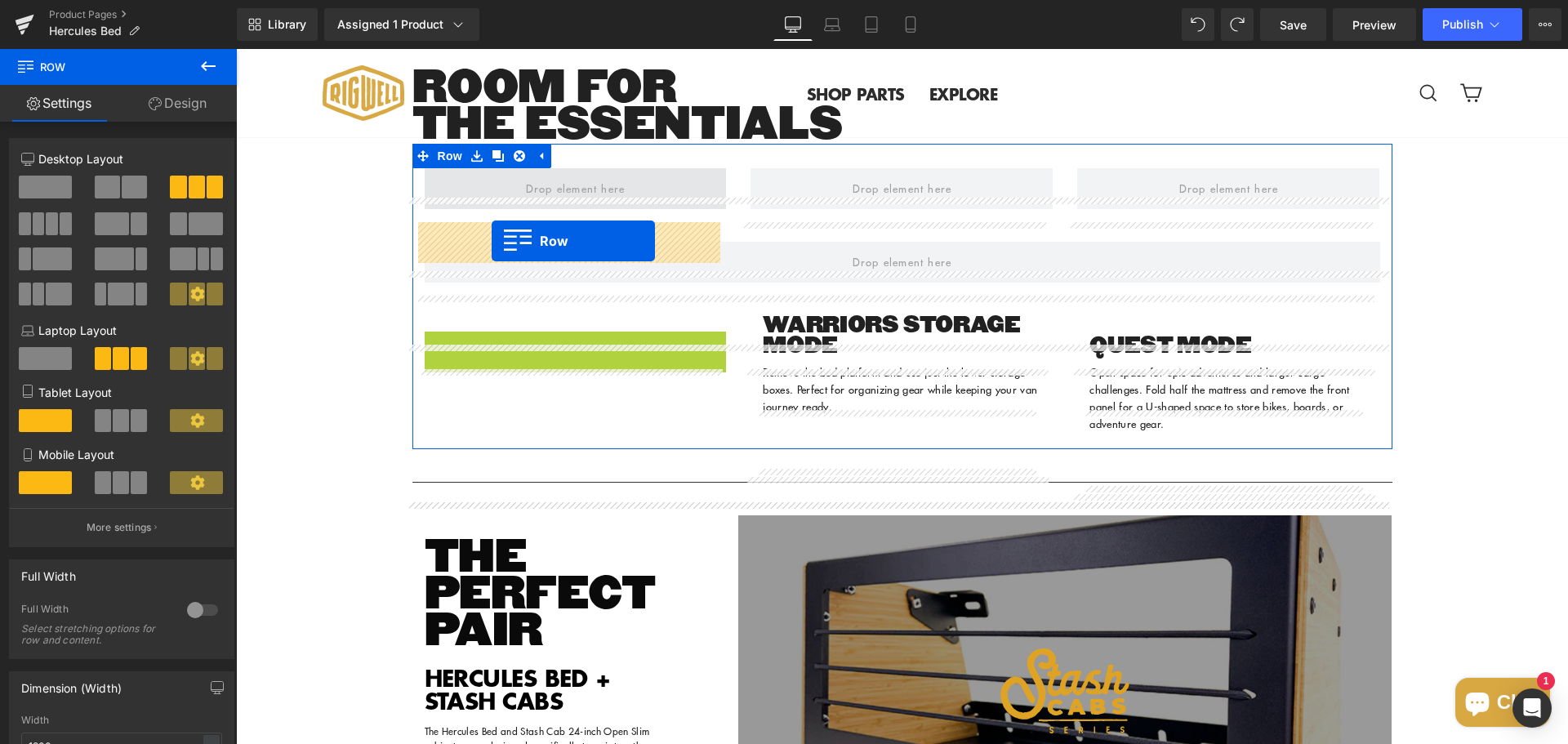
drag, startPoint x: 431, startPoint y: 399, endPoint x: 491, endPoint y: 241, distance: 169.0
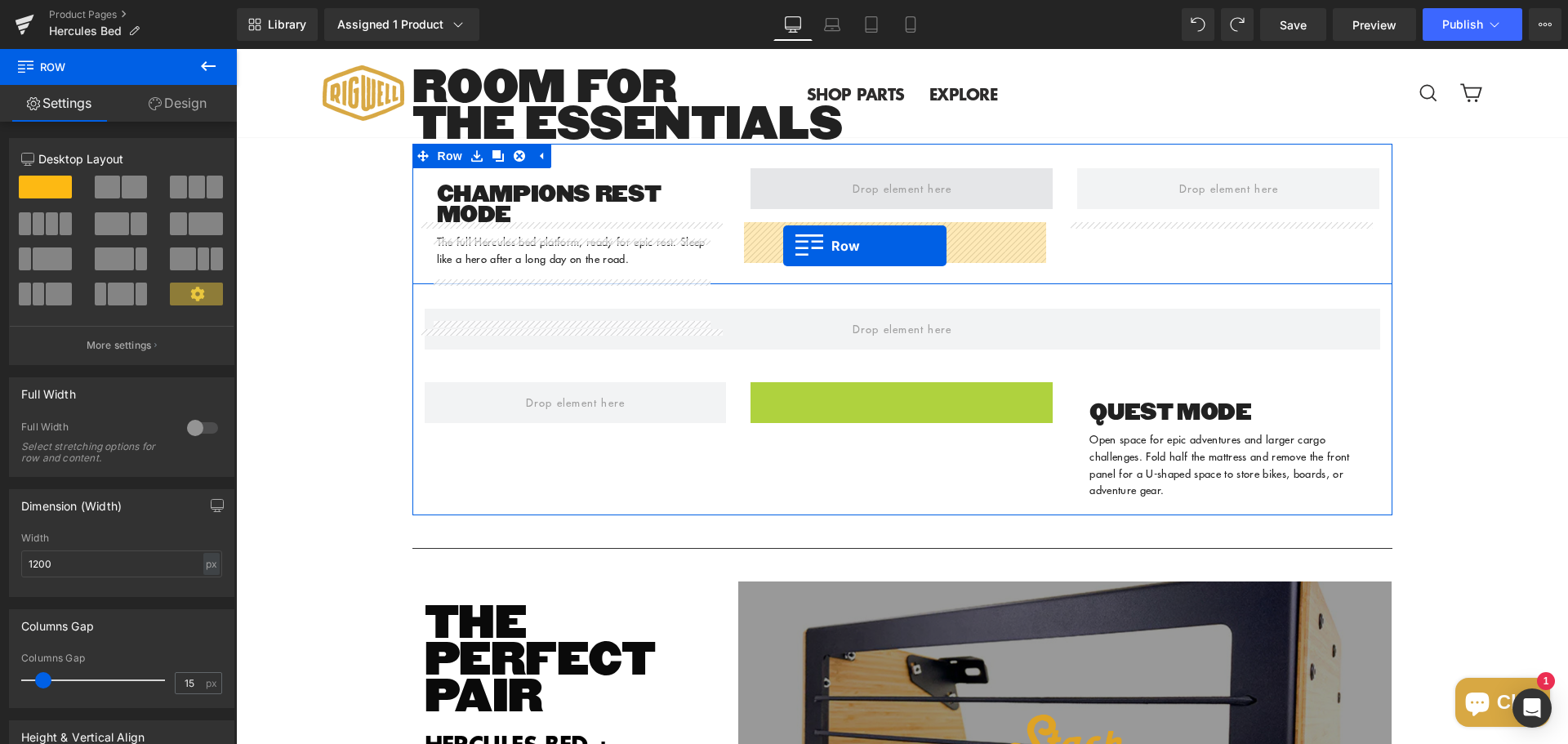
drag, startPoint x: 754, startPoint y: 442, endPoint x: 783, endPoint y: 246, distance: 198.1
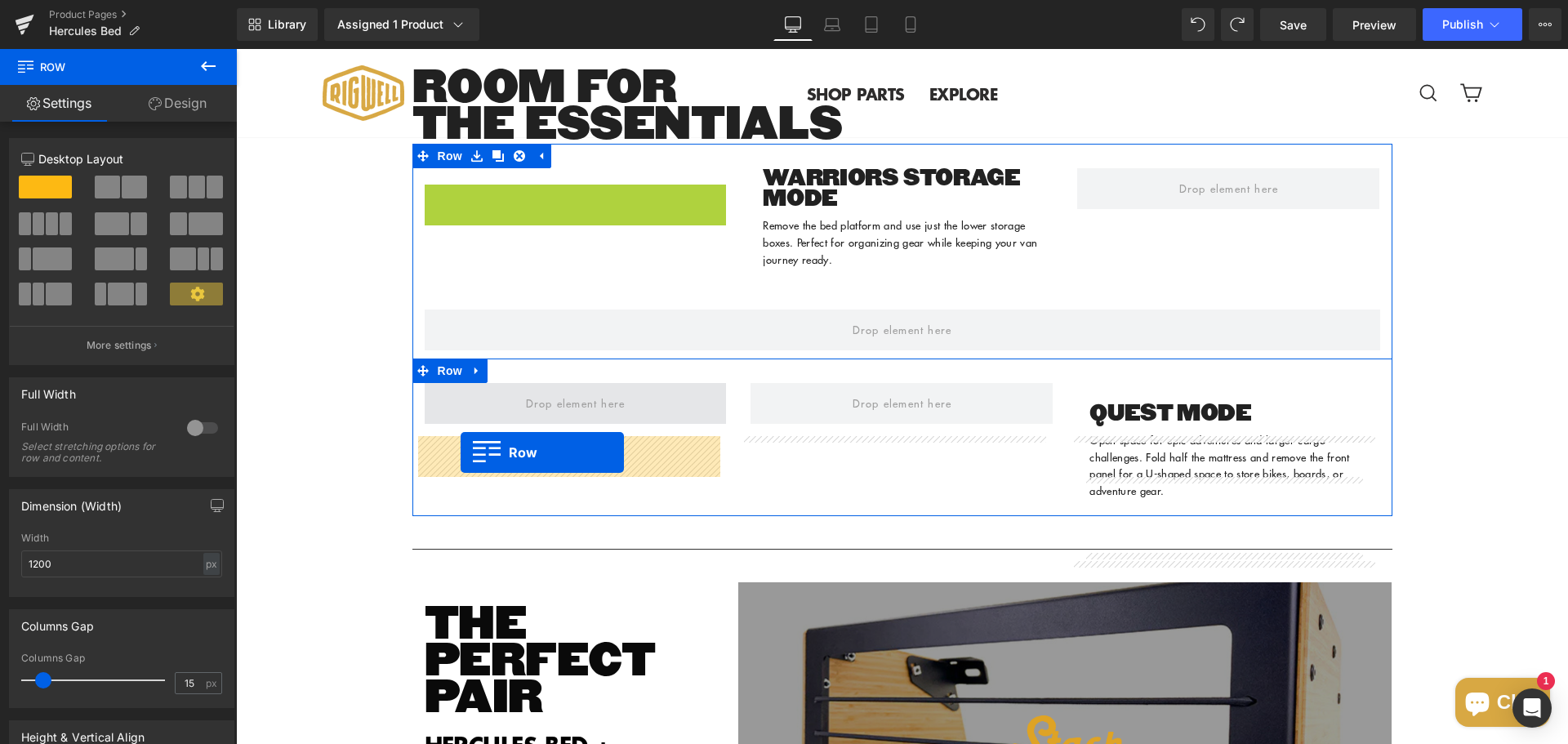
drag, startPoint x: 427, startPoint y: 257, endPoint x: 461, endPoint y: 453, distance: 198.9
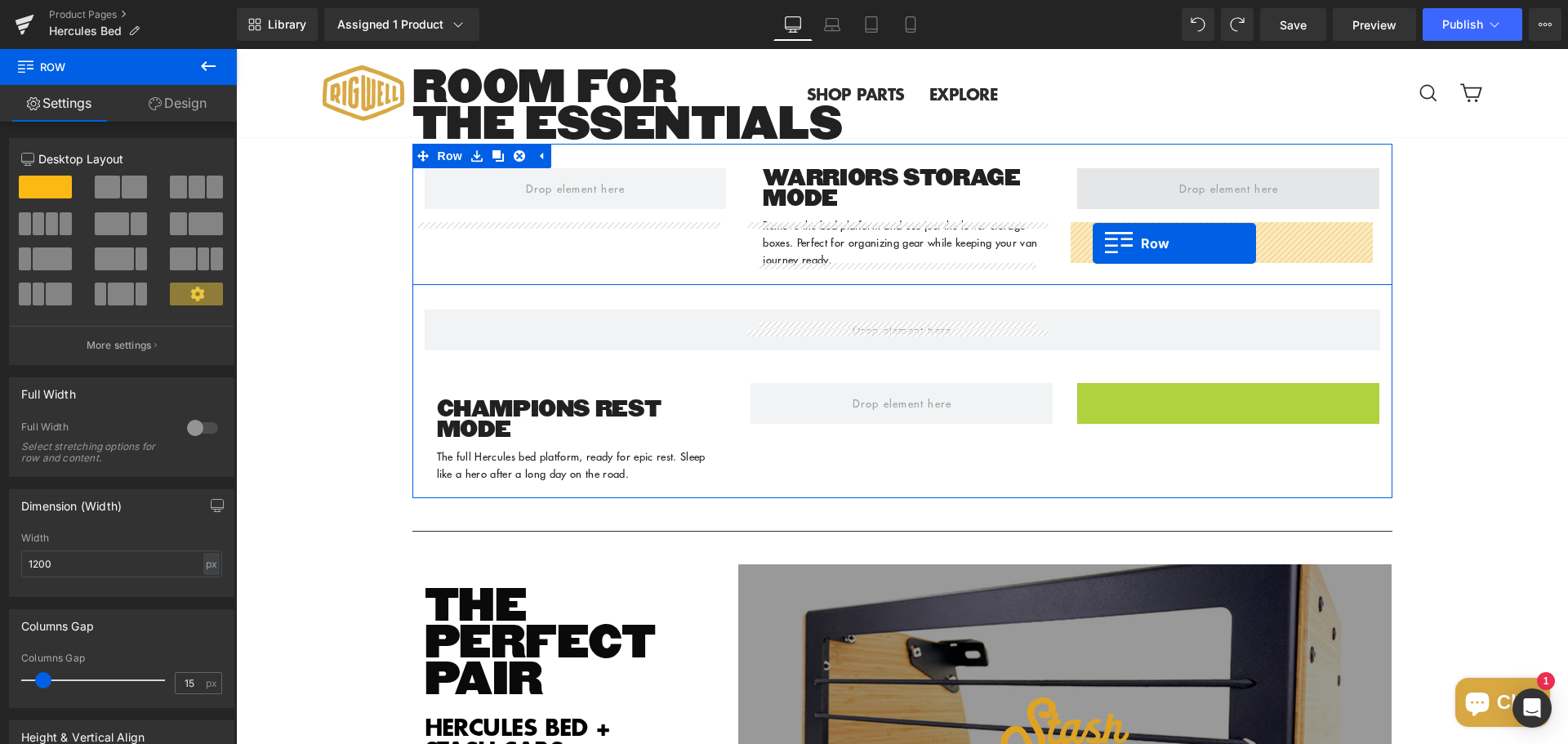
drag, startPoint x: 1076, startPoint y: 447, endPoint x: 1092, endPoint y: 244, distance: 203.6
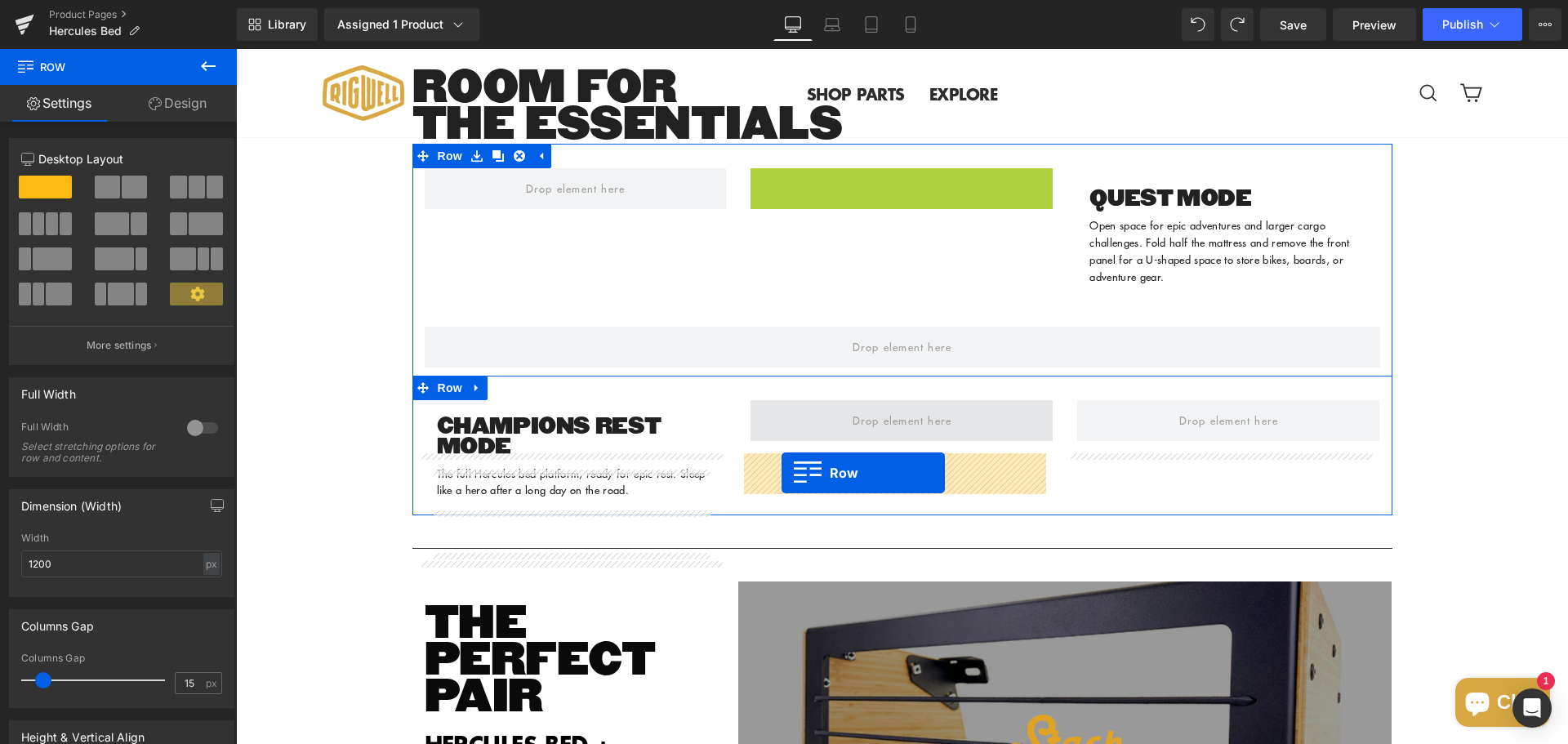
drag, startPoint x: 751, startPoint y: 234, endPoint x: 781, endPoint y: 473, distance: 240.9
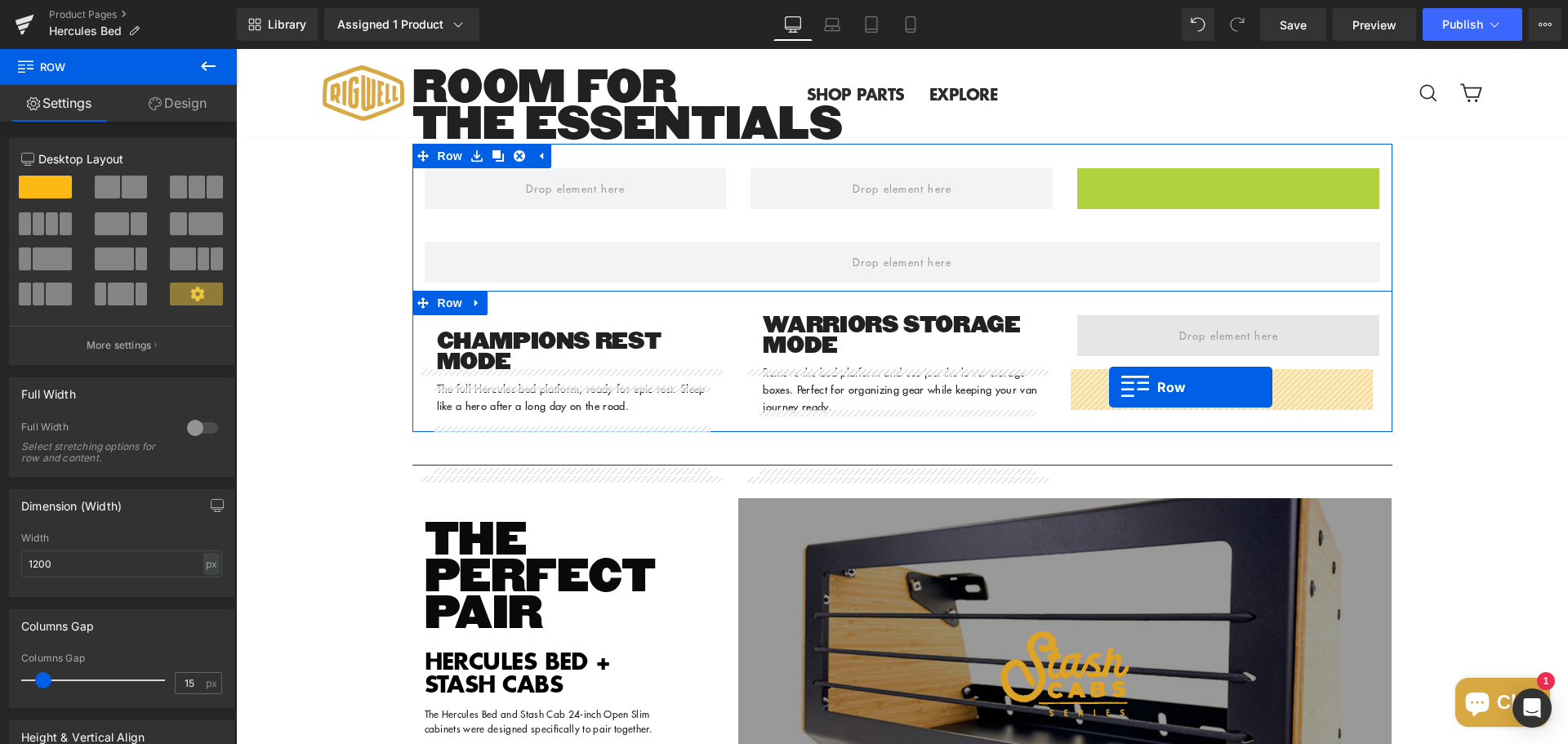
drag, startPoint x: 1087, startPoint y: 238, endPoint x: 1109, endPoint y: 387, distance: 150.6
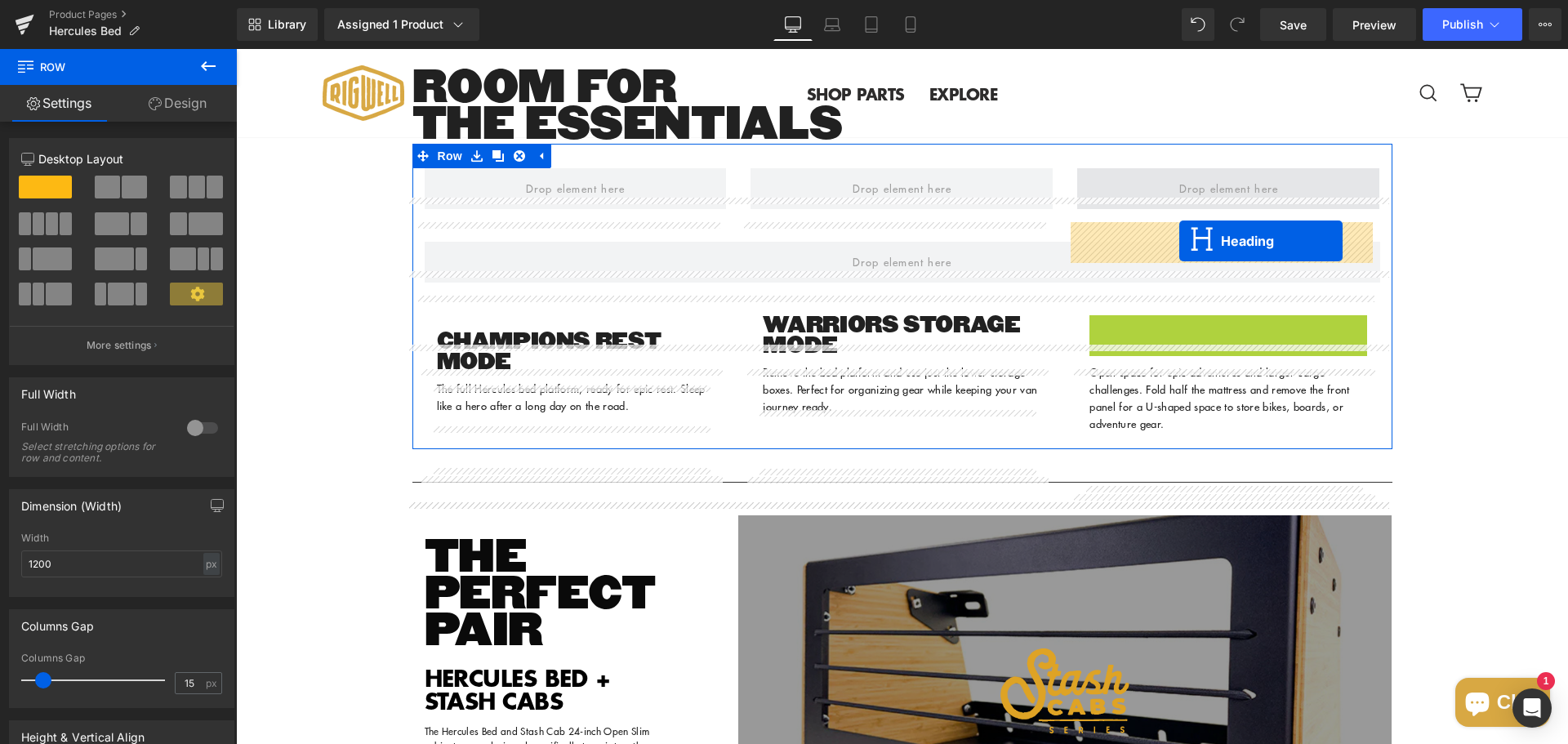
drag, startPoint x: 1182, startPoint y: 395, endPoint x: 1179, endPoint y: 241, distance: 154.0
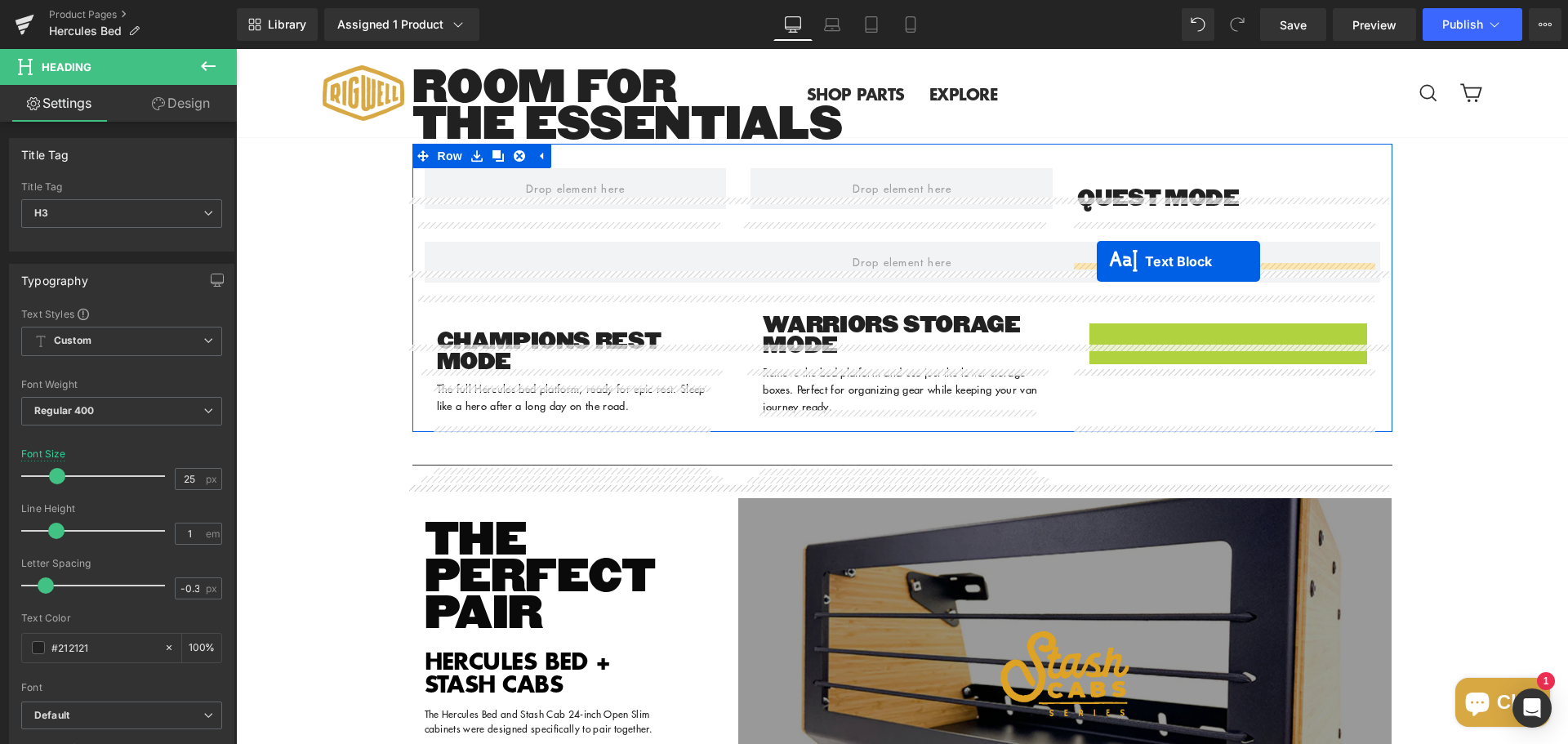
drag, startPoint x: 1181, startPoint y: 412, endPoint x: 1097, endPoint y: 261, distance: 172.8
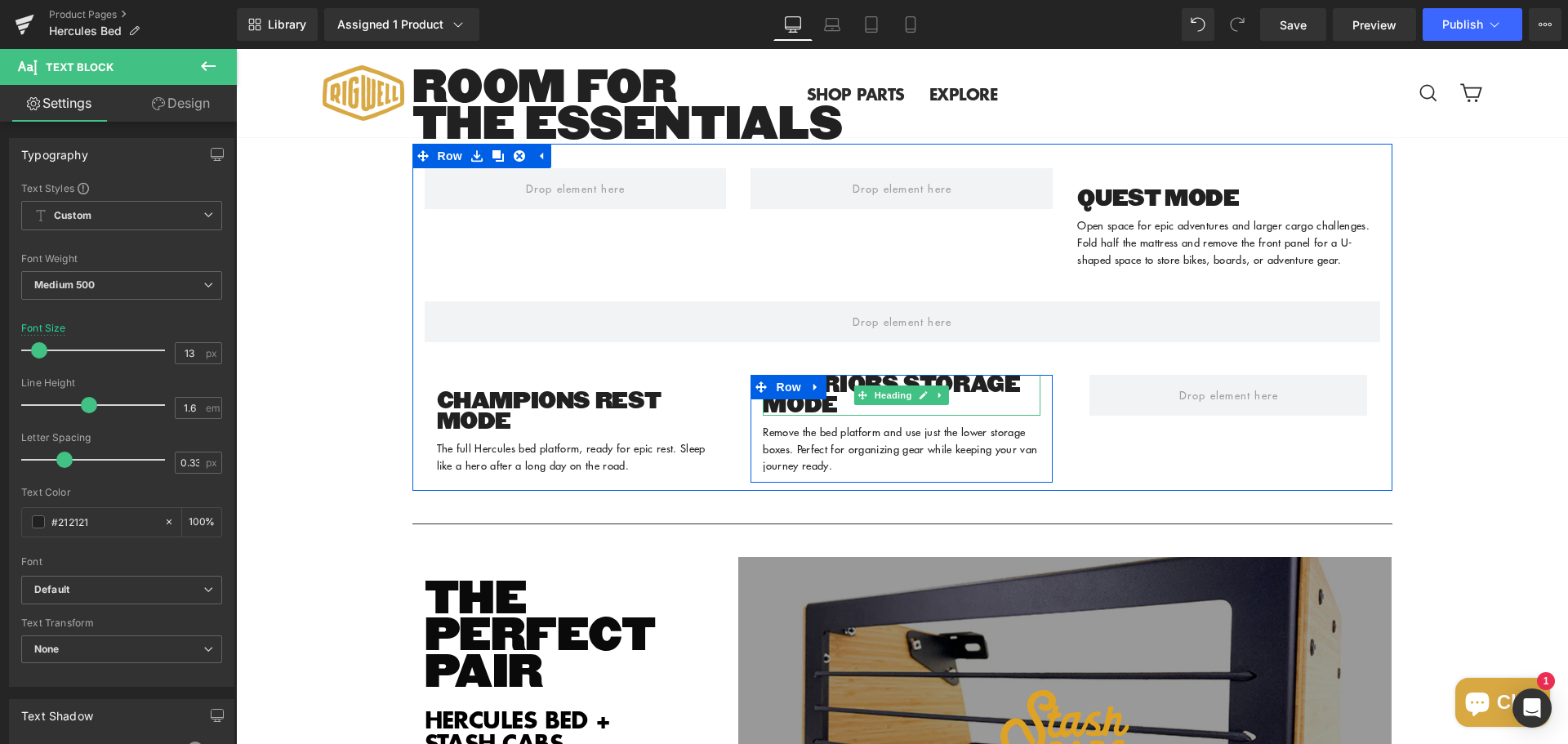
click at [885, 405] on span "Heading" at bounding box center [893, 395] width 44 height 19
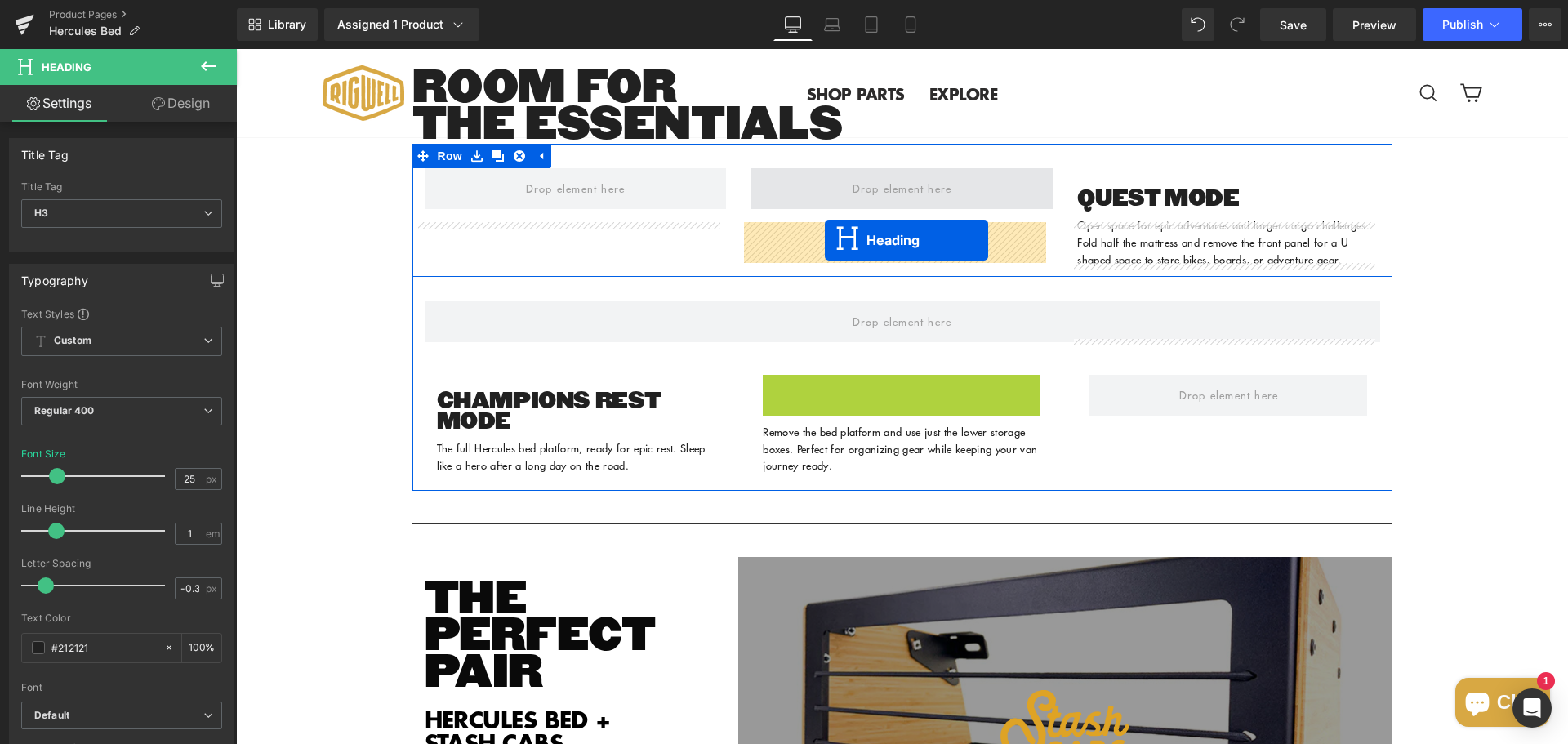
drag, startPoint x: 858, startPoint y: 468, endPoint x: 825, endPoint y: 240, distance: 230.4
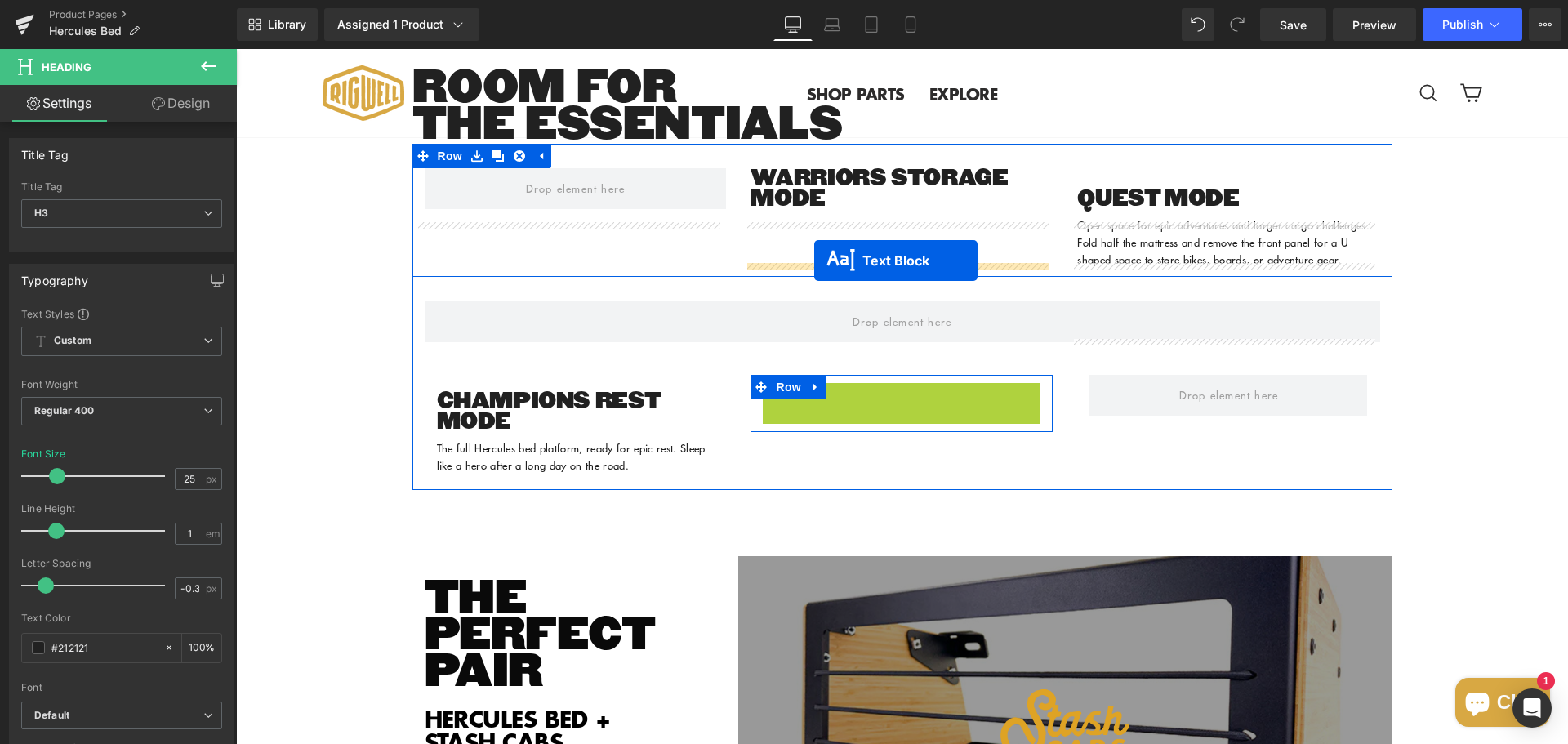
drag, startPoint x: 857, startPoint y: 483, endPoint x: 814, endPoint y: 260, distance: 227.1
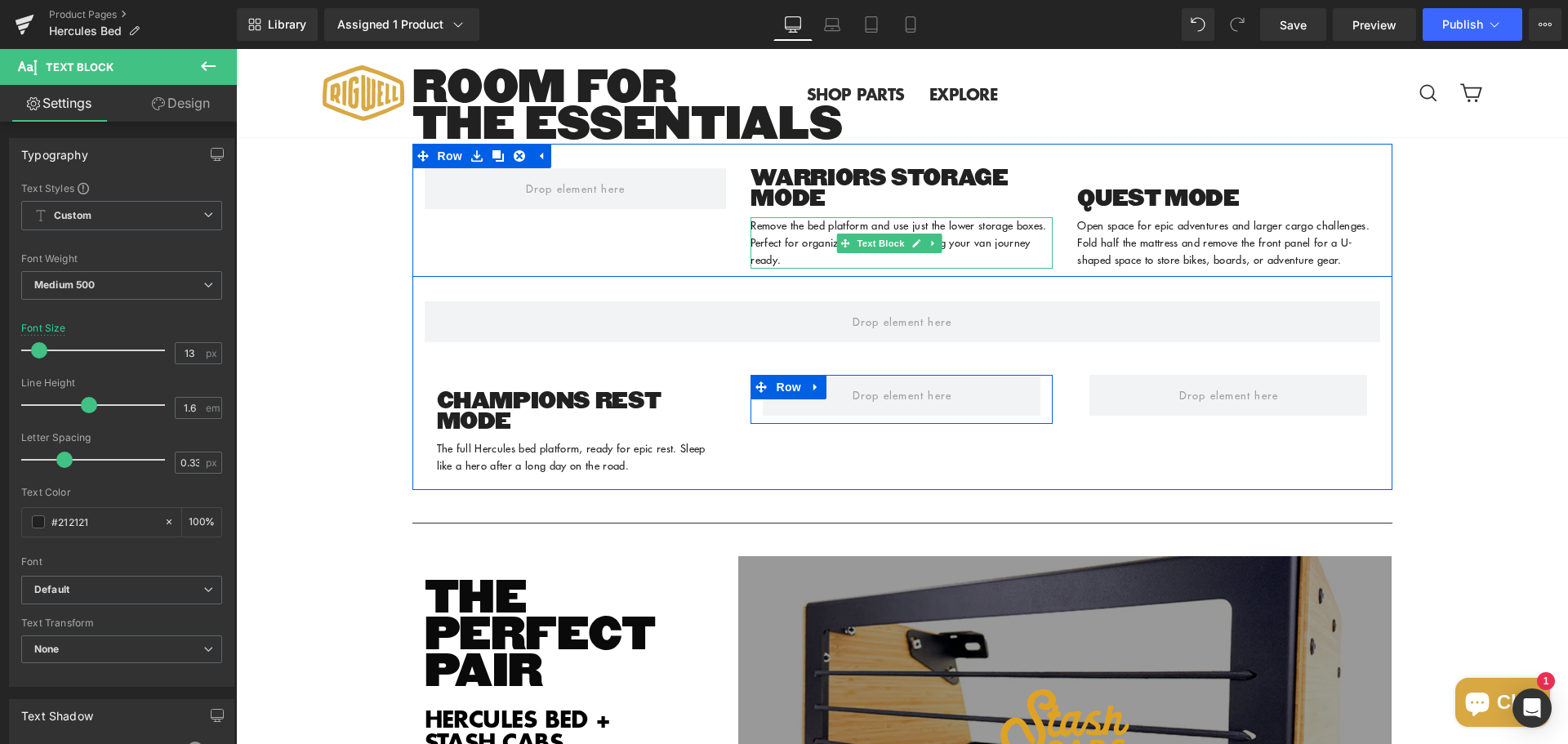
click at [1123, 209] on h3 "QUEST MODE" at bounding box center [1227, 199] width 302 height 20
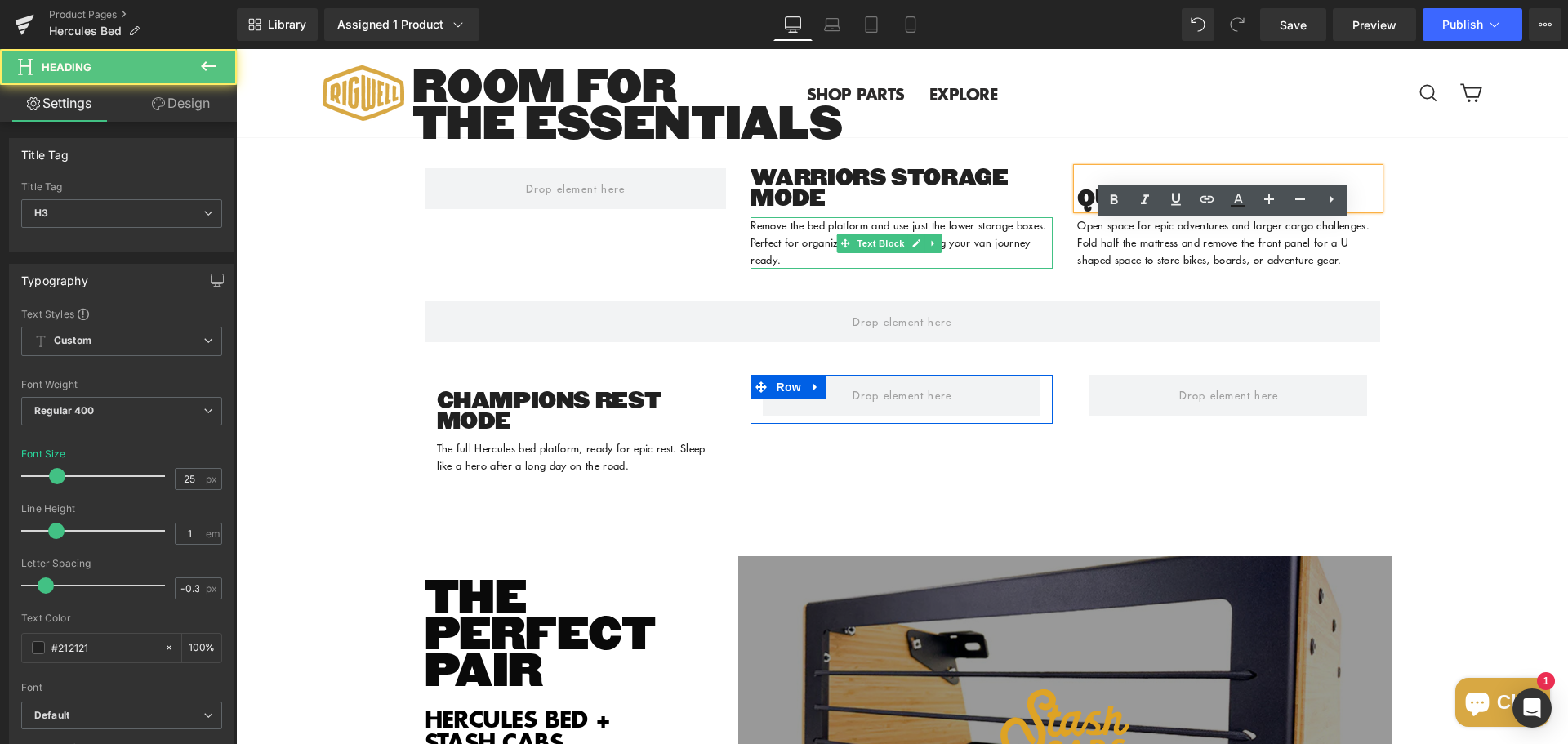
click at [1077, 209] on div "QUEST MODE" at bounding box center [1227, 189] width 302 height 41
click at [1077, 209] on h3 "QUEST MODE" at bounding box center [1227, 199] width 302 height 20
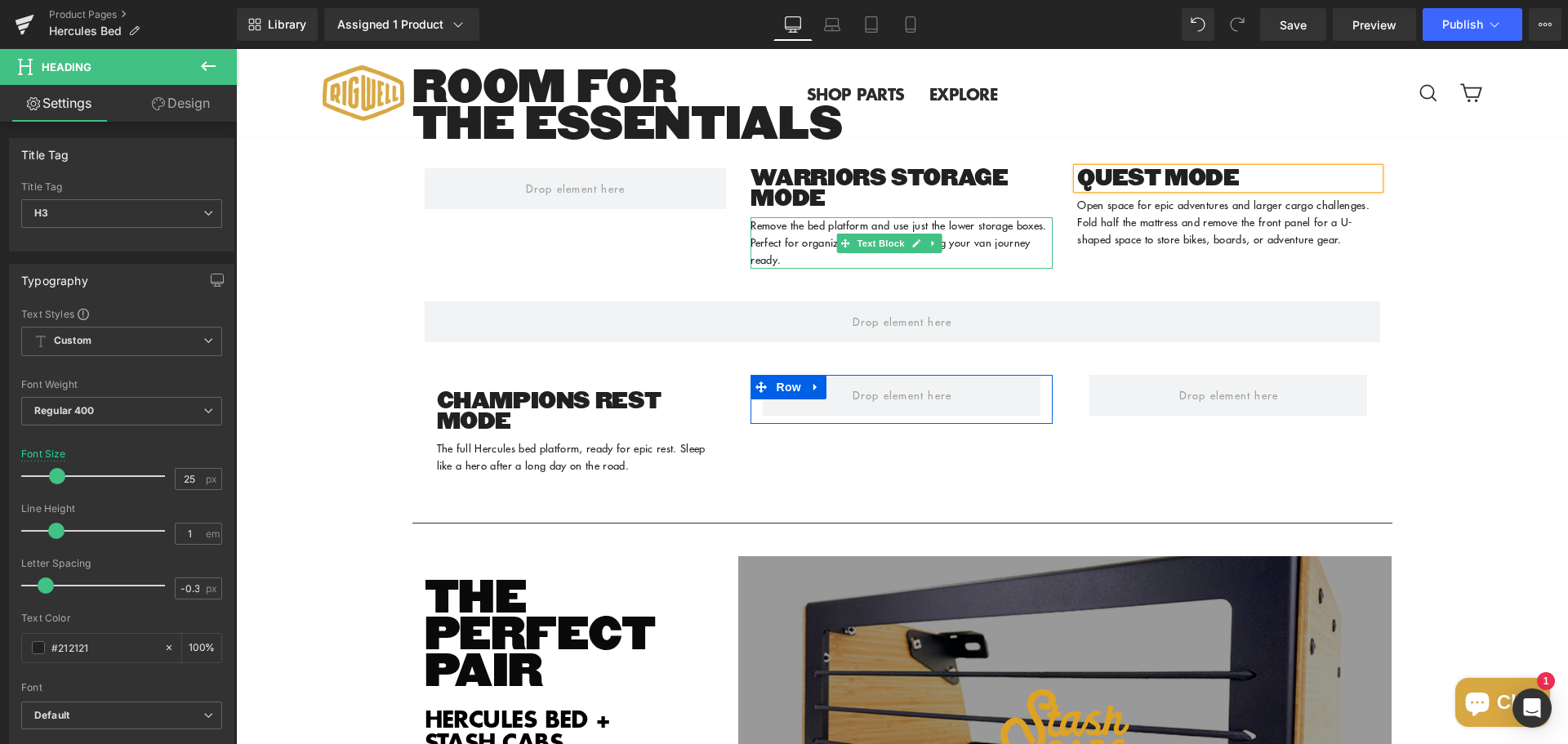
click at [1485, 280] on div "Sale Off (P) Image ‹ ›" at bounding box center [901, 277] width 1332 height 4475
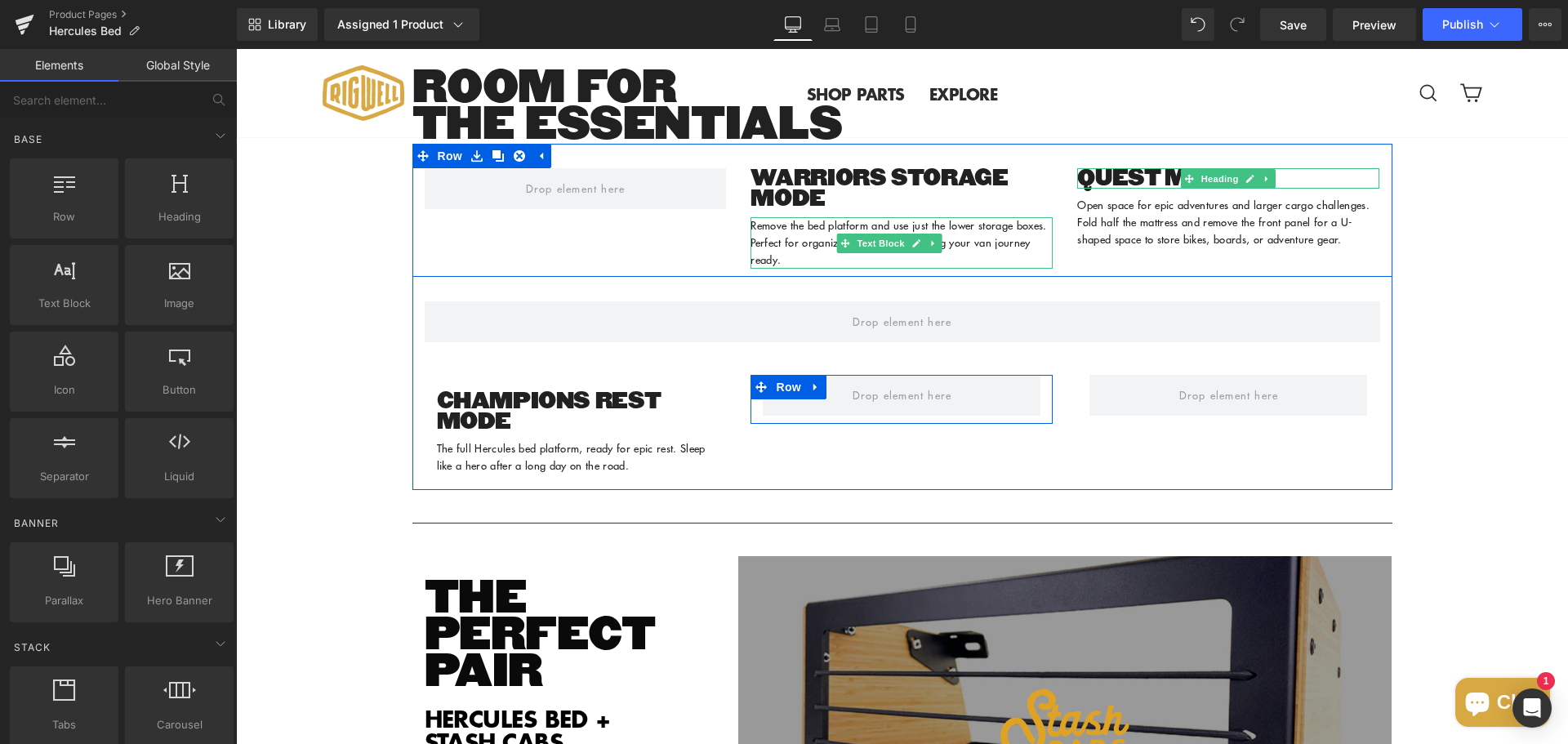
click at [1314, 189] on h3 "QUEST MODE" at bounding box center [1227, 178] width 302 height 20
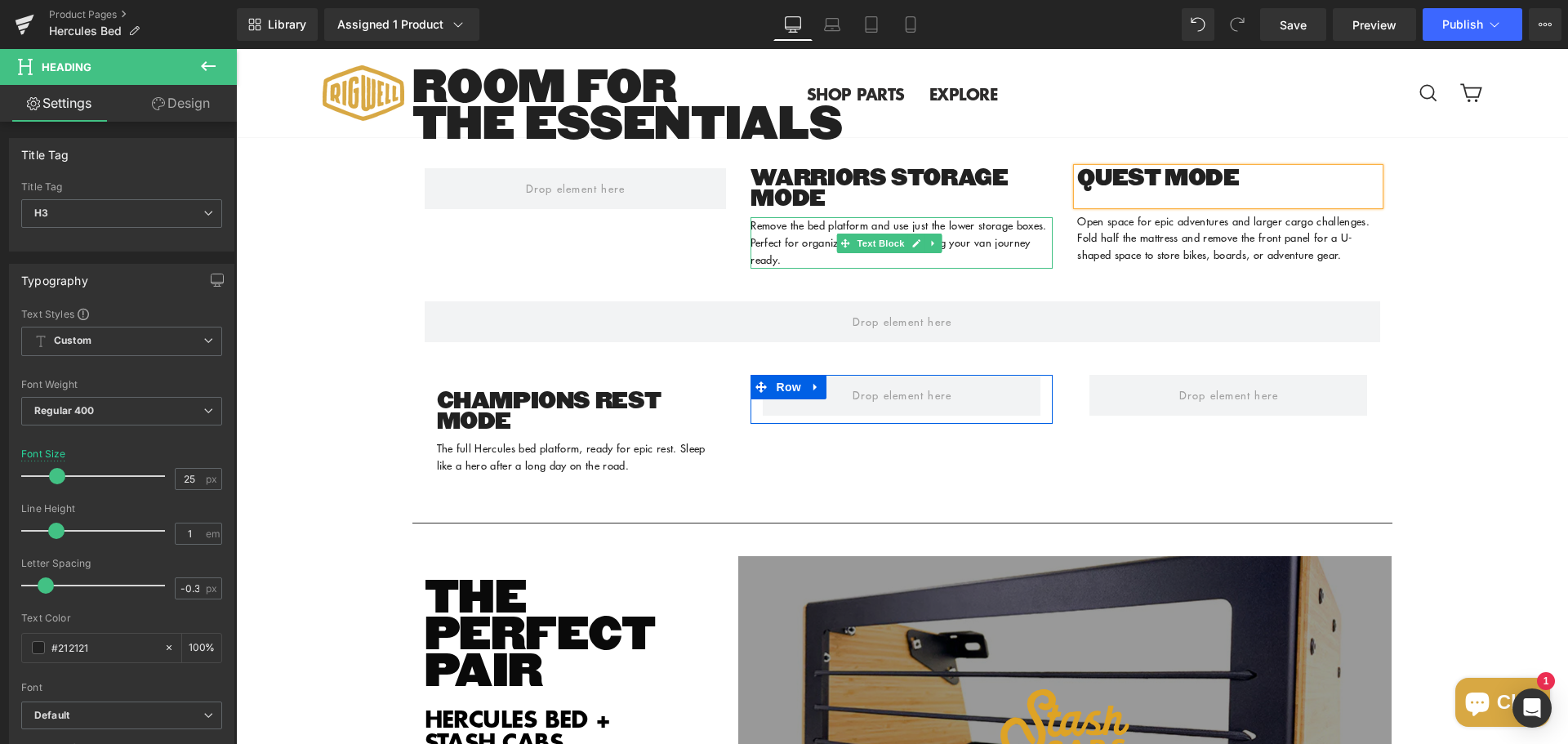
click at [1451, 266] on div "Sale Off (P) Image ‹ ›" at bounding box center [901, 277] width 1332 height 4475
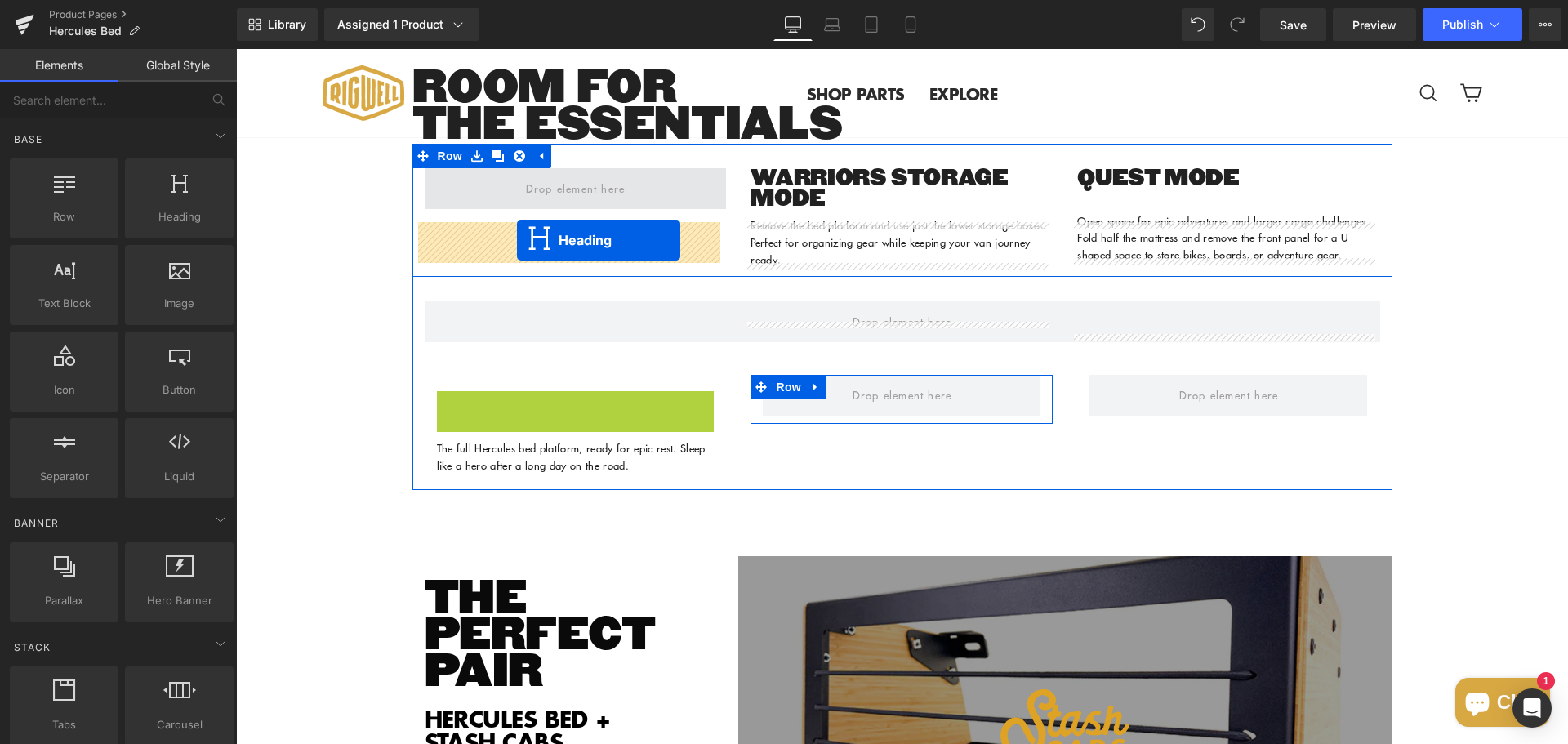
drag, startPoint x: 526, startPoint y: 477, endPoint x: 517, endPoint y: 240, distance: 237.2
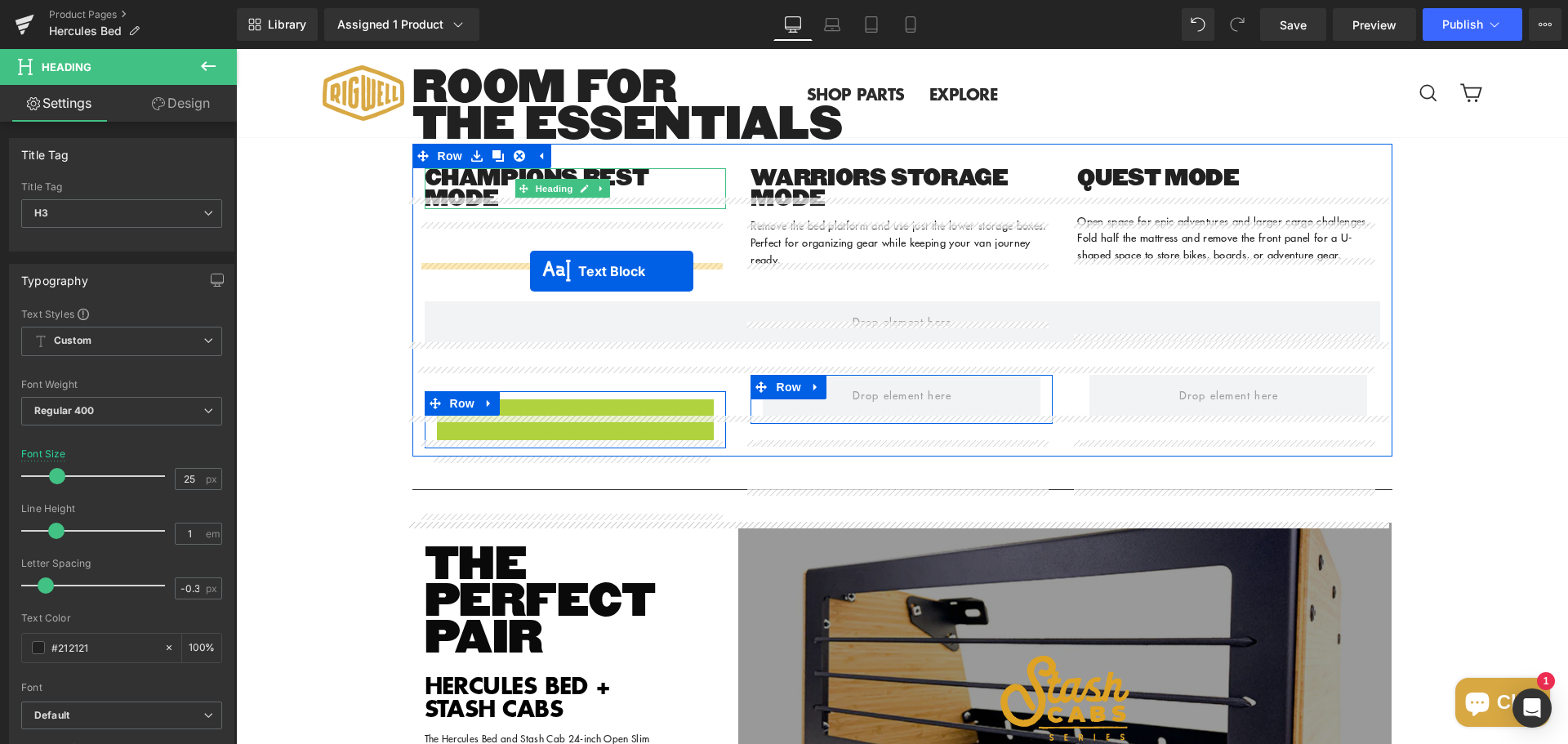
drag, startPoint x: 522, startPoint y: 484, endPoint x: 529, endPoint y: 271, distance: 213.1
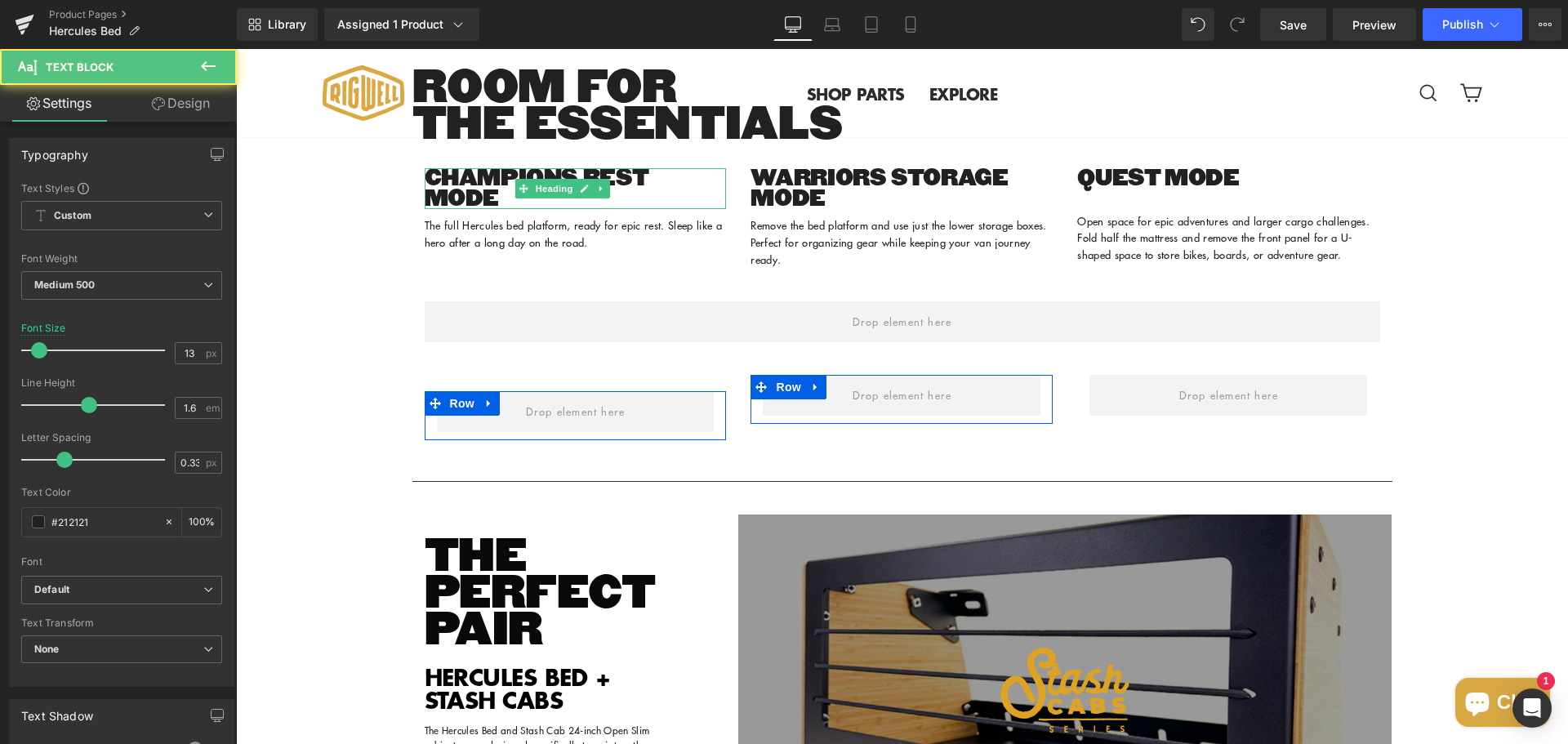
click at [361, 351] on div "Sale Off (P) Image ‹ ›" at bounding box center [901, 256] width 1332 height 4432
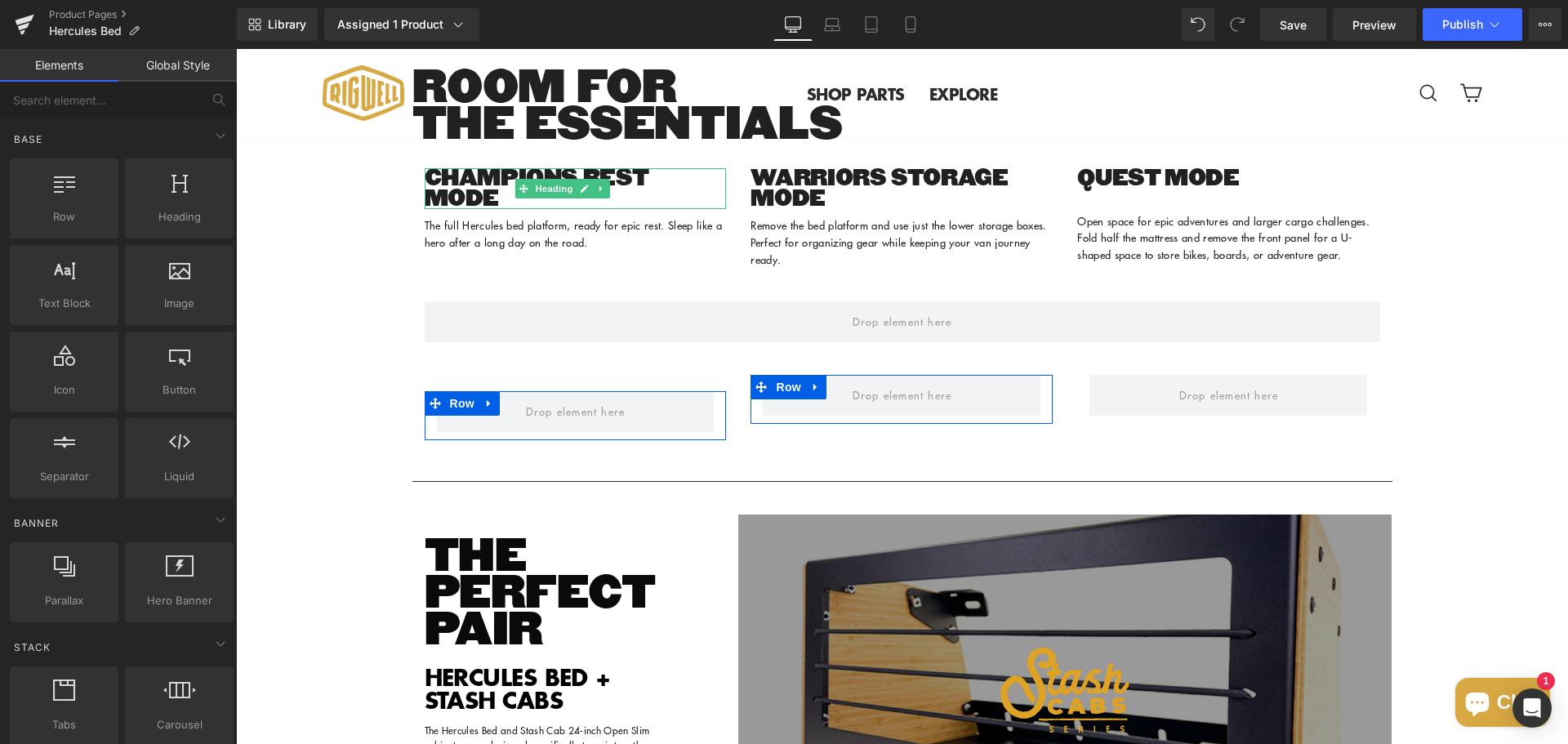
click at [334, 419] on div "Sale Off (P) Image ‹ ›" at bounding box center [901, 256] width 1332 height 4432
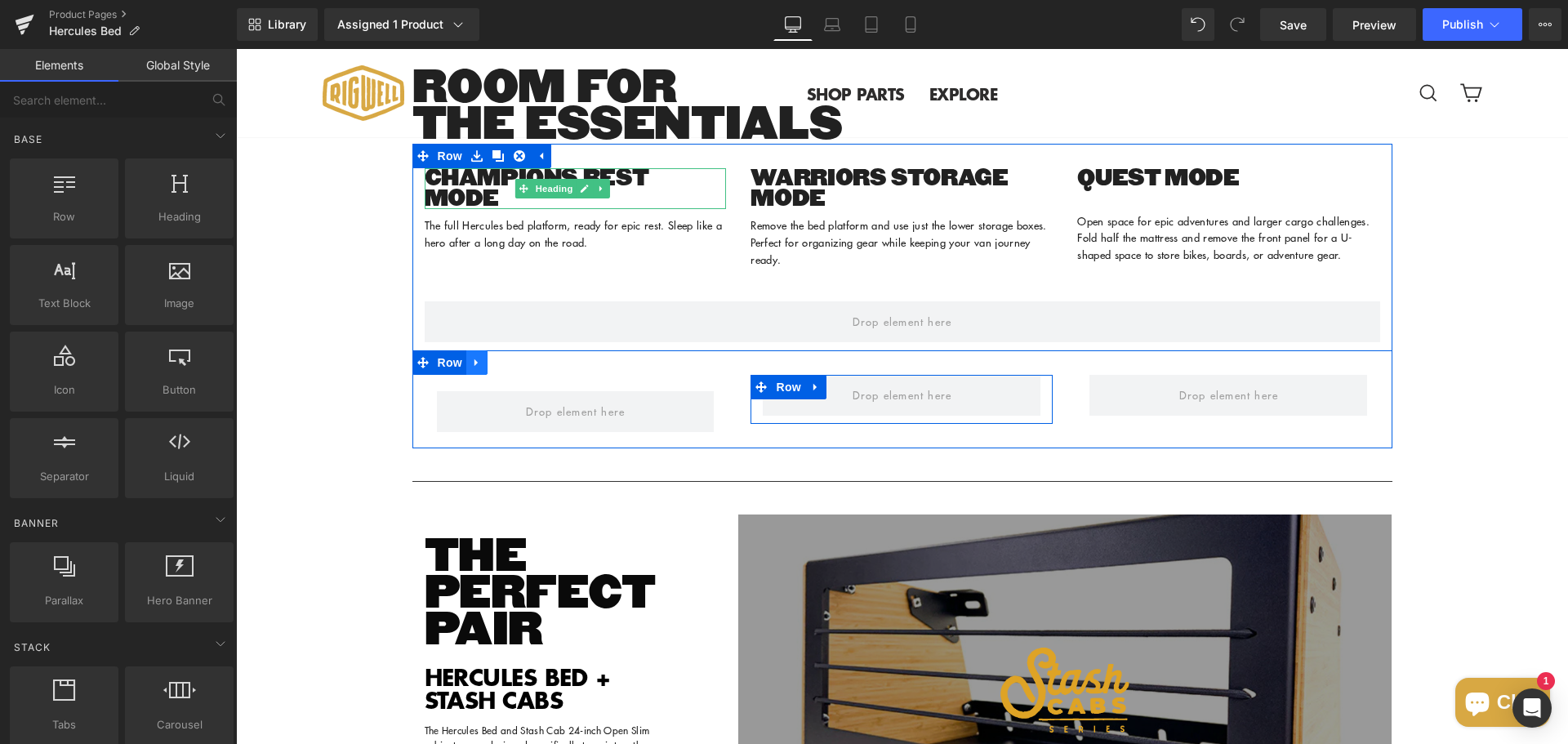
click at [471, 368] on icon at bounding box center [476, 362] width 11 height 12
click at [514, 368] on icon at bounding box center [519, 362] width 11 height 12
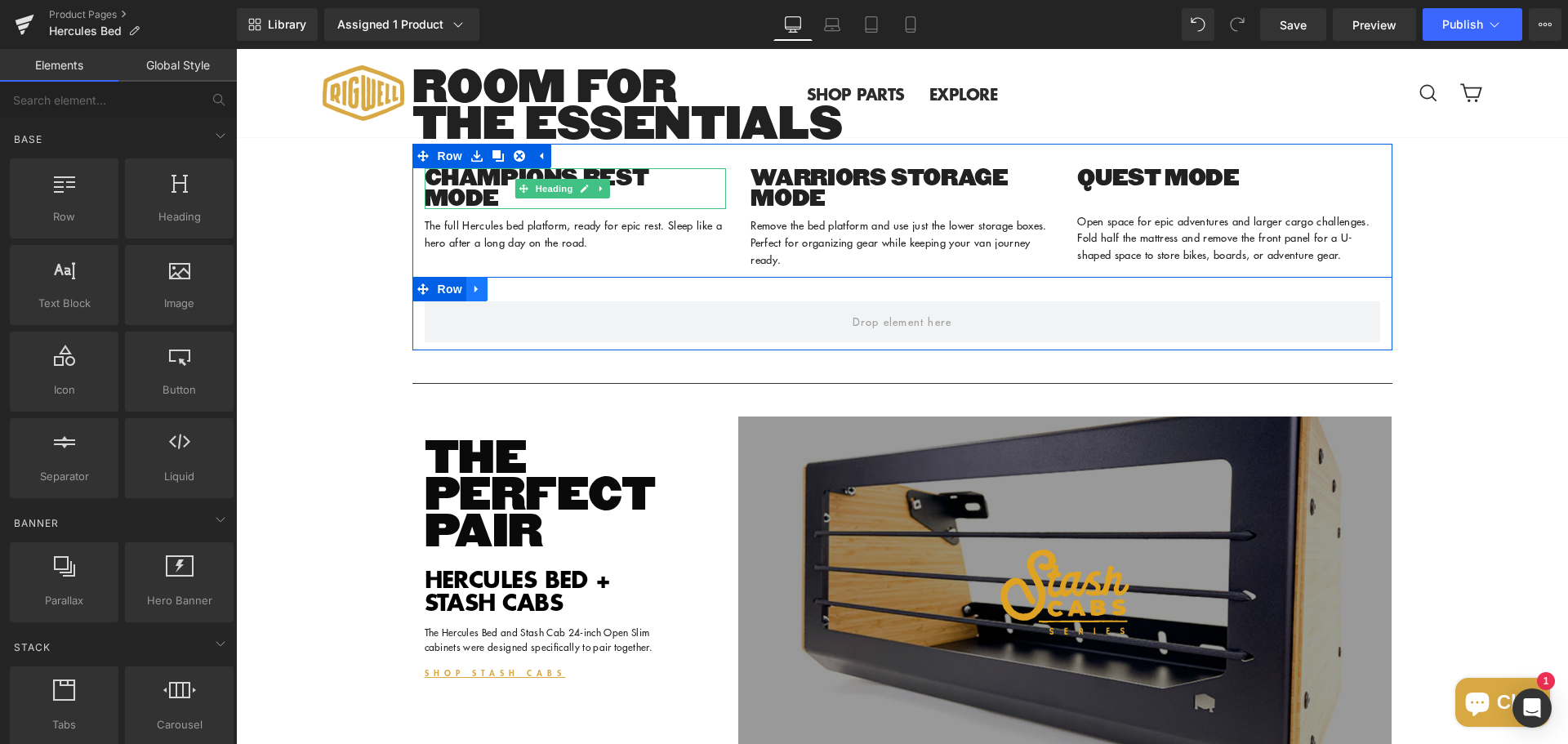
click at [473, 295] on icon at bounding box center [476, 289] width 11 height 12
click at [514, 295] on icon at bounding box center [519, 289] width 11 height 11
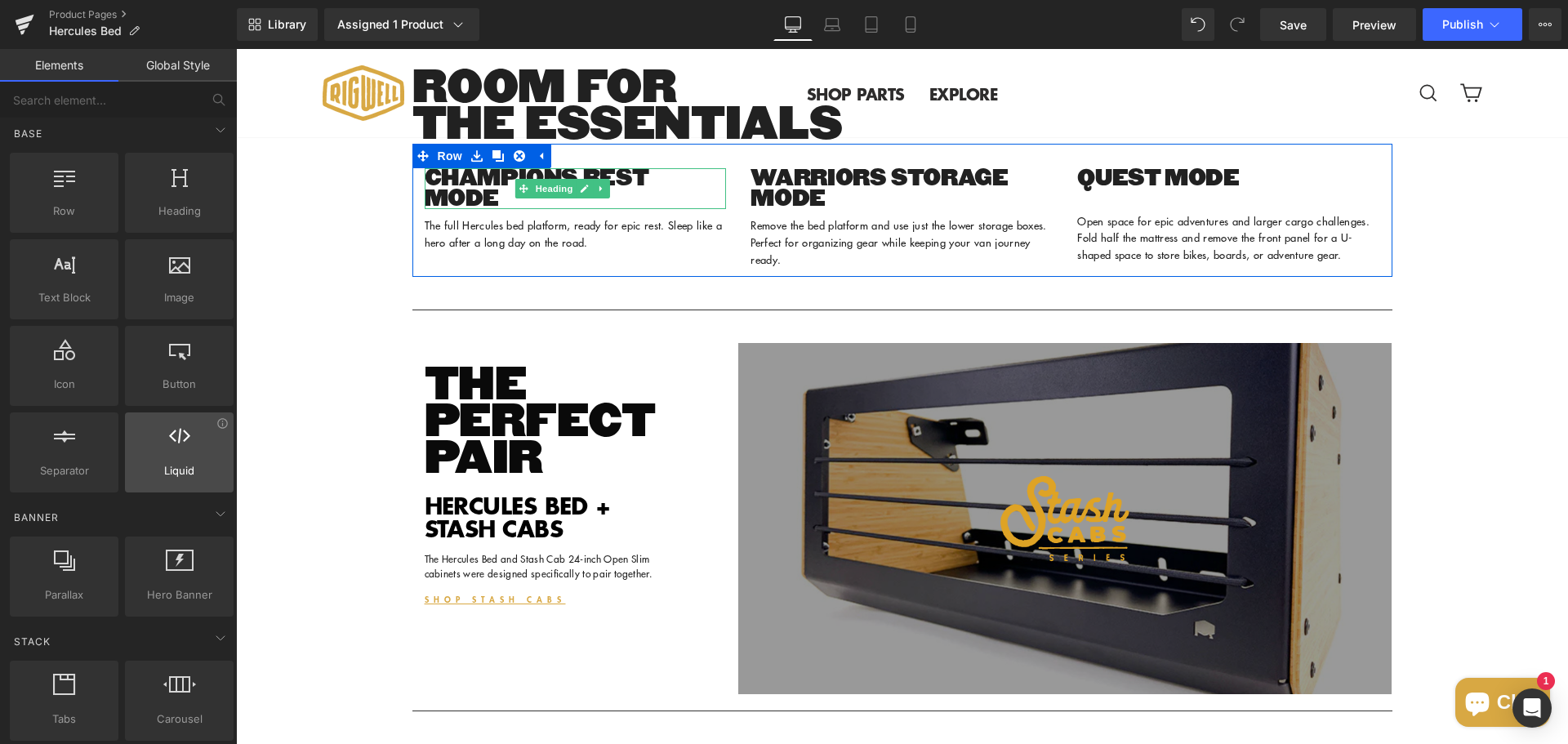
scroll to position [0, 0]
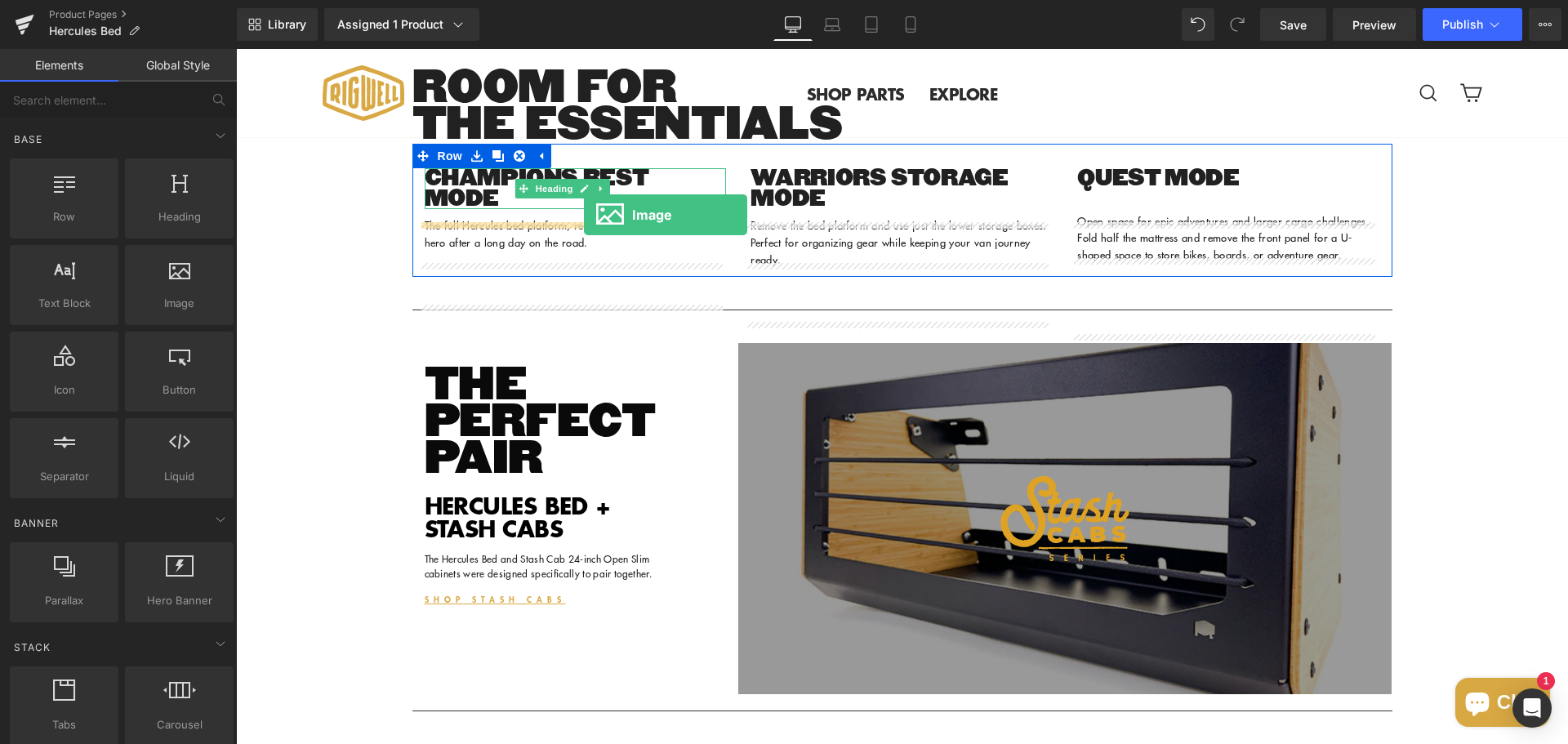
drag, startPoint x: 404, startPoint y: 341, endPoint x: 584, endPoint y: 214, distance: 220.3
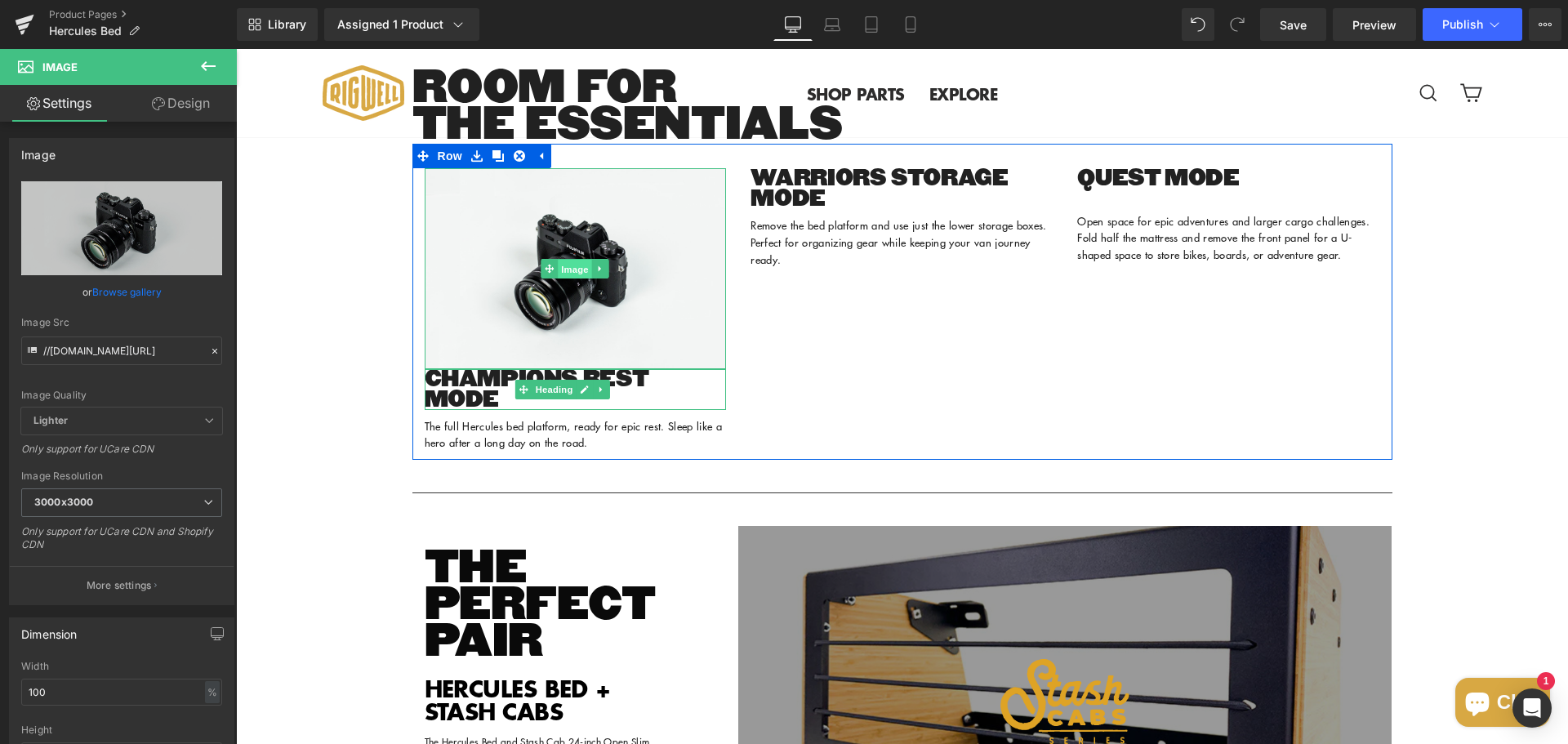
click at [559, 279] on span "Image" at bounding box center [575, 269] width 34 height 19
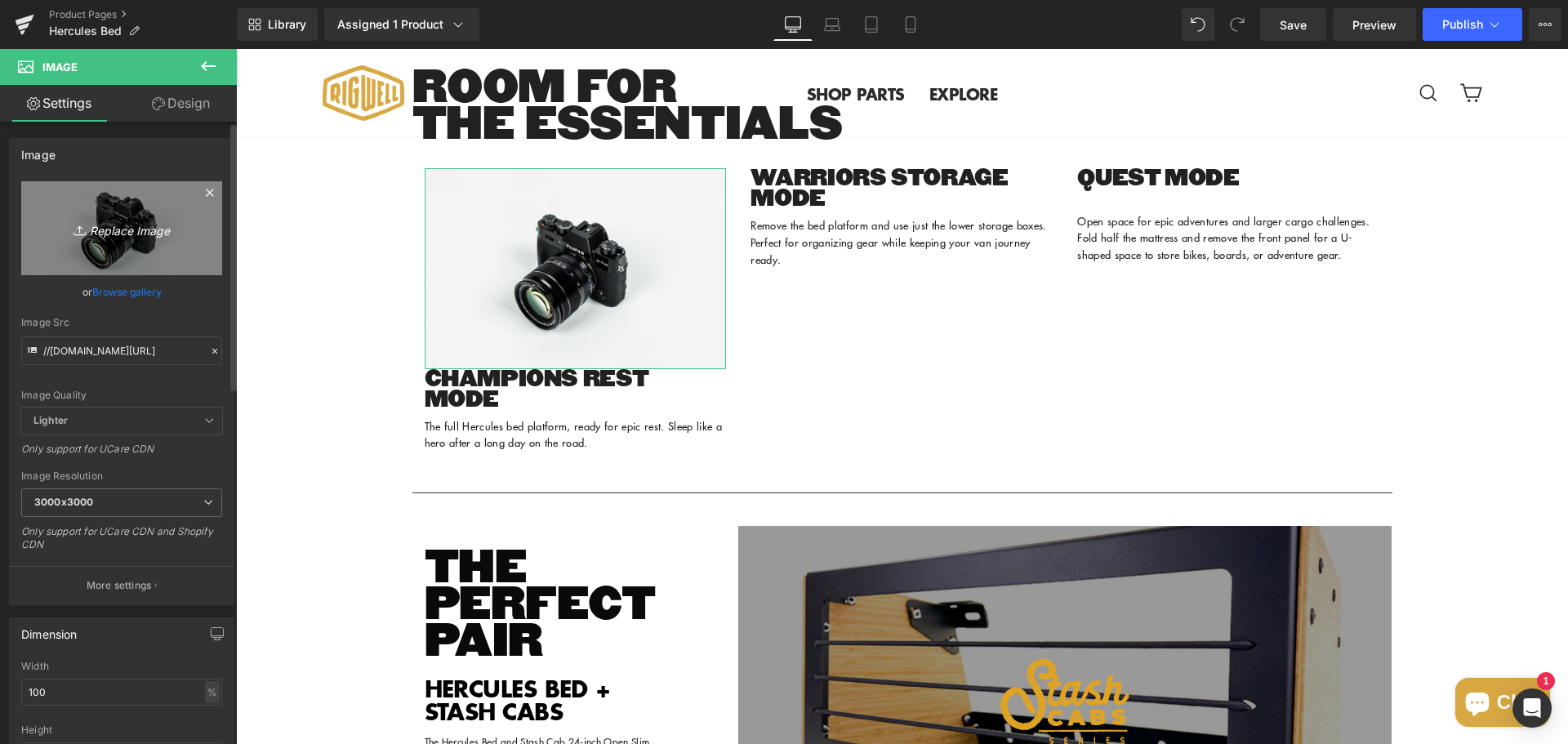
click at [124, 235] on icon "Replace Image" at bounding box center [122, 228] width 131 height 20
type input "C:\fakepath\Hercules Bed Bamboo.png"
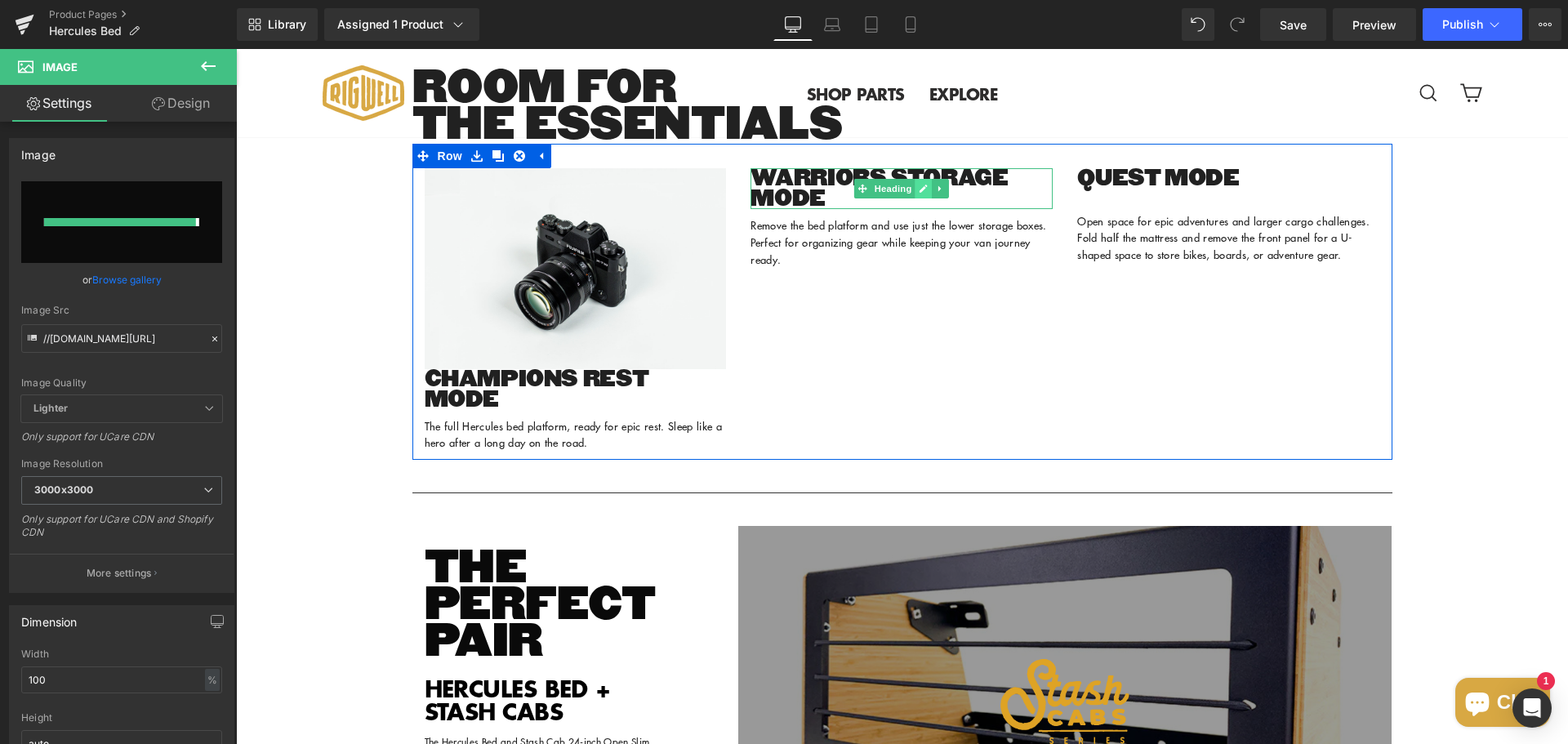
type input "[URL][DOMAIN_NAME]"
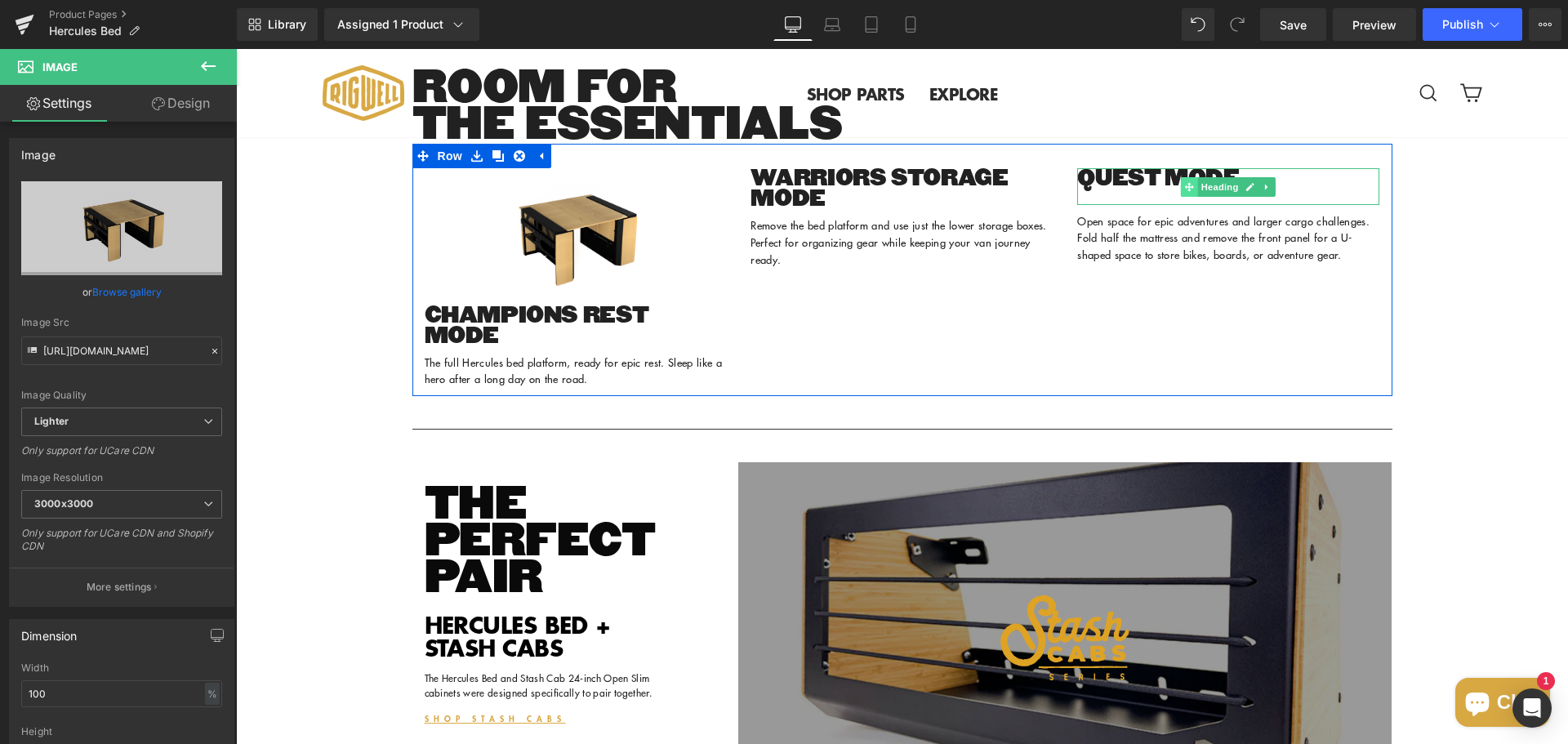
click at [1185, 192] on icon at bounding box center [1189, 186] width 9 height 10
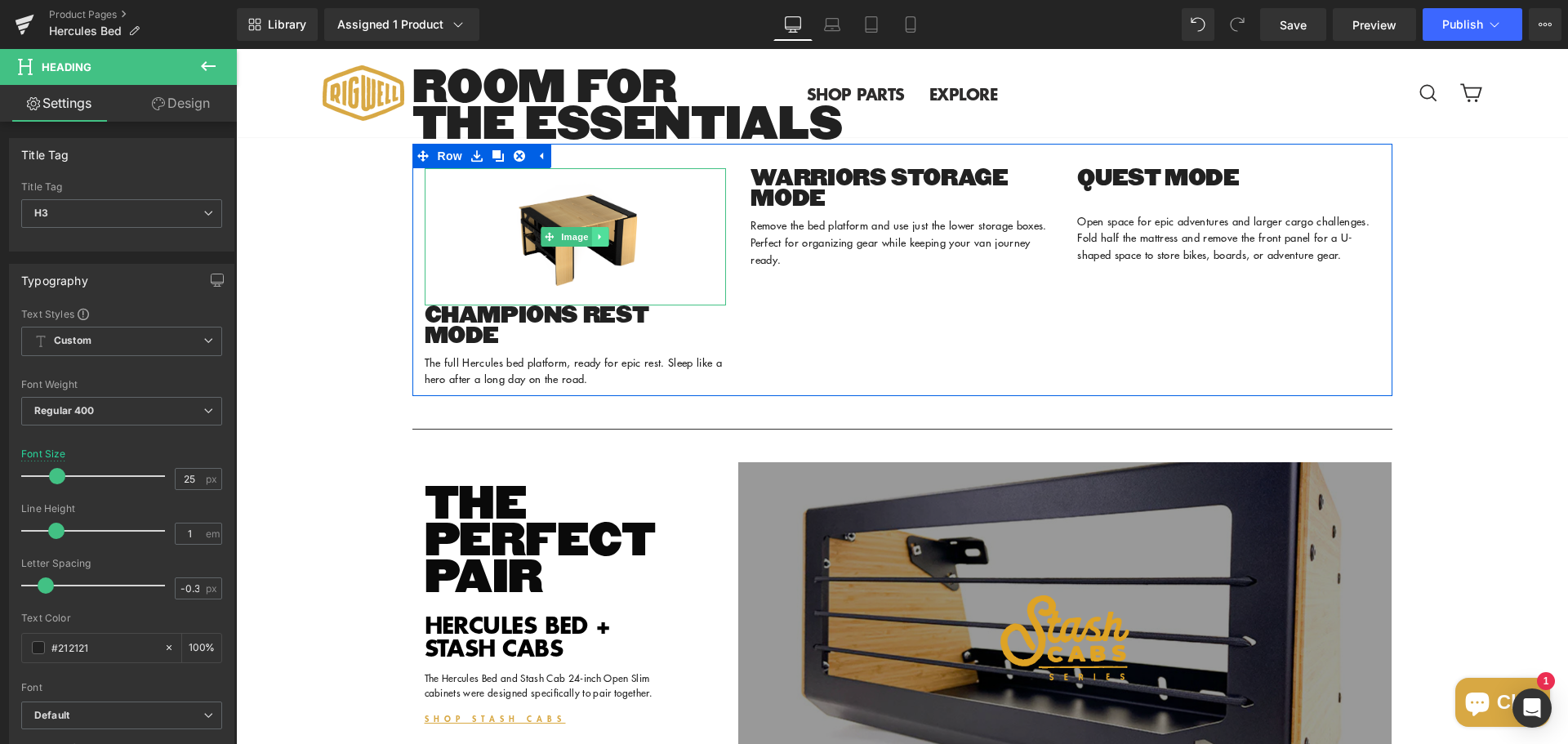
click at [596, 242] on icon at bounding box center [600, 237] width 9 height 10
click at [588, 241] on icon at bounding box center [592, 237] width 9 height 9
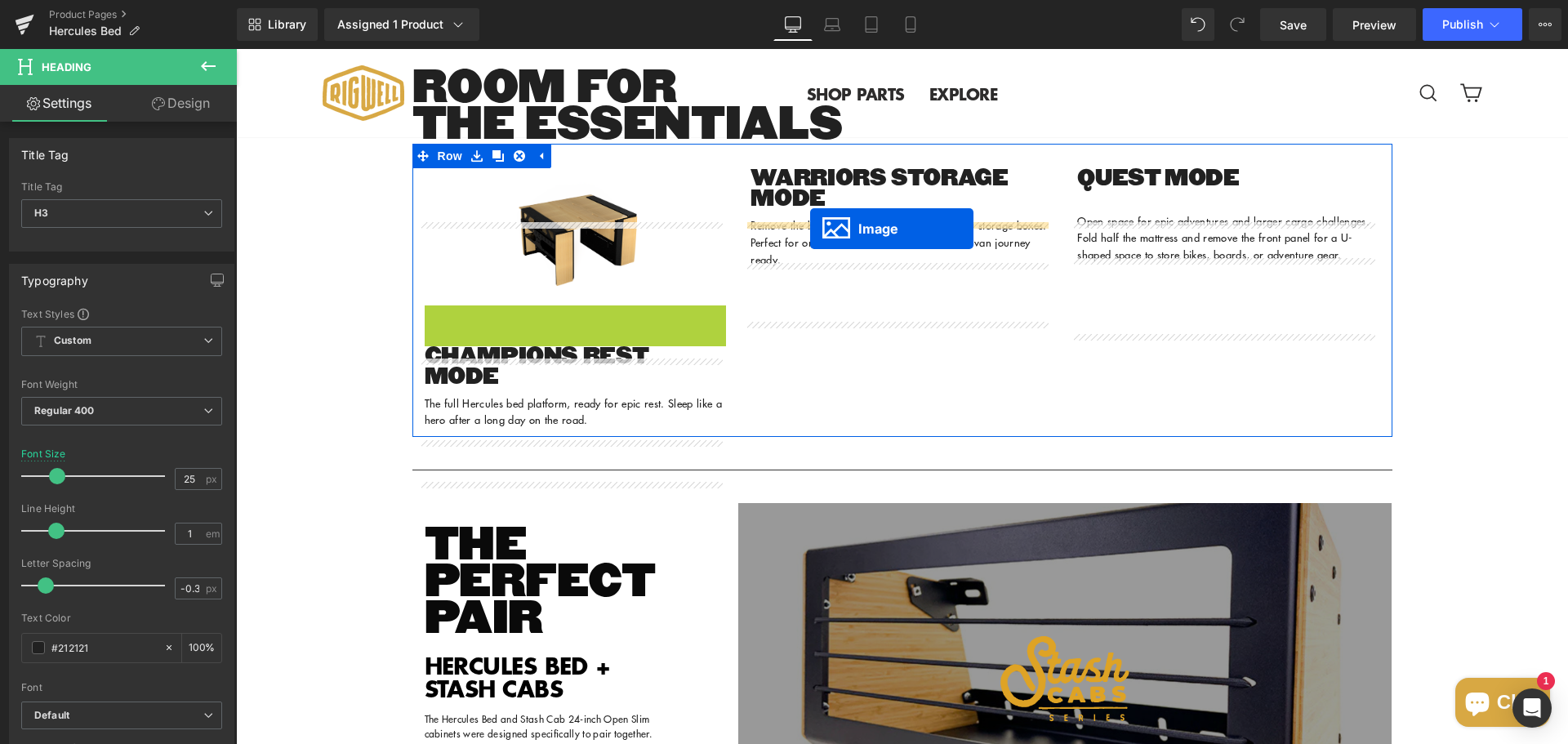
drag, startPoint x: 544, startPoint y: 423, endPoint x: 810, endPoint y: 229, distance: 329.2
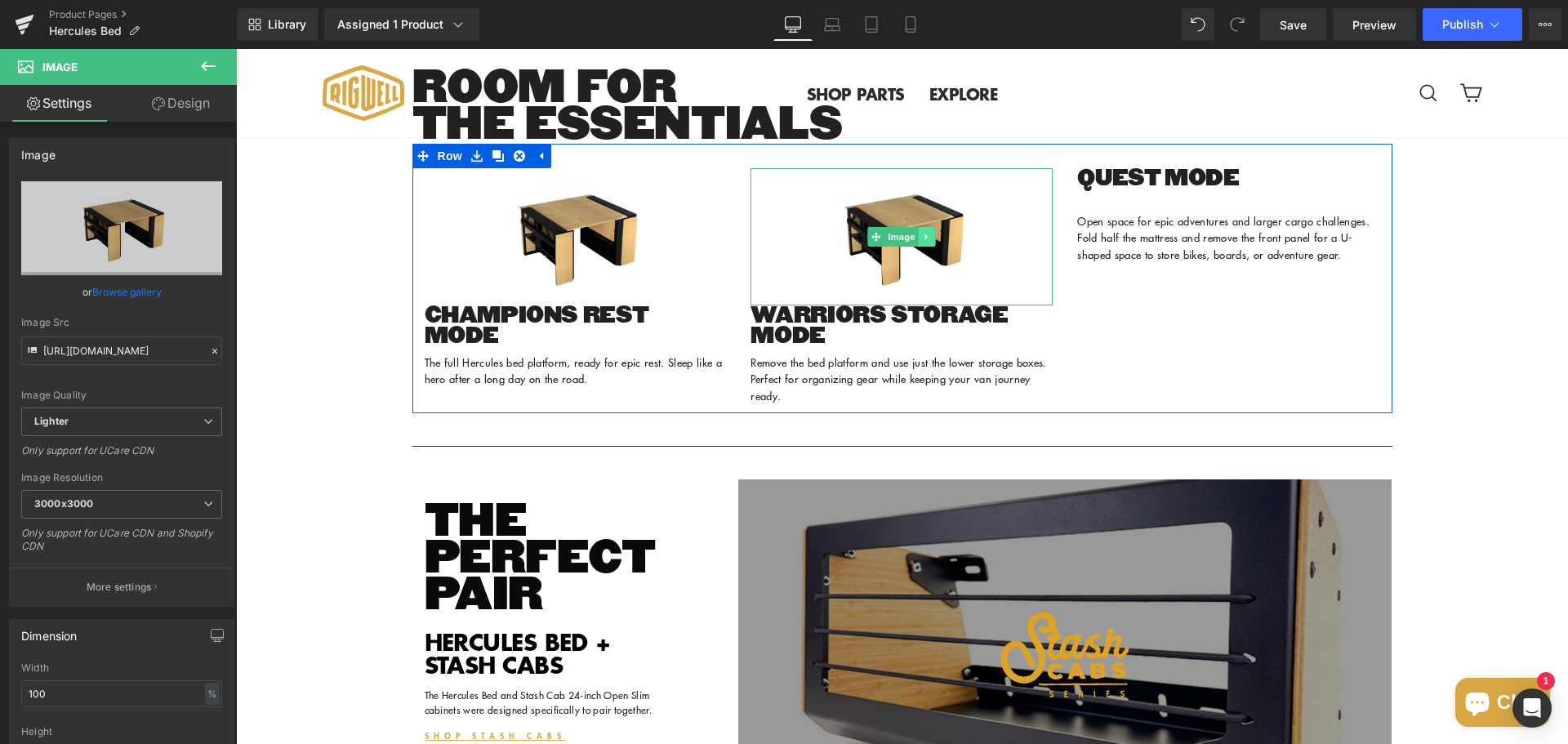
click at [923, 242] on icon at bounding box center [927, 237] width 9 height 10
click at [914, 246] on link at bounding box center [919, 237] width 17 height 19
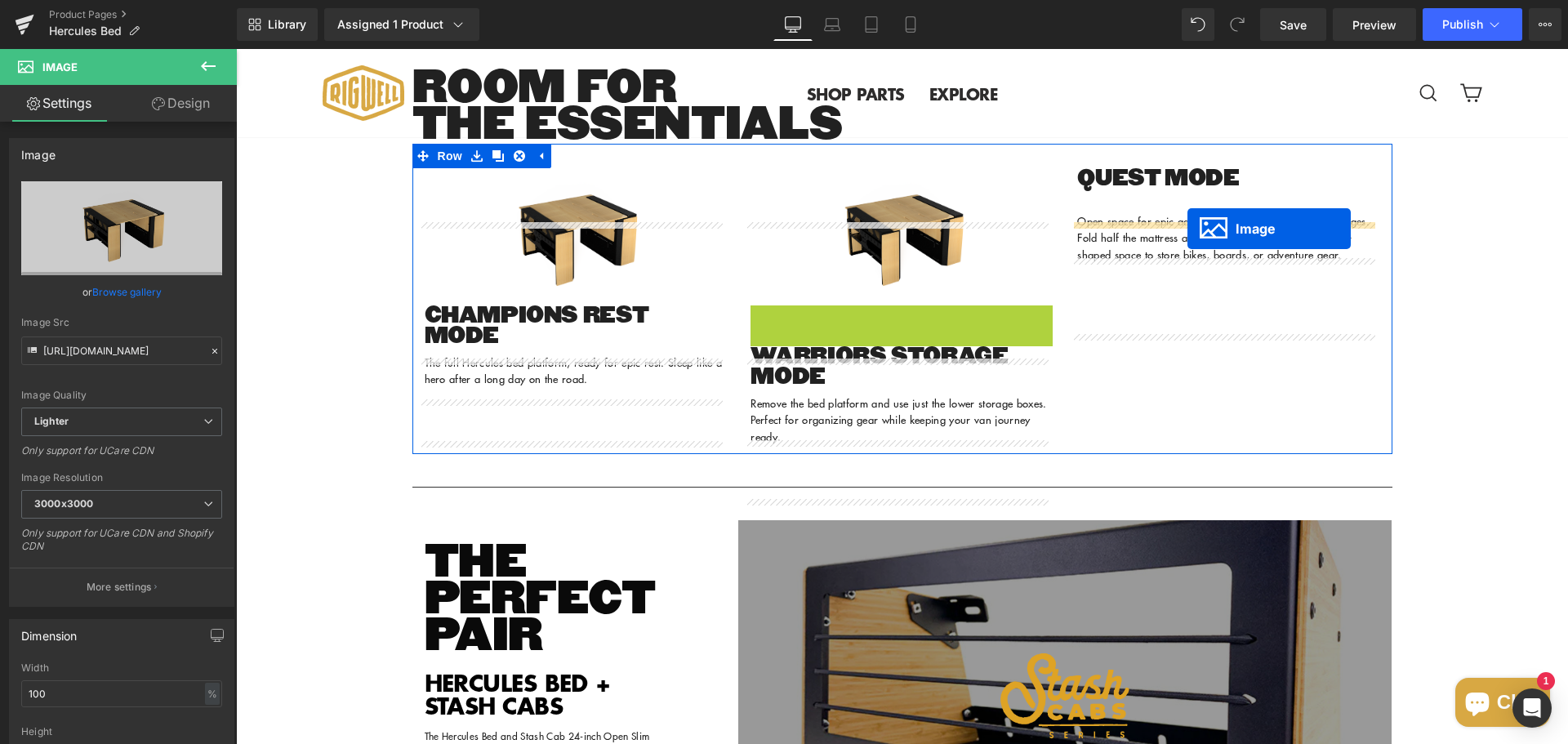
drag, startPoint x: 869, startPoint y: 428, endPoint x: 1187, endPoint y: 229, distance: 375.1
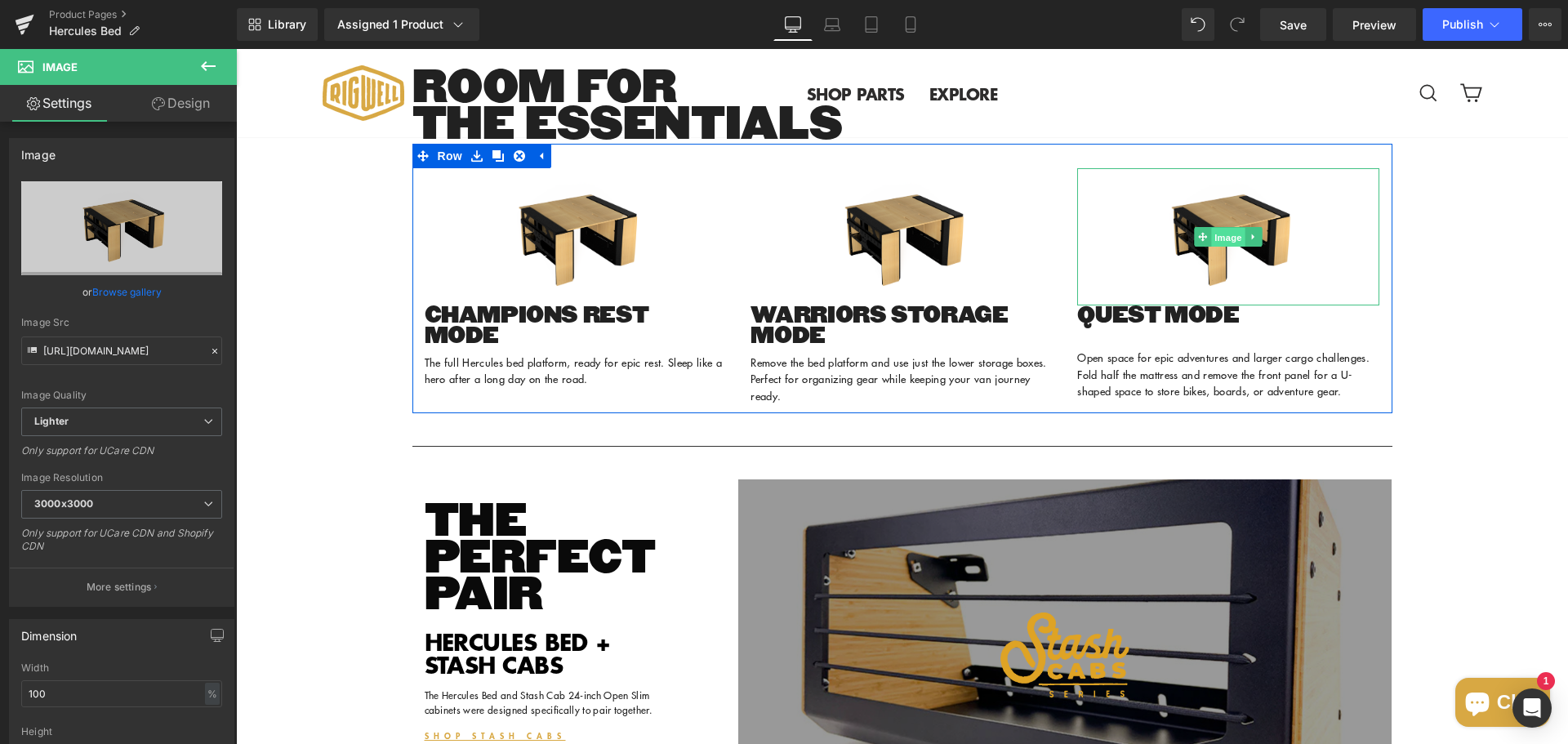
click at [1226, 247] on span "Image" at bounding box center [1228, 237] width 34 height 19
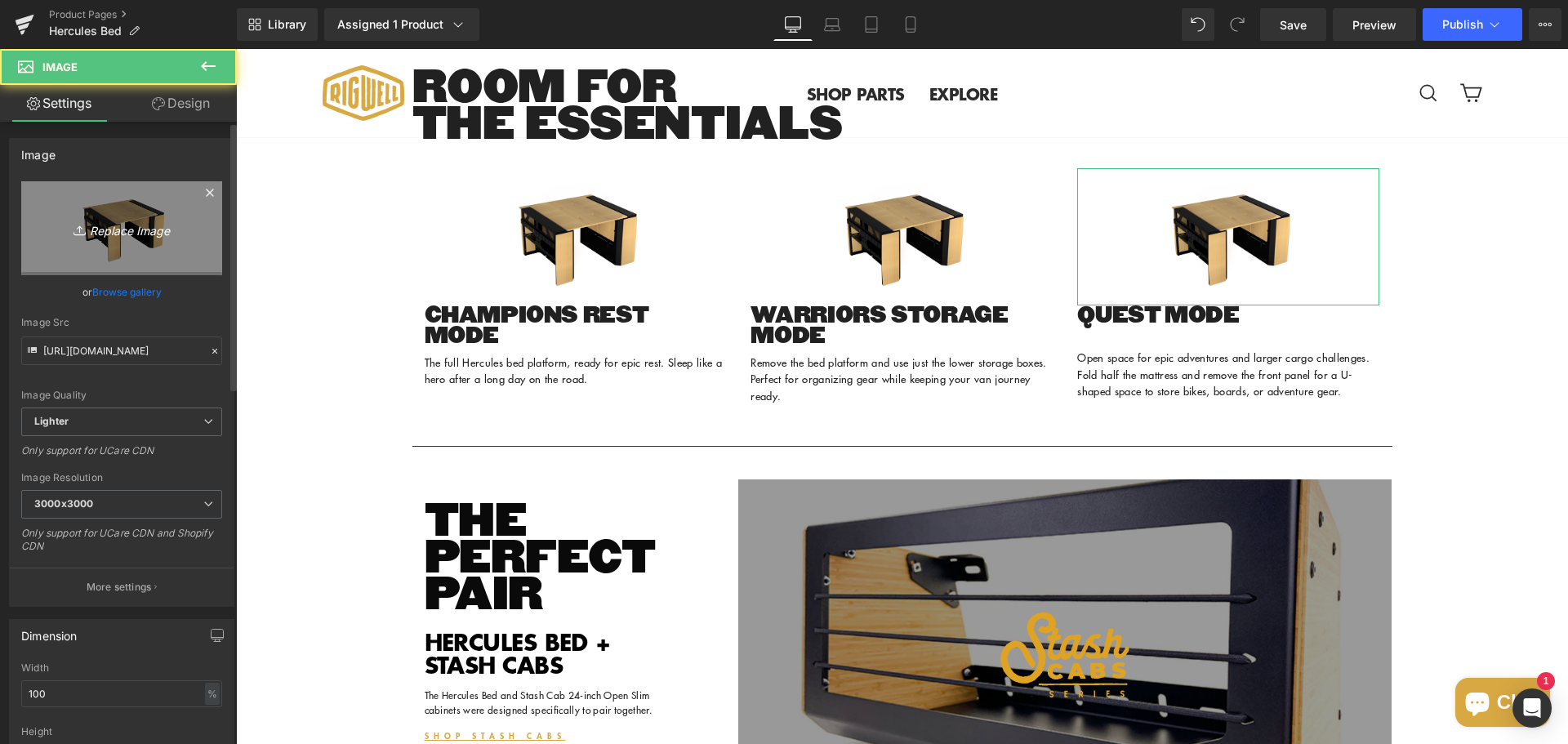
click at [124, 231] on icon "Replace Image" at bounding box center [122, 228] width 131 height 20
type input "C:\fakepath\Hercules Enclosure Pair Bamboo.png"
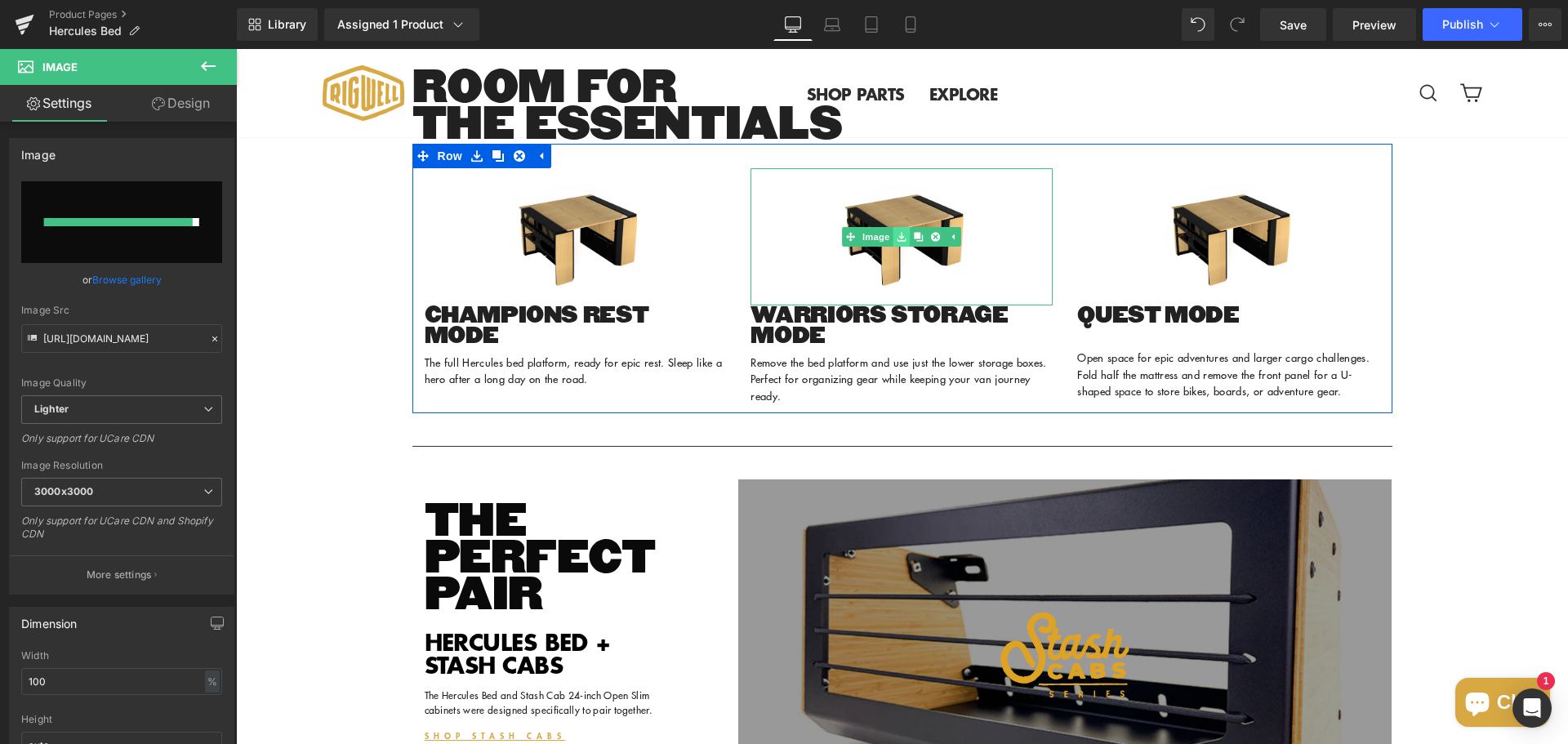
type input "[URL][DOMAIN_NAME]"
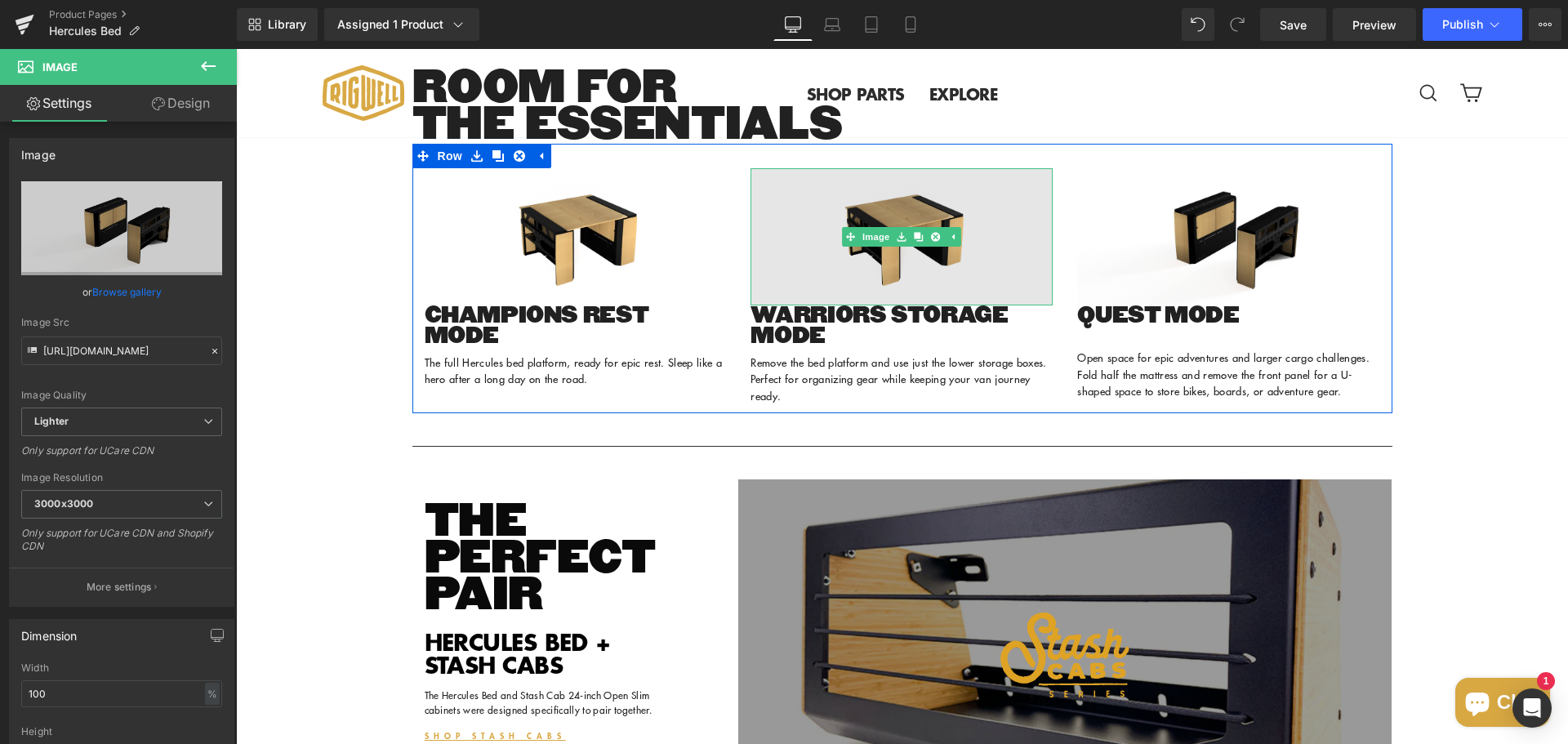
click at [885, 260] on img at bounding box center [901, 237] width 302 height 137
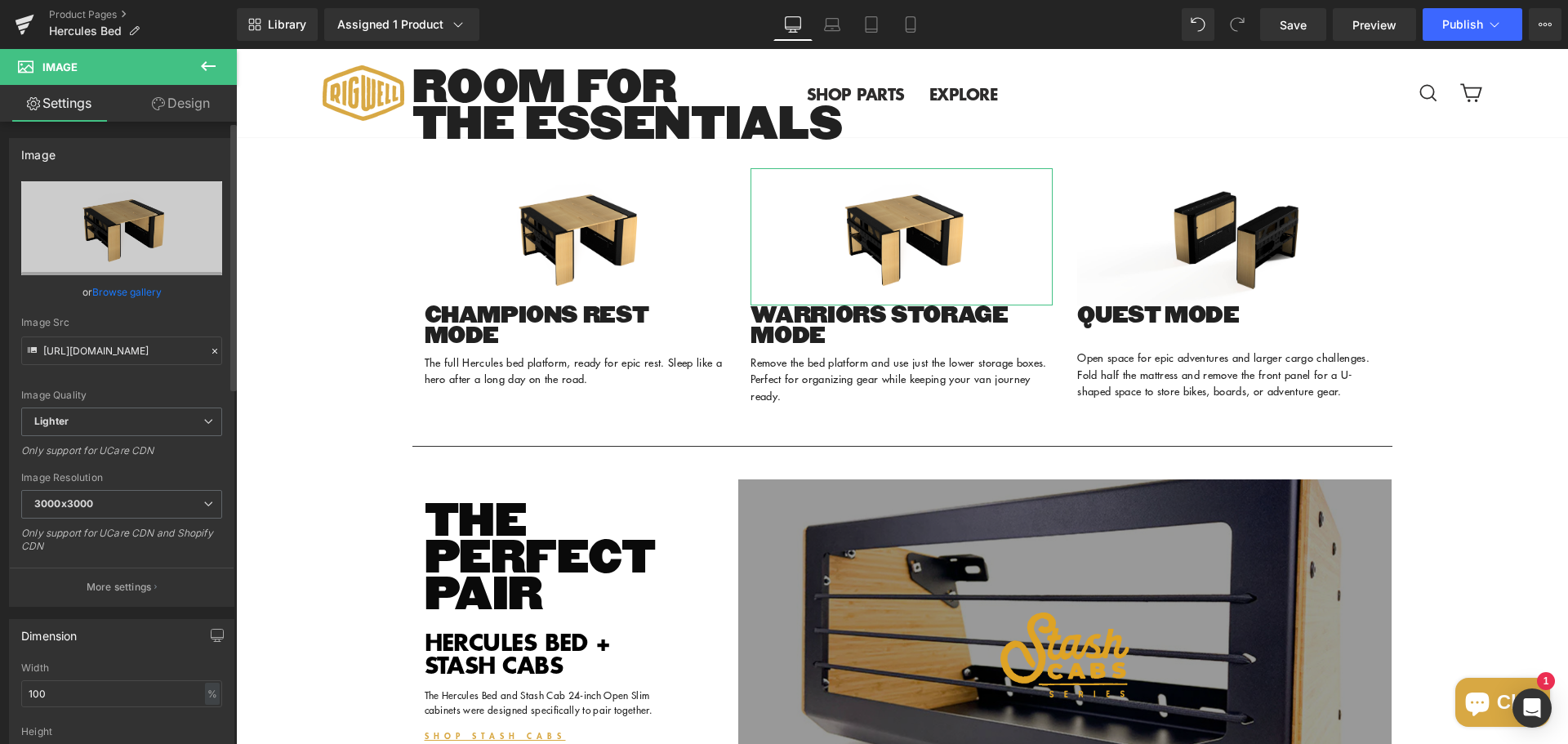
click at [123, 289] on link "Browse gallery" at bounding box center [127, 292] width 70 height 28
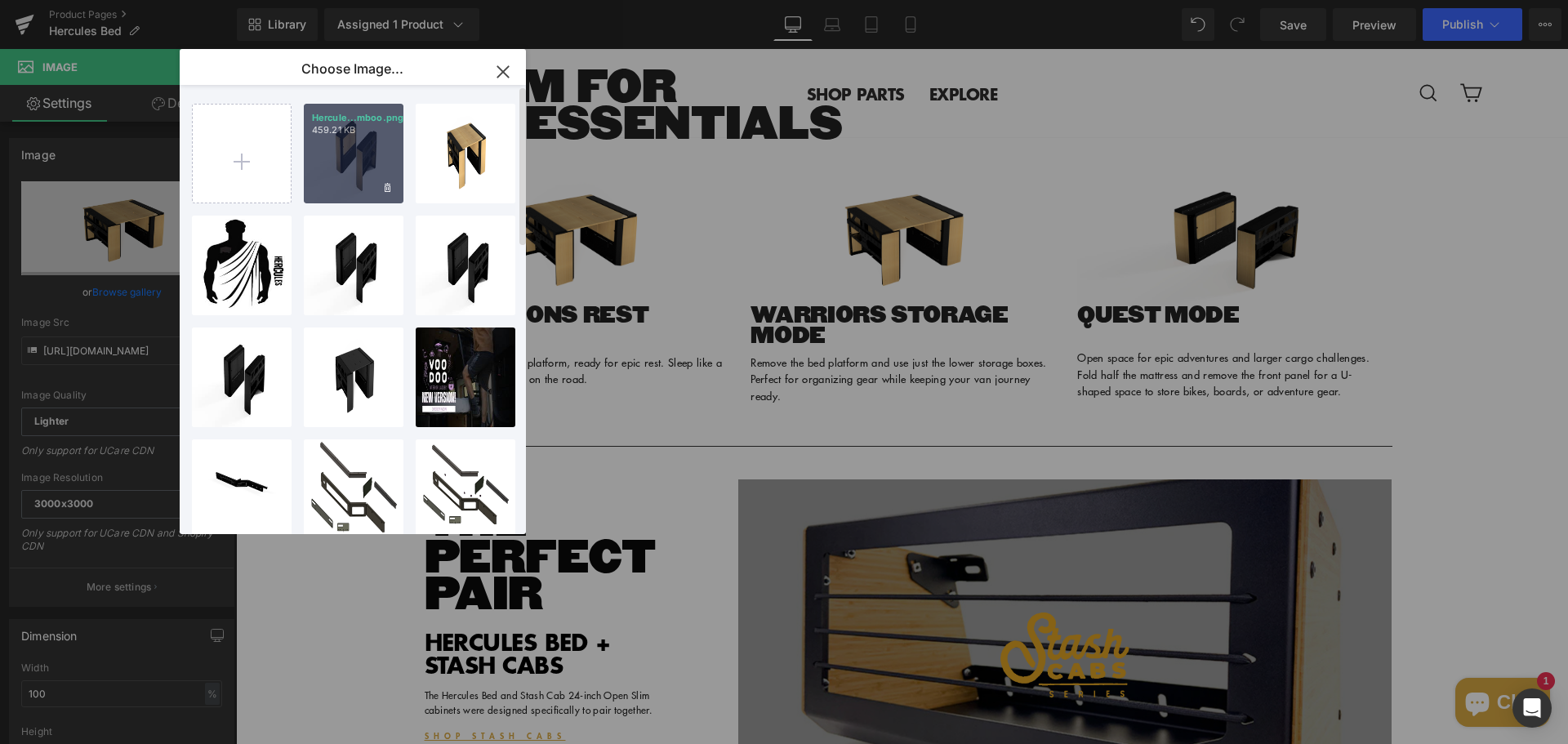
click at [377, 180] on div "Hercule...mboo.png 459.21 KB" at bounding box center [353, 154] width 100 height 100
type input "[URL][DOMAIN_NAME]"
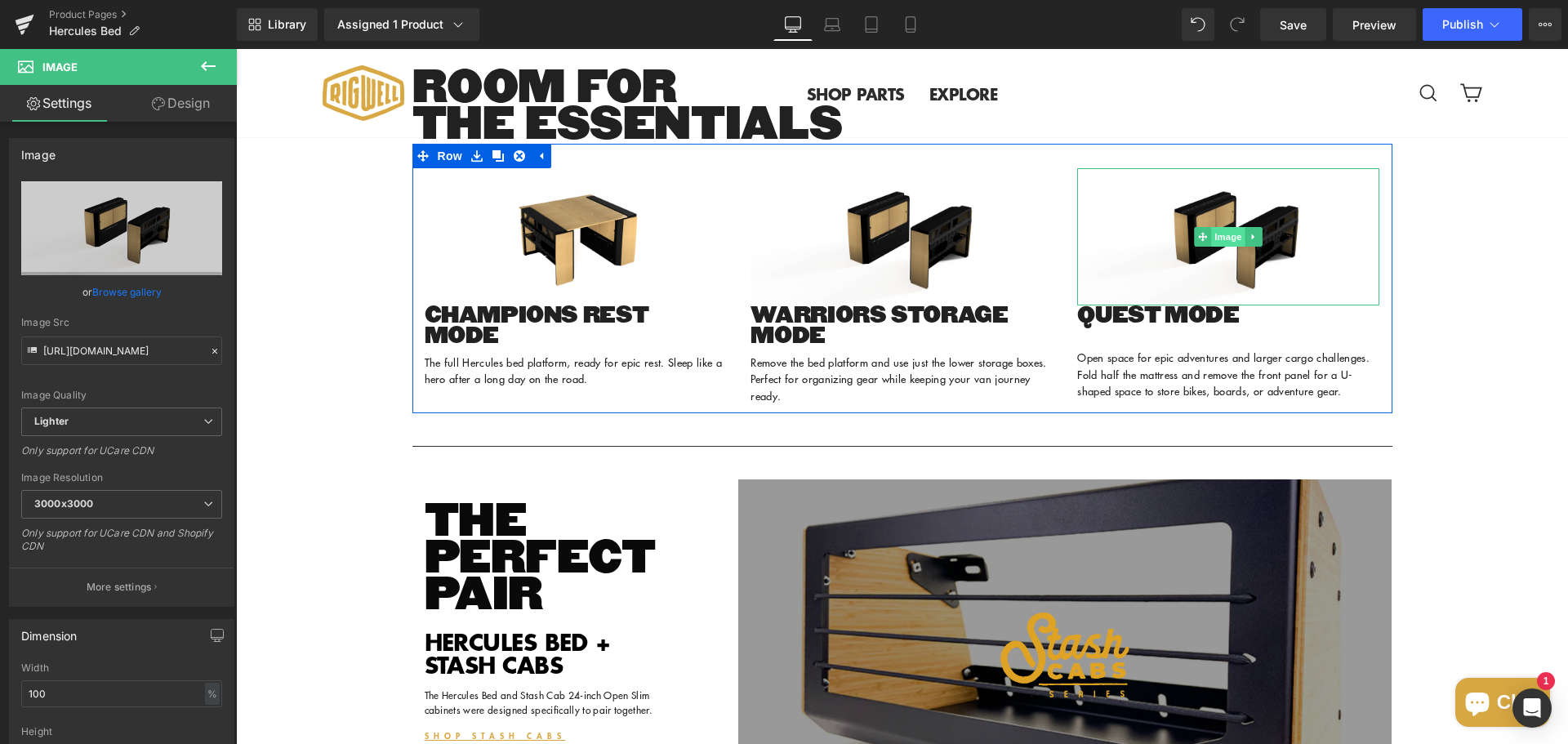
click at [1218, 246] on span "Image" at bounding box center [1228, 237] width 34 height 19
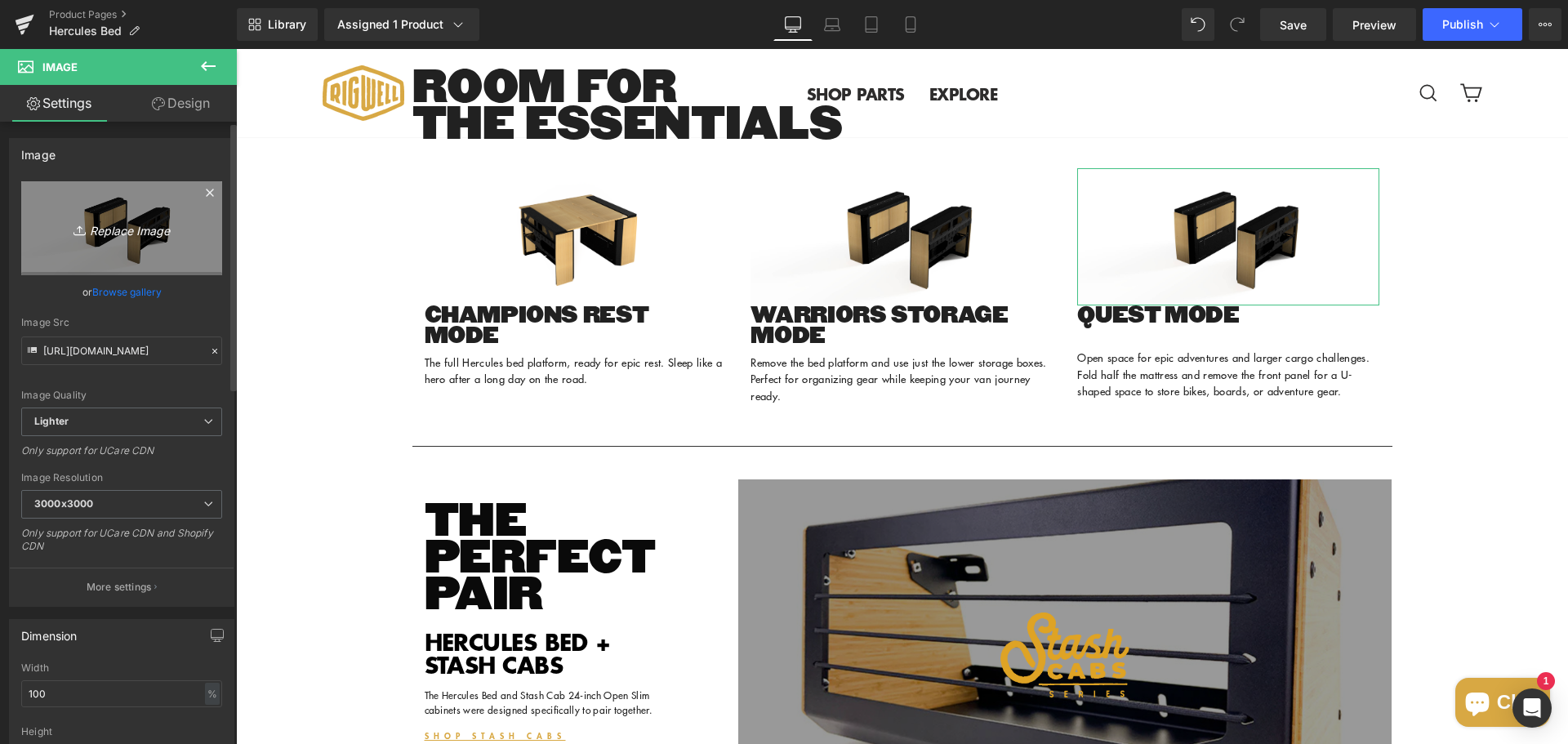
click at [112, 231] on icon "Replace Image" at bounding box center [122, 228] width 131 height 20
type input "C:\fakepath\Rigwell Fixed Bed System v9.png"
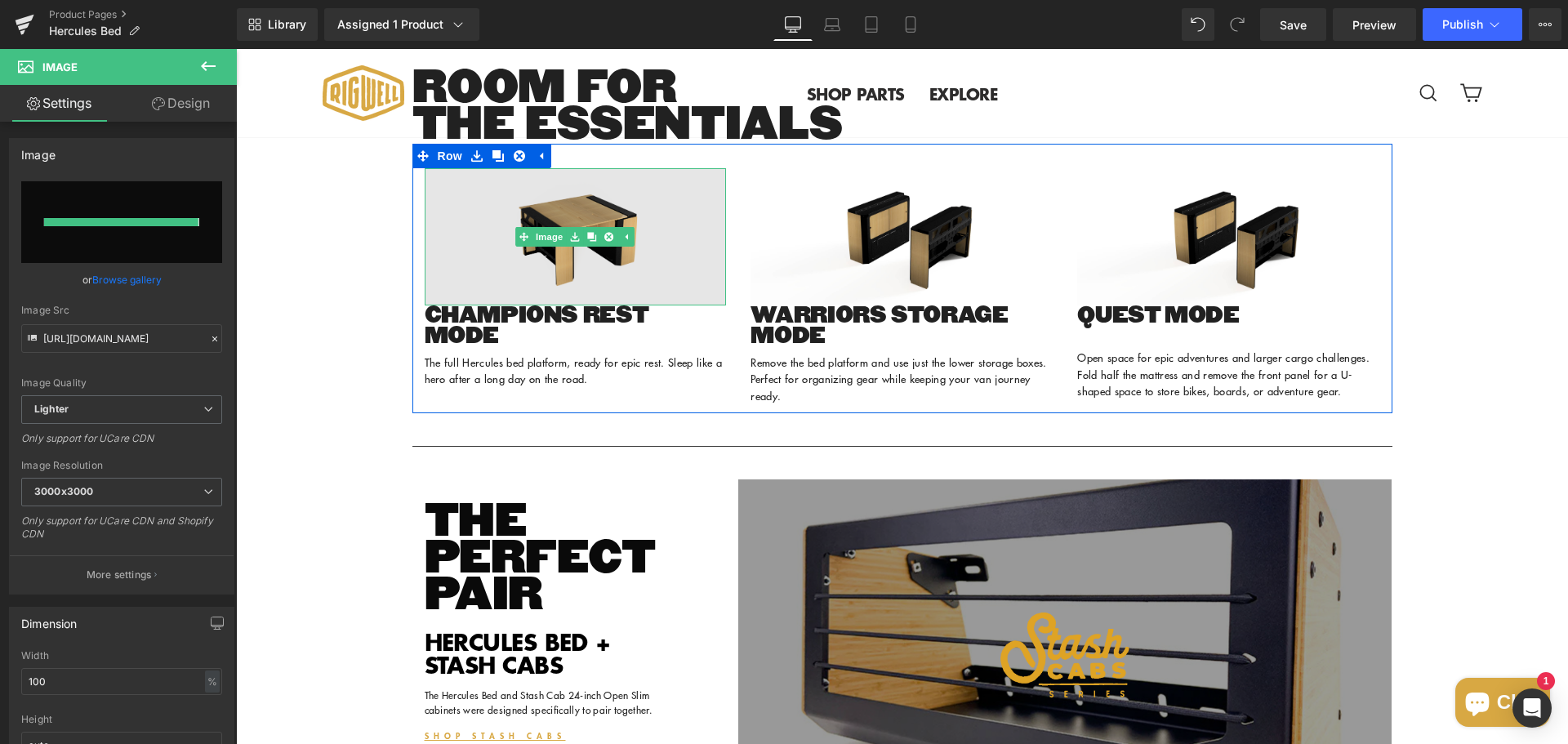
type input "[URL][DOMAIN_NAME]"
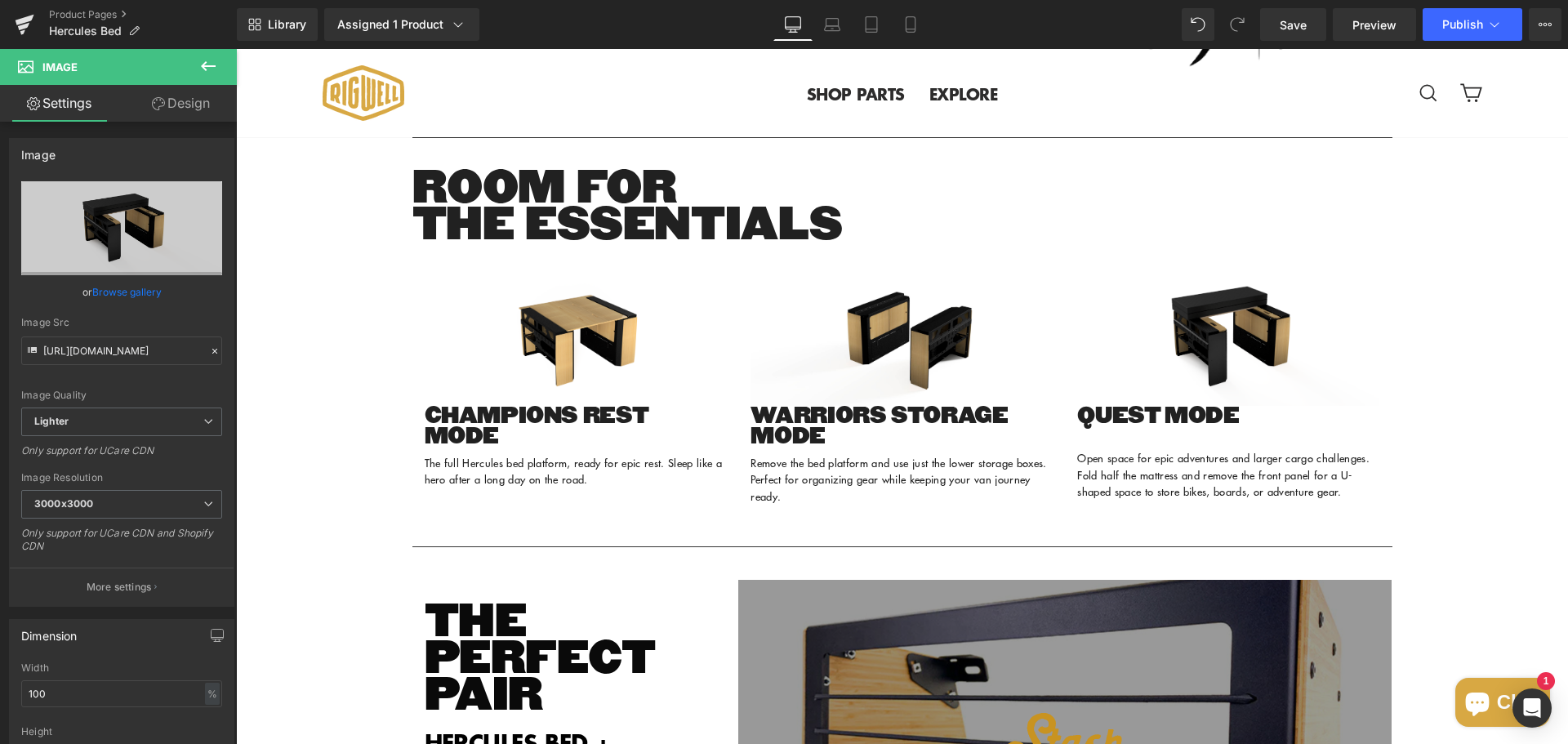
scroll to position [2025, 0]
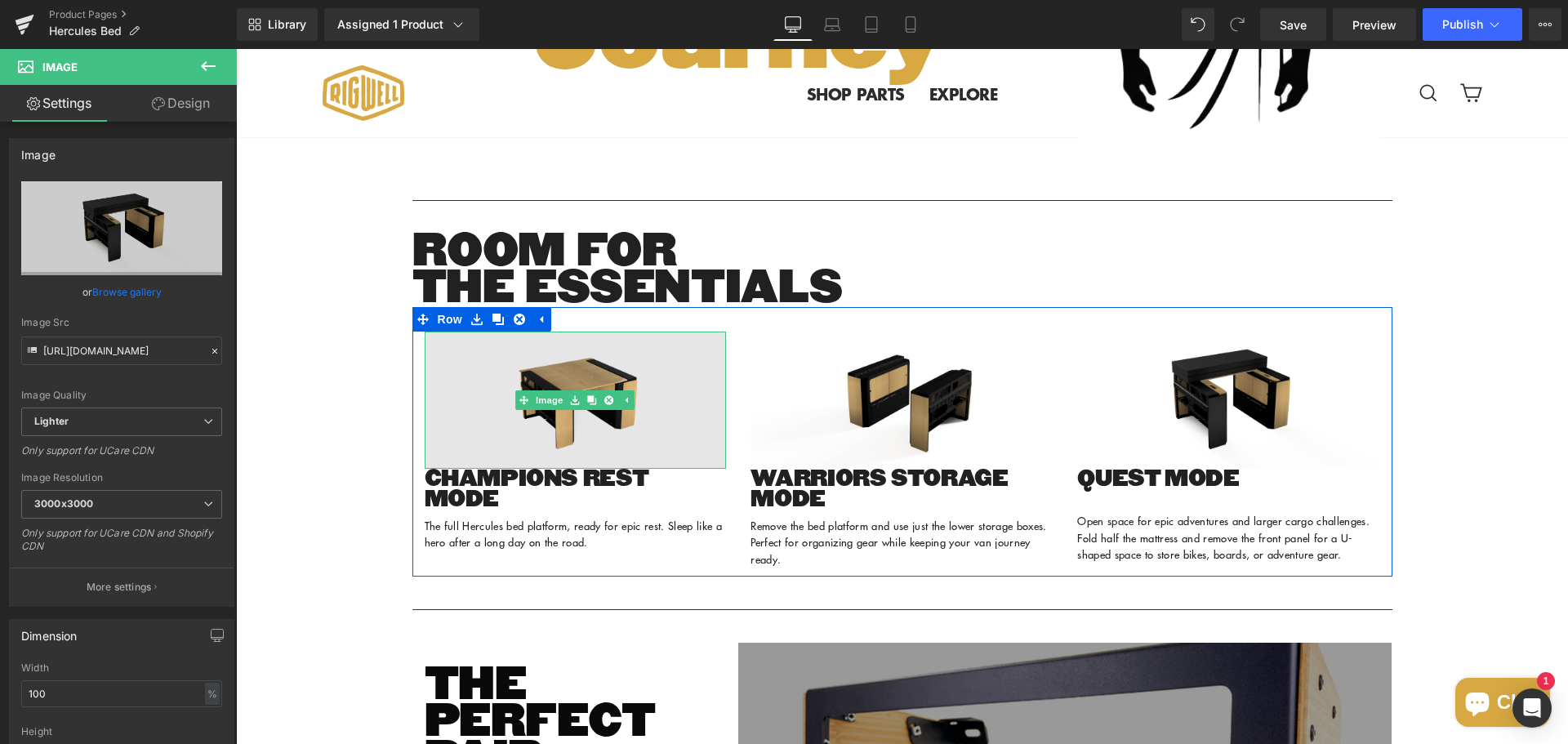
click at [551, 468] on img at bounding box center [575, 400] width 302 height 137
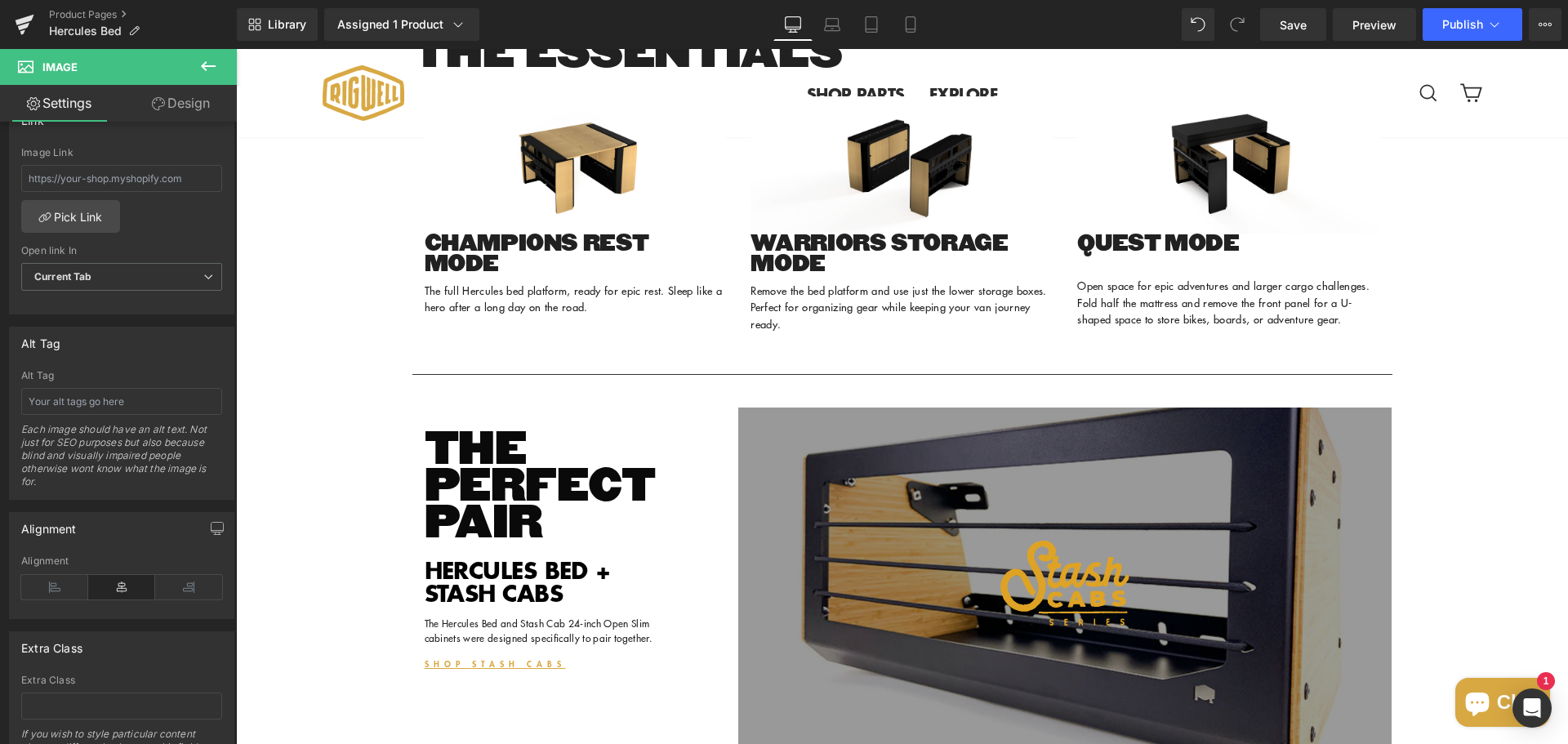
scroll to position [2270, 0]
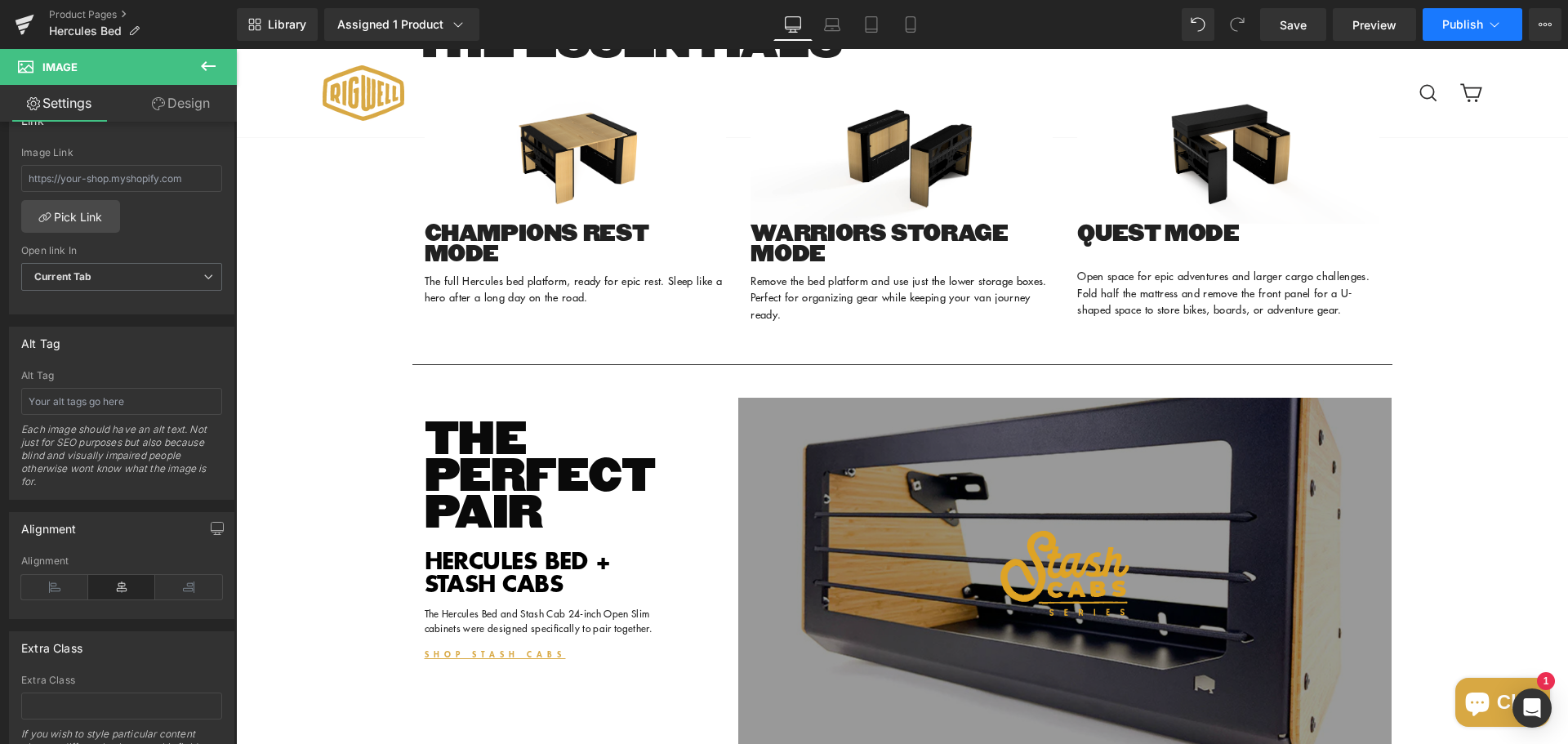
click at [1455, 33] on button "Publish" at bounding box center [1472, 24] width 100 height 33
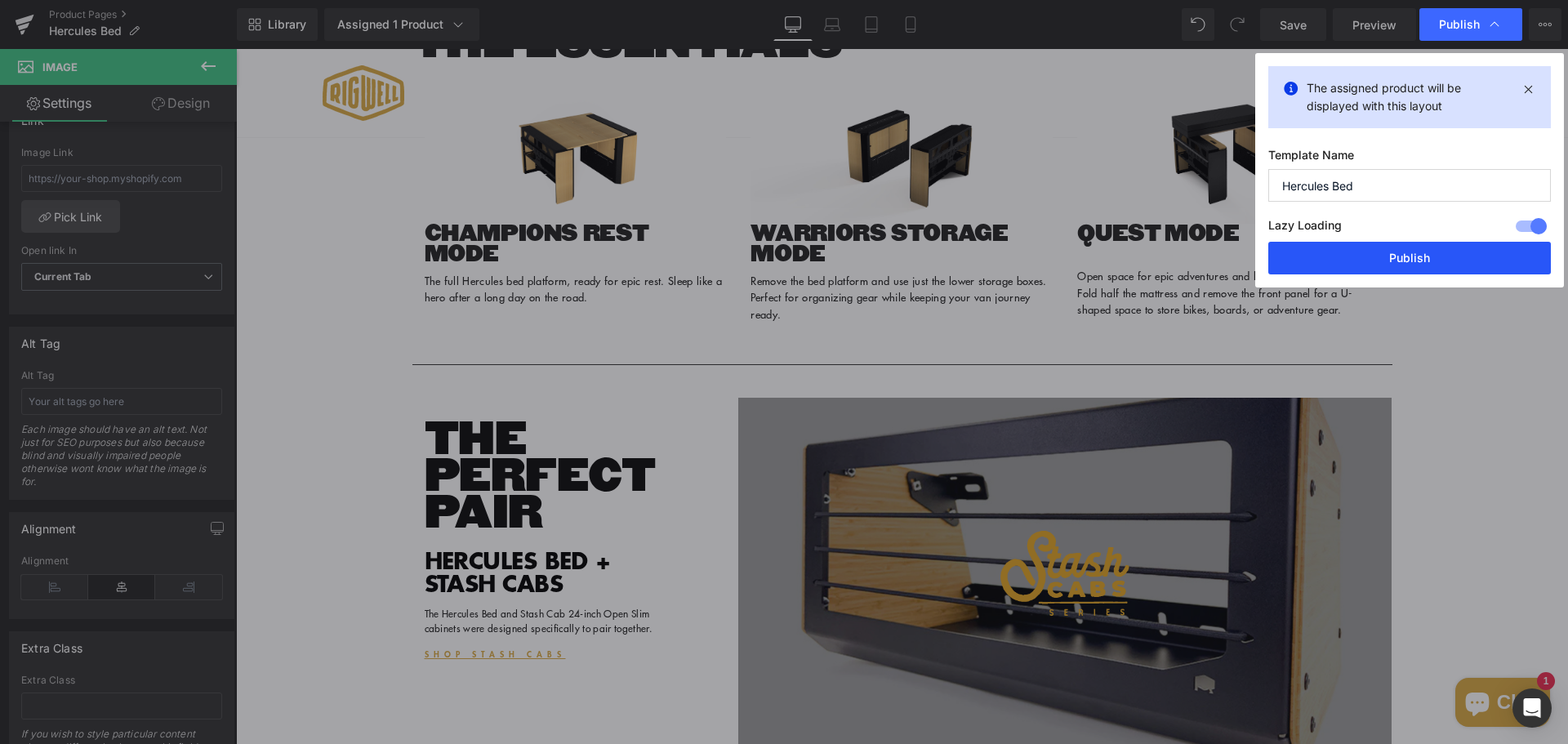
click at [1381, 268] on button "Publish" at bounding box center [1409, 258] width 282 height 33
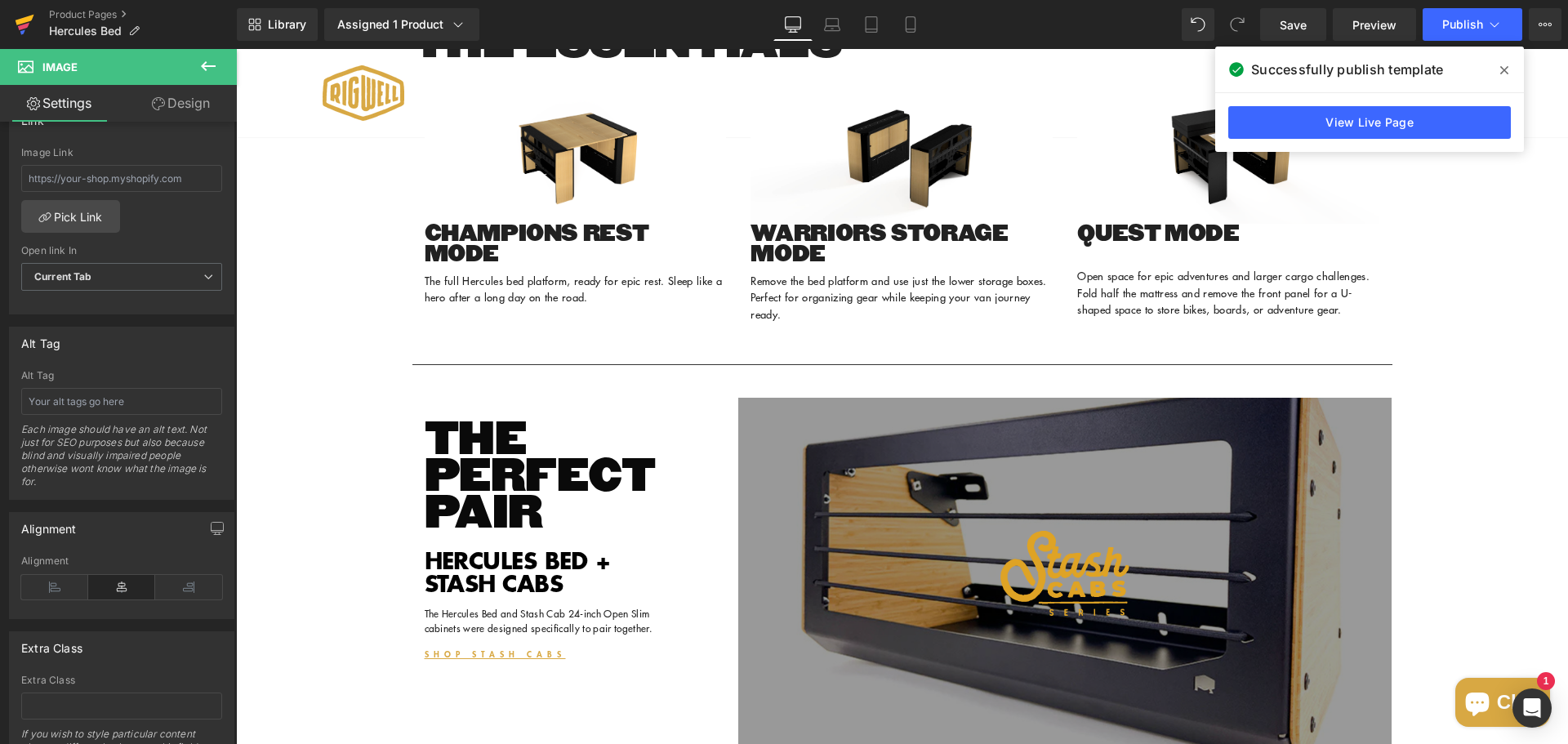
click at [17, 23] on icon at bounding box center [25, 20] width 19 height 11
